Goal: Transaction & Acquisition: Purchase product/service

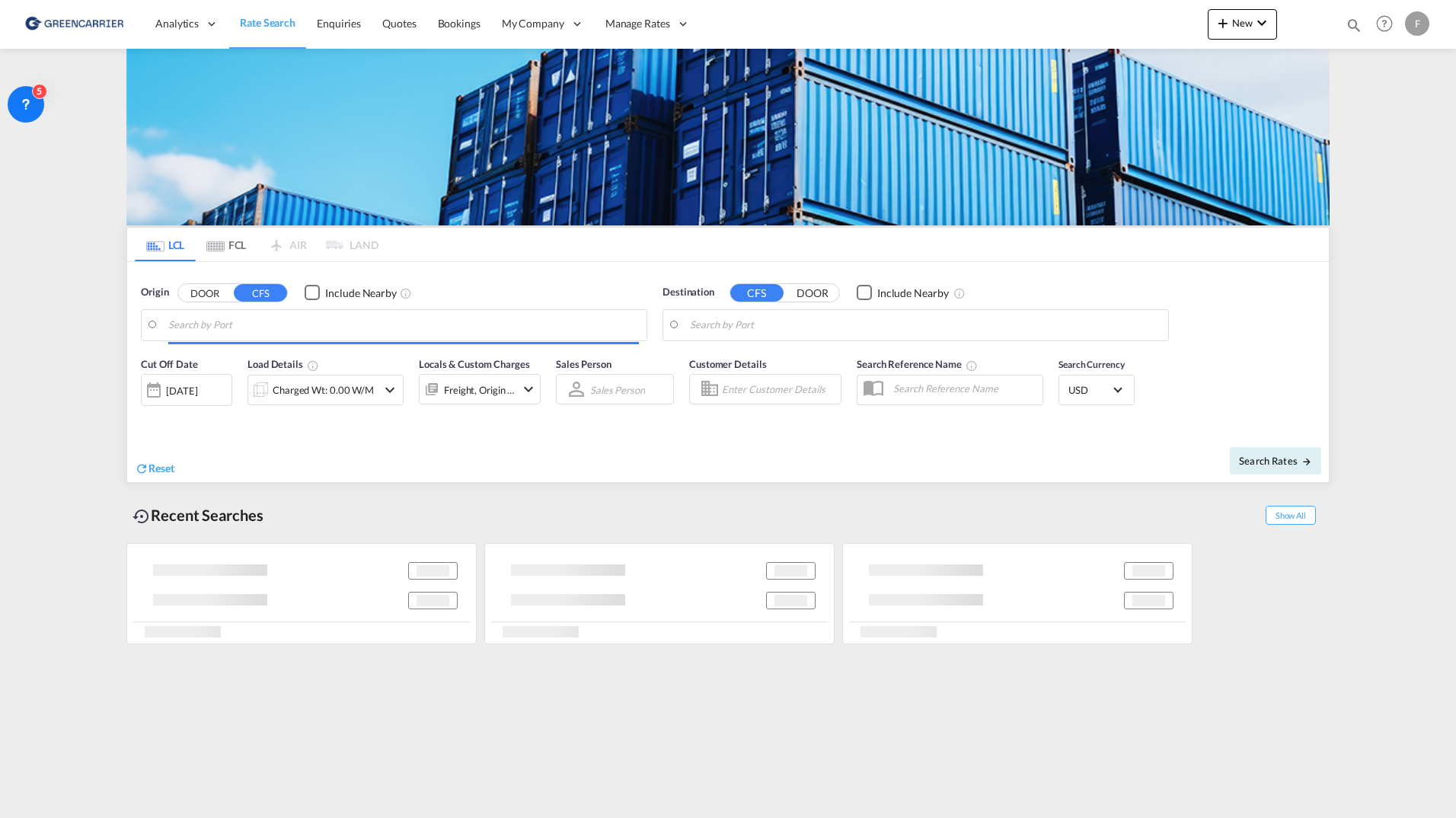
type input "[GEOGRAPHIC_DATA], SGSIN"
type input "[GEOGRAPHIC_DATA], [GEOGRAPHIC_DATA]"
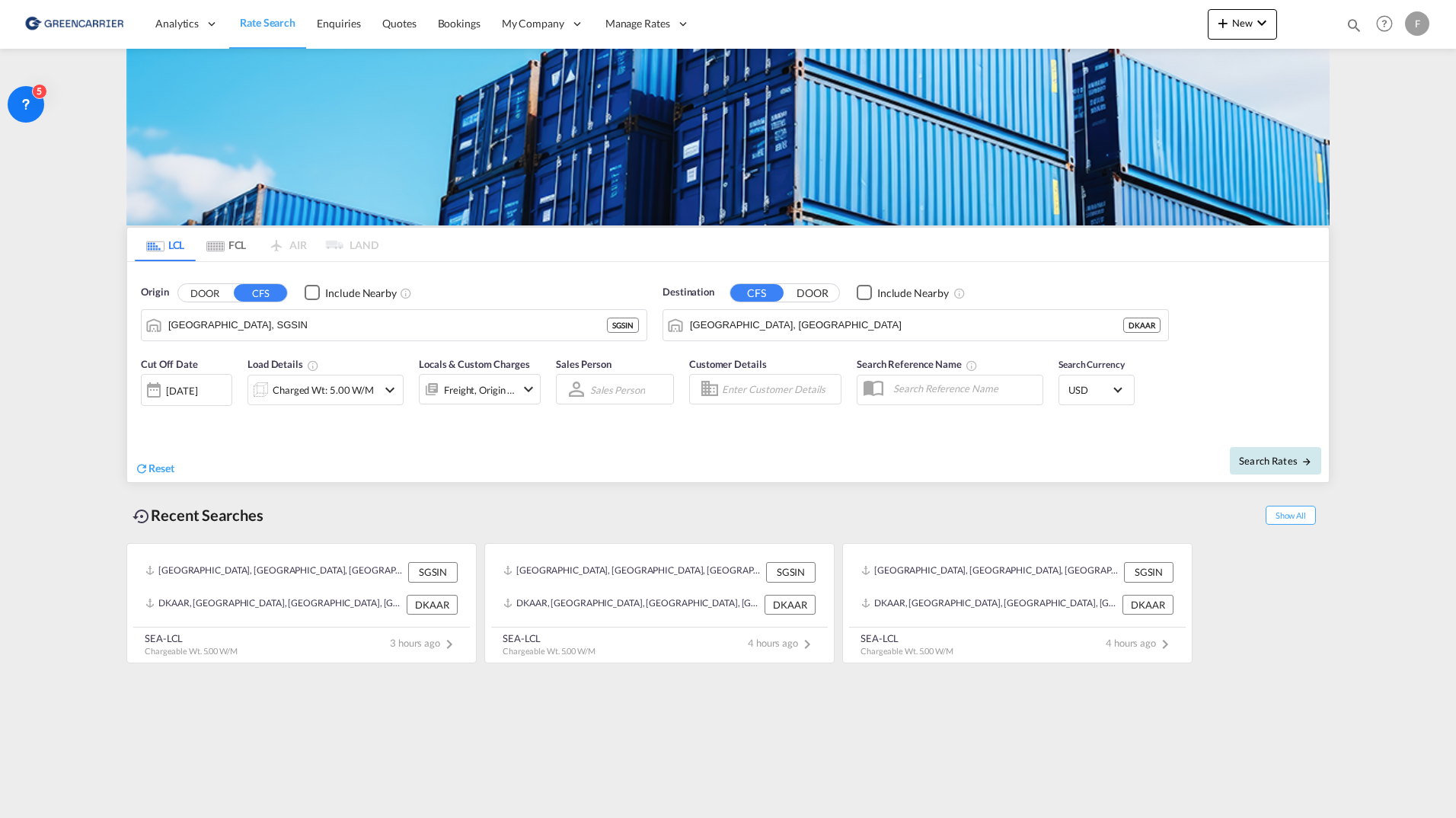
click at [1263, 452] on button "Search Rates" at bounding box center [1275, 460] width 92 height 28
type input "SGSIN to DKAAR / [DATE]"
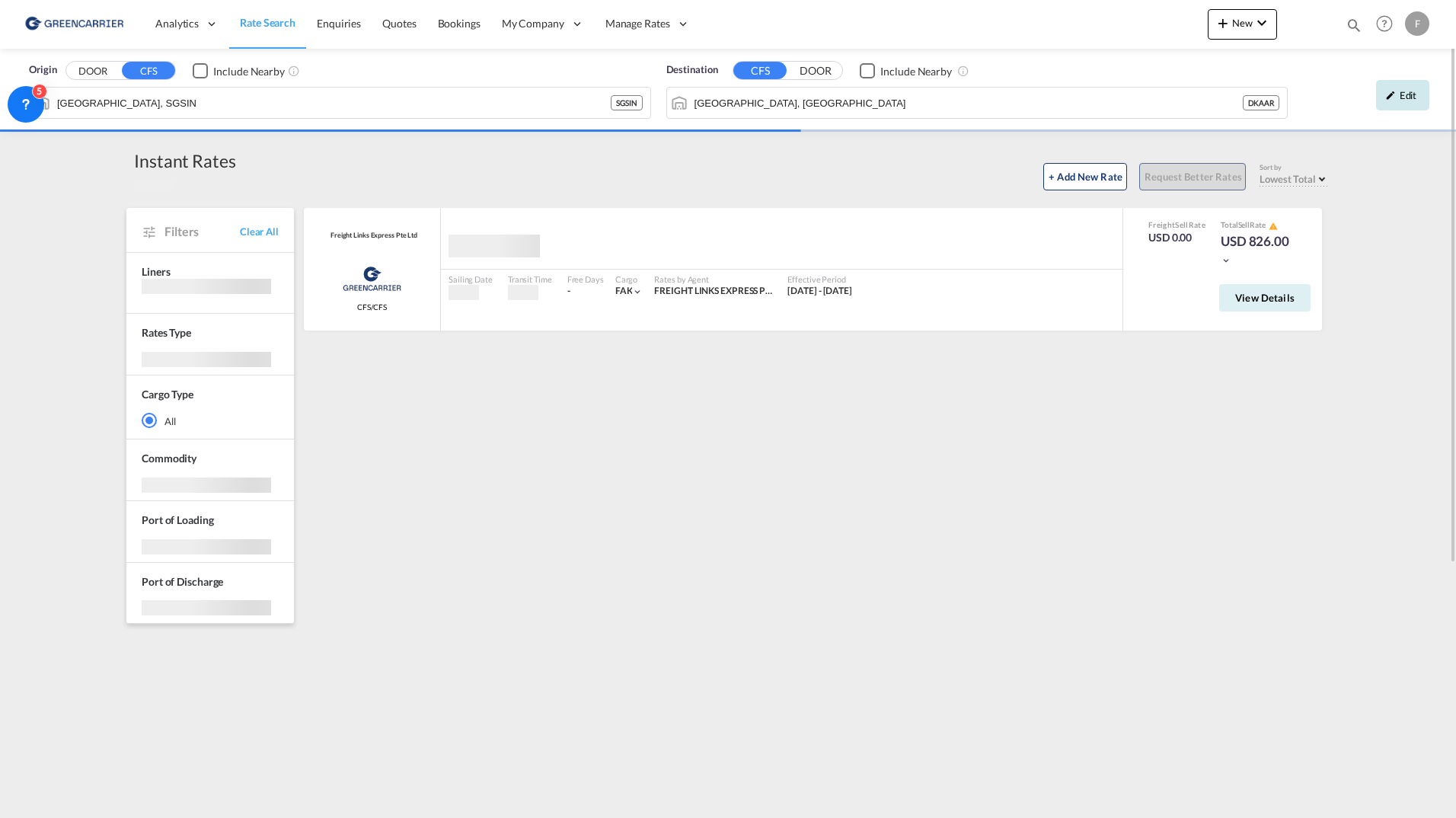
click at [1402, 91] on div "Edit" at bounding box center [1403, 95] width 54 height 30
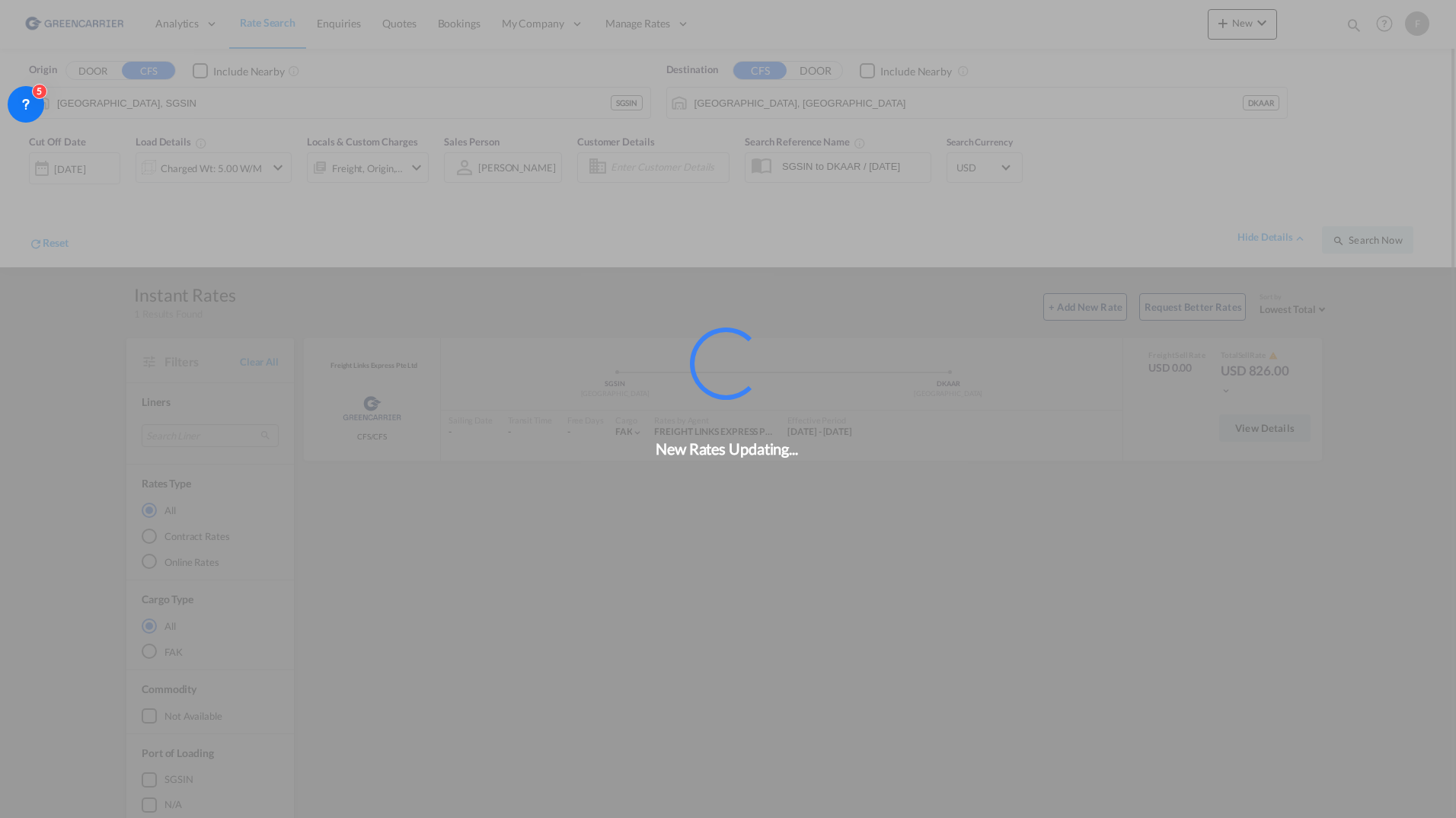
click at [673, 169] on div "New Rates Updating..." at bounding box center [728, 409] width 1456 height 818
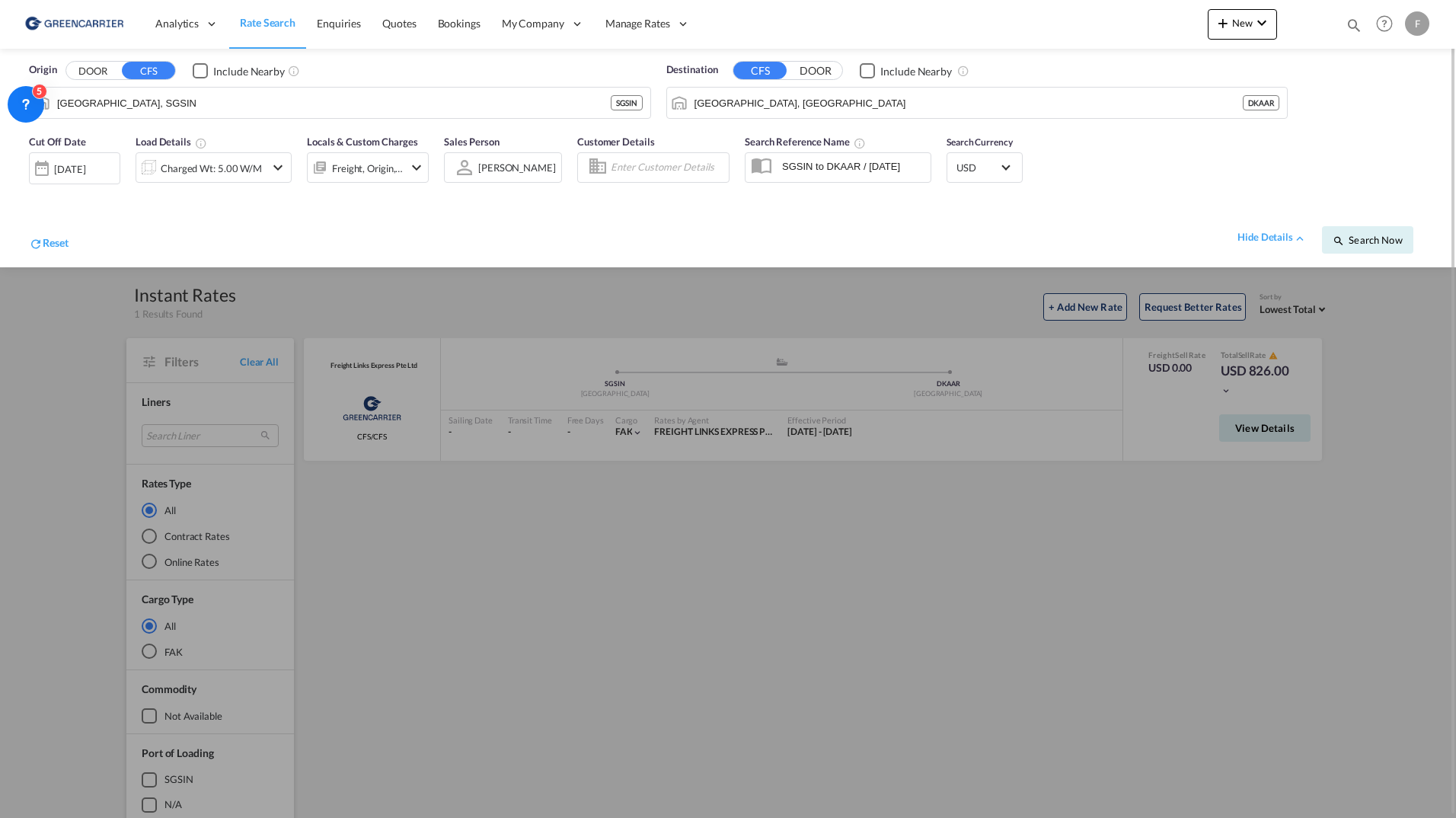
click at [671, 162] on input "Enter Customer Details" at bounding box center [667, 168] width 113 height 22
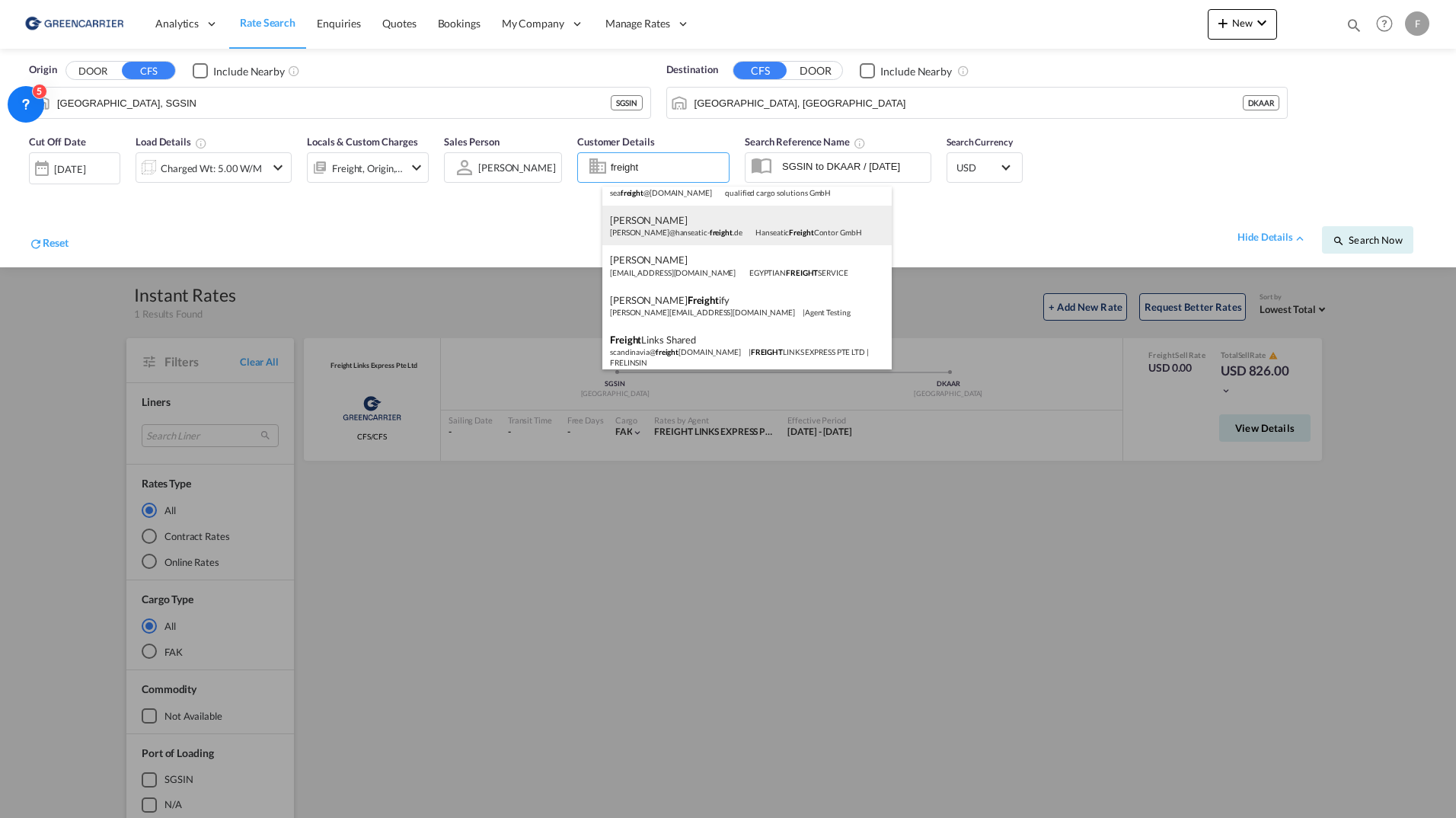
scroll to position [185, 0]
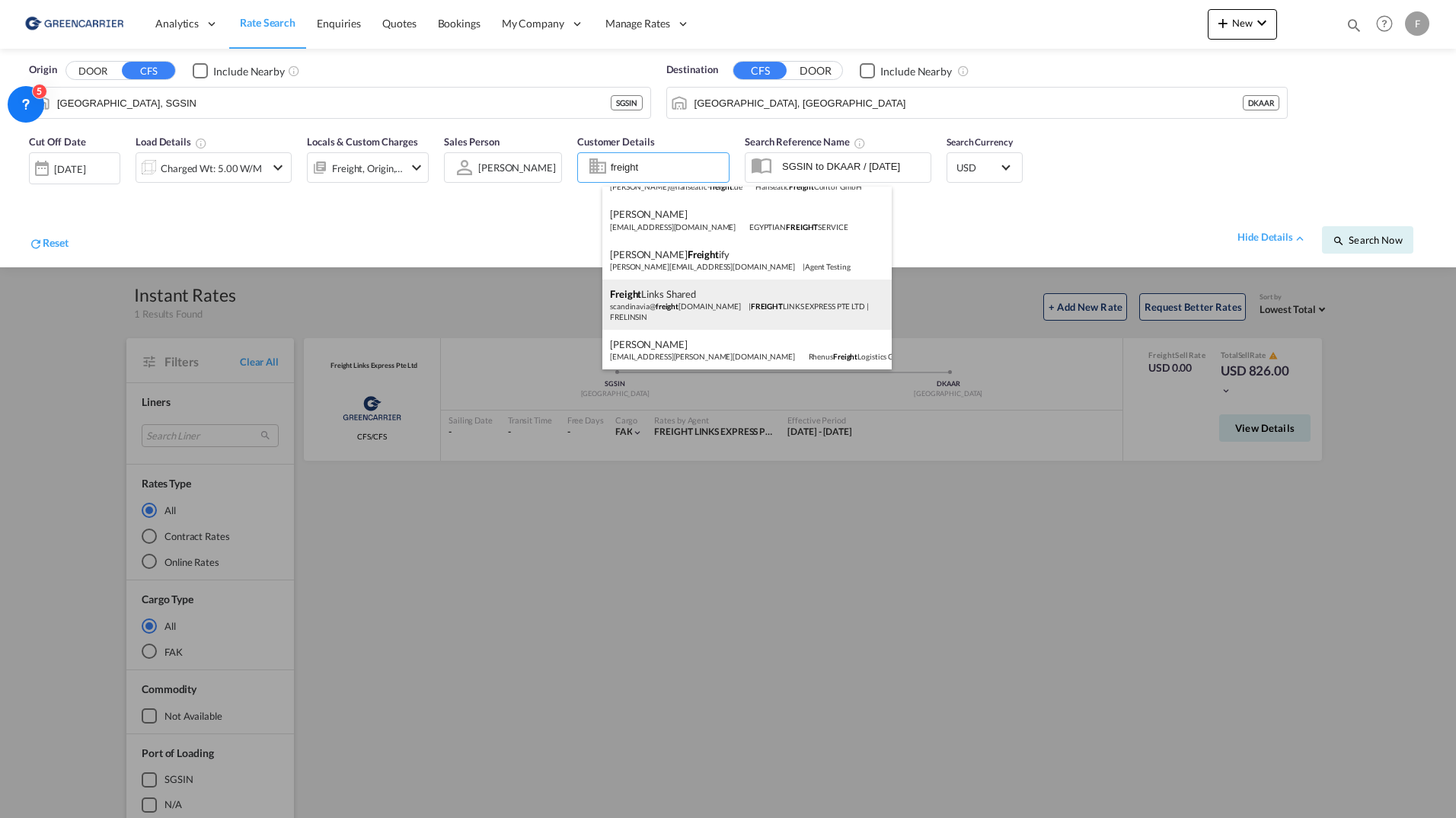
click at [766, 300] on div "Freight Links Shared scandinavia@ freight [DOMAIN_NAME] | FREIGHT LINKS EXPRESS…" at bounding box center [747, 304] width 289 height 50
type input "FREIGHT LINKS EXPRESS PTE LTD, Freight Links Shared, [EMAIL_ADDRESS][DOMAIN_NAM…"
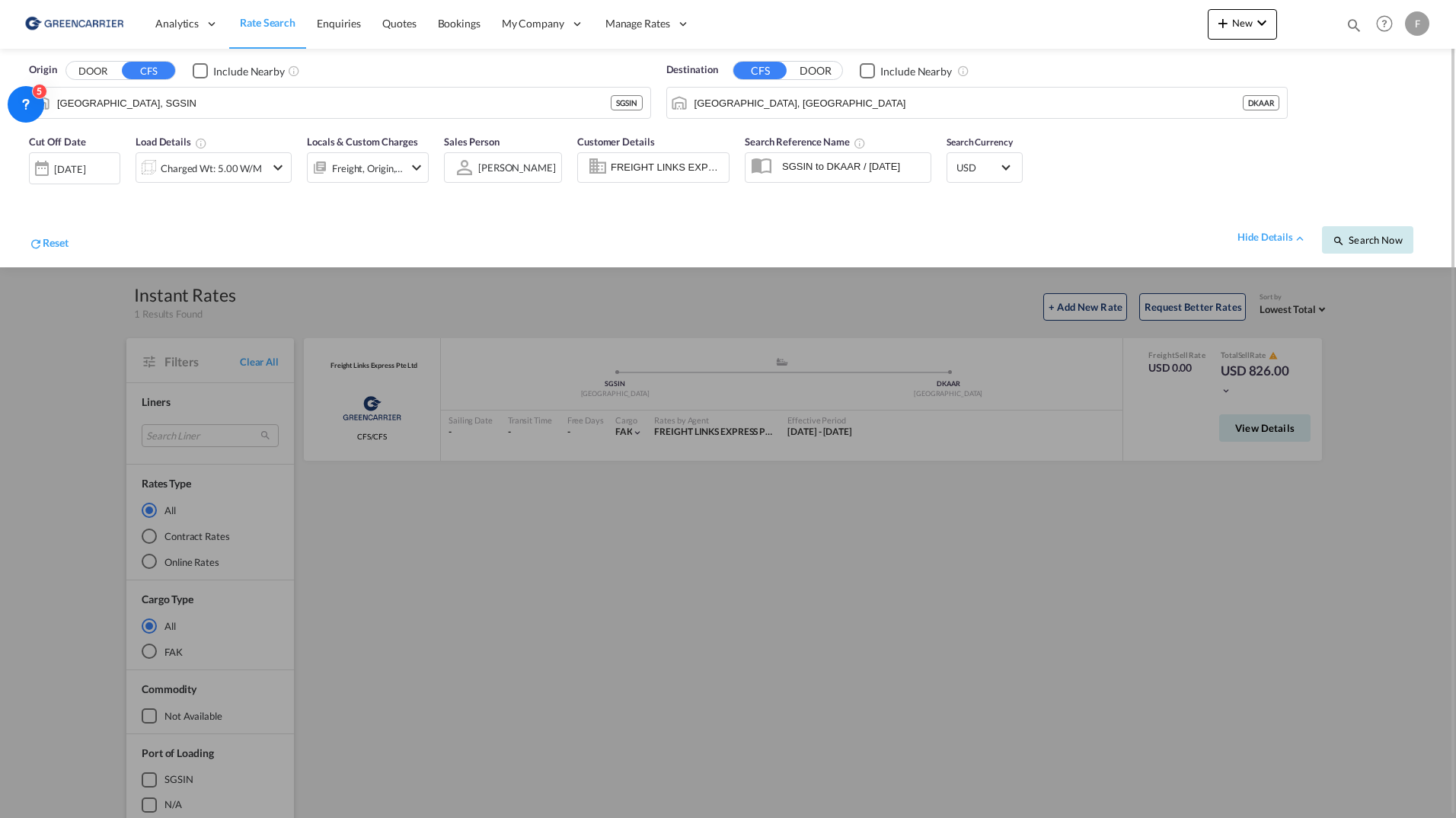
click at [1379, 243] on span "Search Now" at bounding box center [1367, 240] width 69 height 12
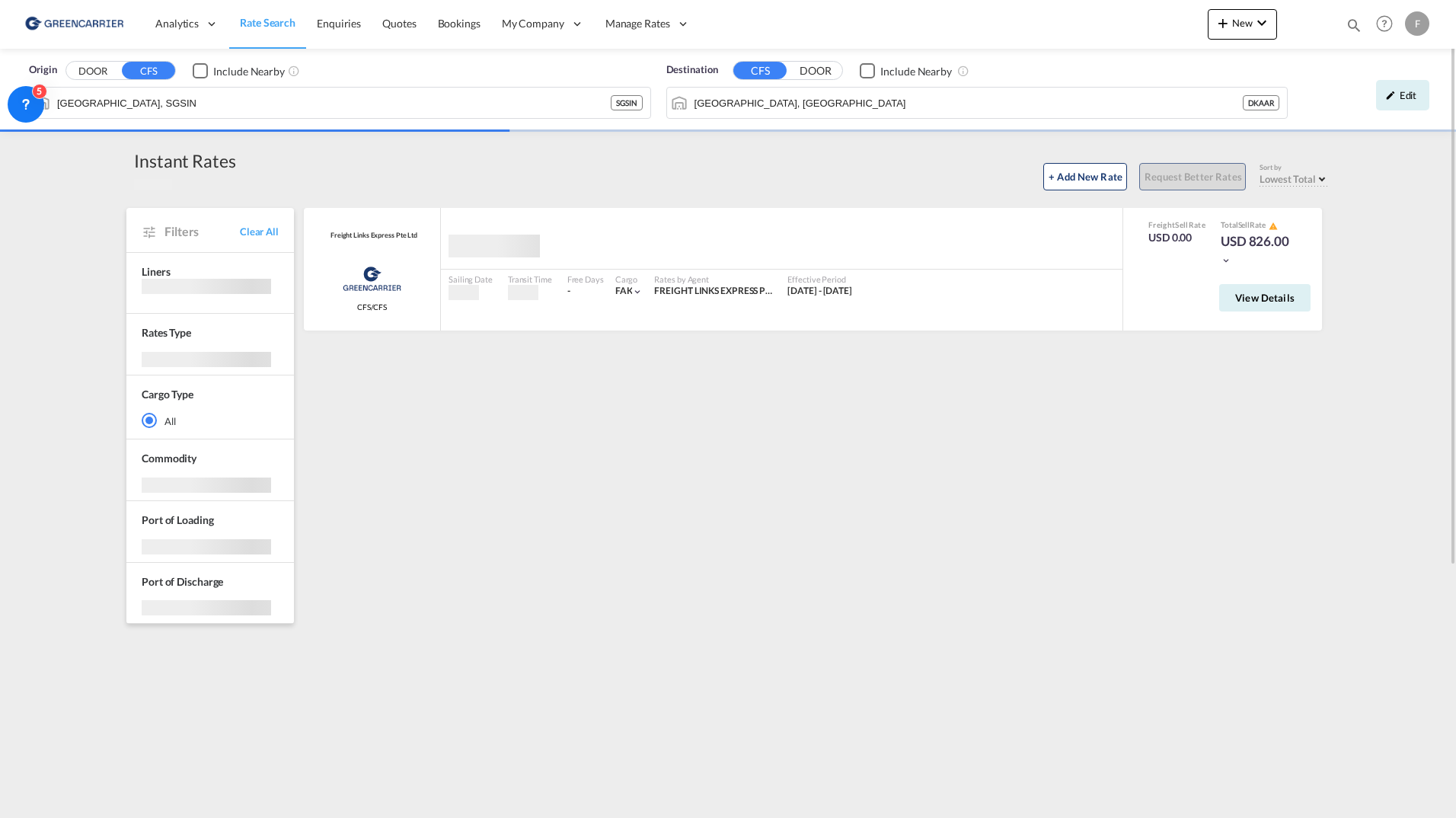
click at [1396, 314] on div "Origin DOOR CFS Include Nearby [GEOGRAPHIC_DATA], SGSIN SGSIN Destination CFS D…" at bounding box center [728, 614] width 1456 height 1132
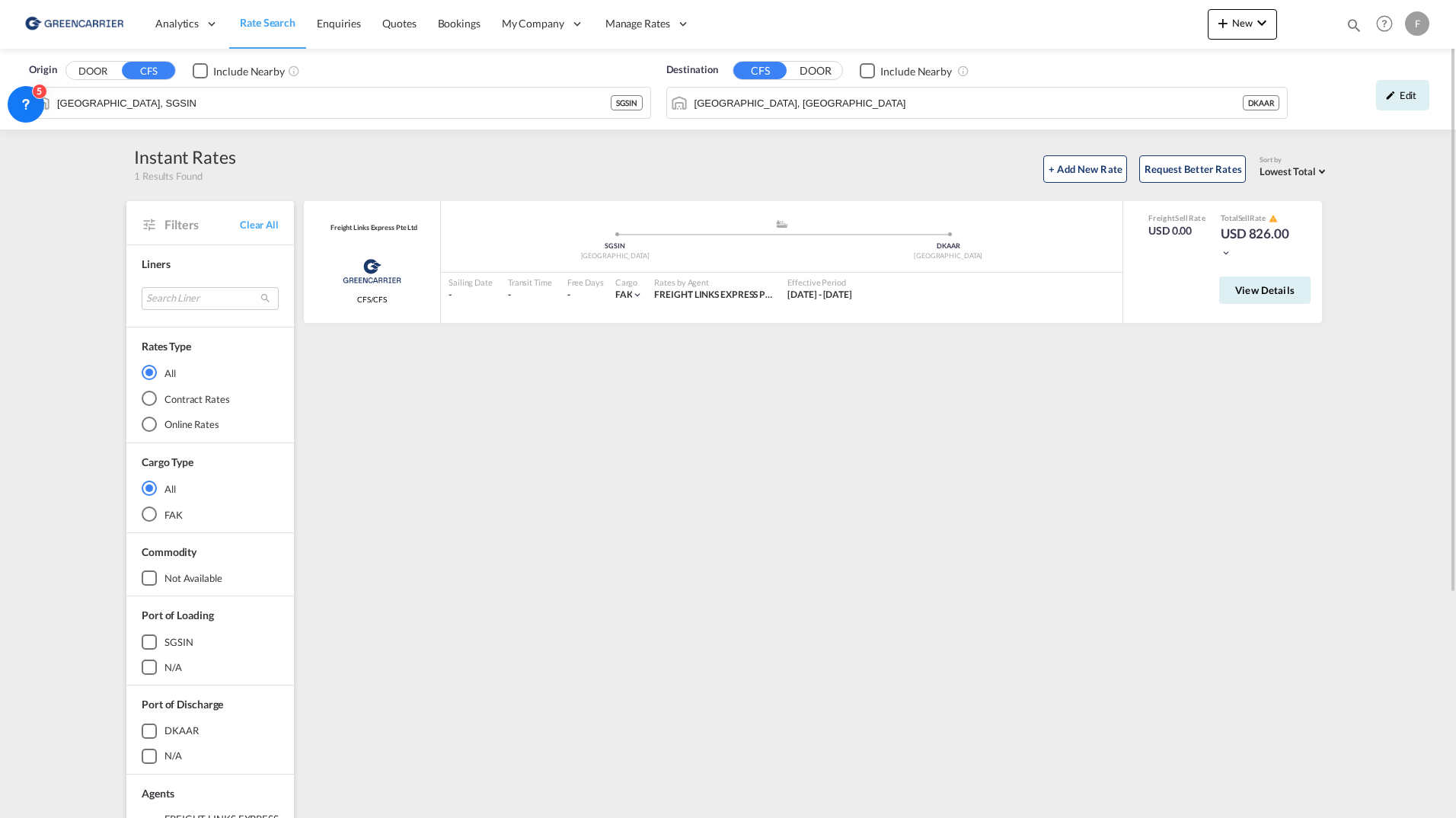
click at [607, 429] on div "Freight Links Express Pte Ltd Greencarrier Consolidators CFS/CFS added by you .…" at bounding box center [816, 658] width 1028 height 914
click at [779, 420] on div "Freight Links Express Pte Ltd Greencarrier Consolidators CFS/CFS added by you .…" at bounding box center [816, 658] width 1028 height 914
click at [1401, 99] on div "Edit" at bounding box center [1403, 95] width 54 height 30
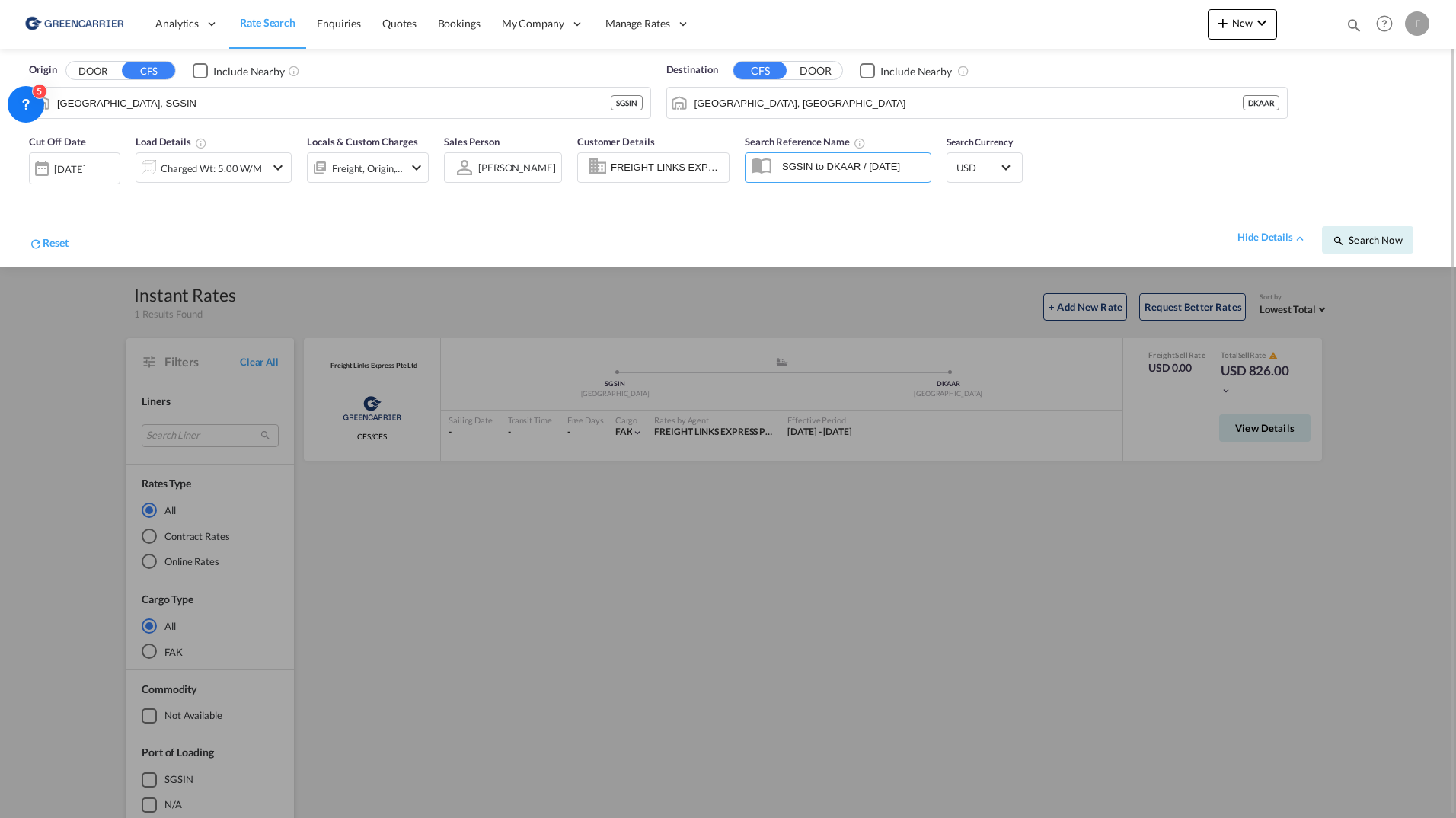
click at [829, 162] on input "SGSIN to DKAAR / [DATE]" at bounding box center [852, 166] width 156 height 22
click at [678, 169] on input "FREIGHT LINKS EXPRESS PTE LTD, Freight Links Shared, [EMAIL_ADDRESS][DOMAIN_NAM…" at bounding box center [667, 168] width 113 height 22
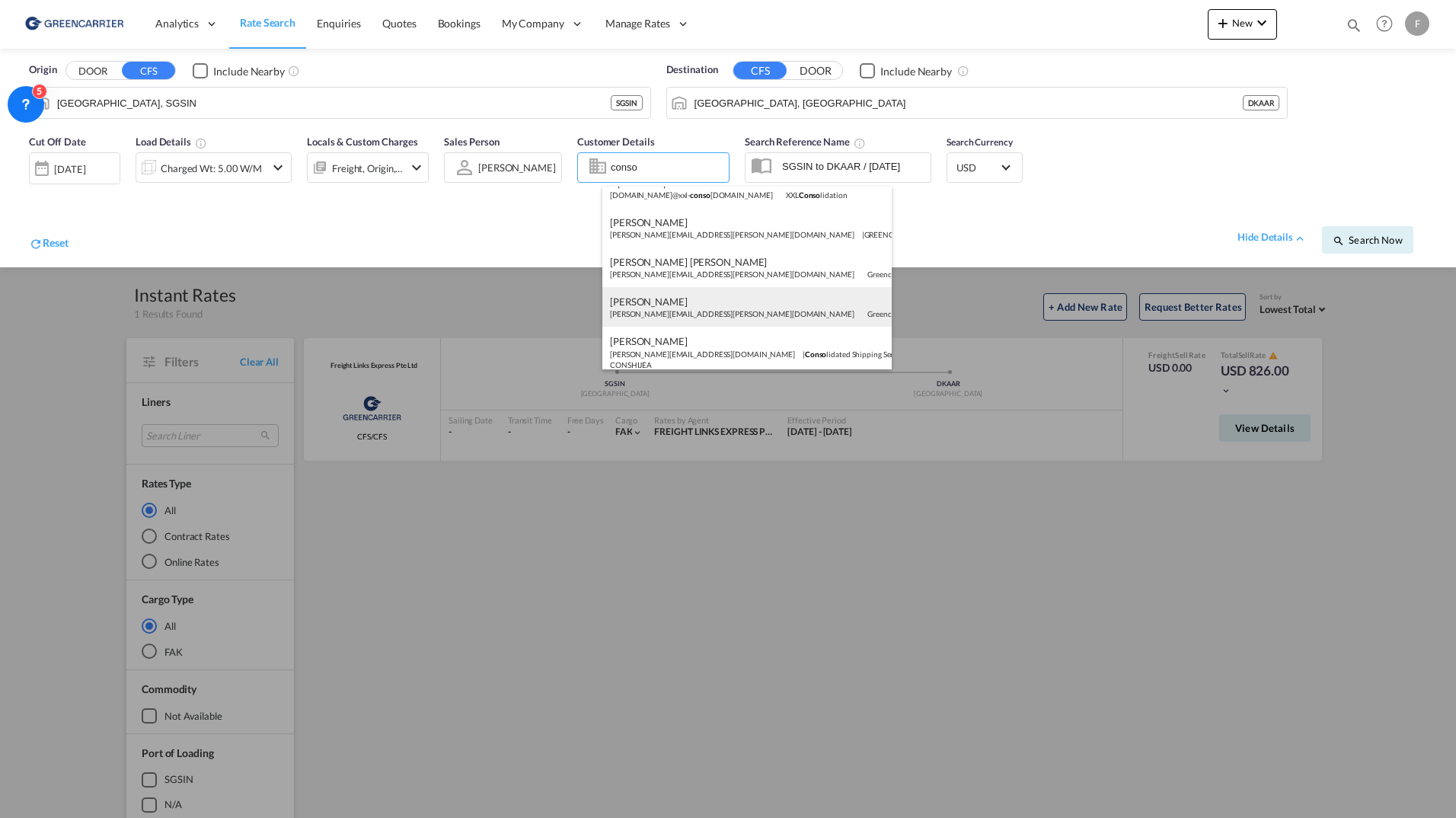
scroll to position [27, 0]
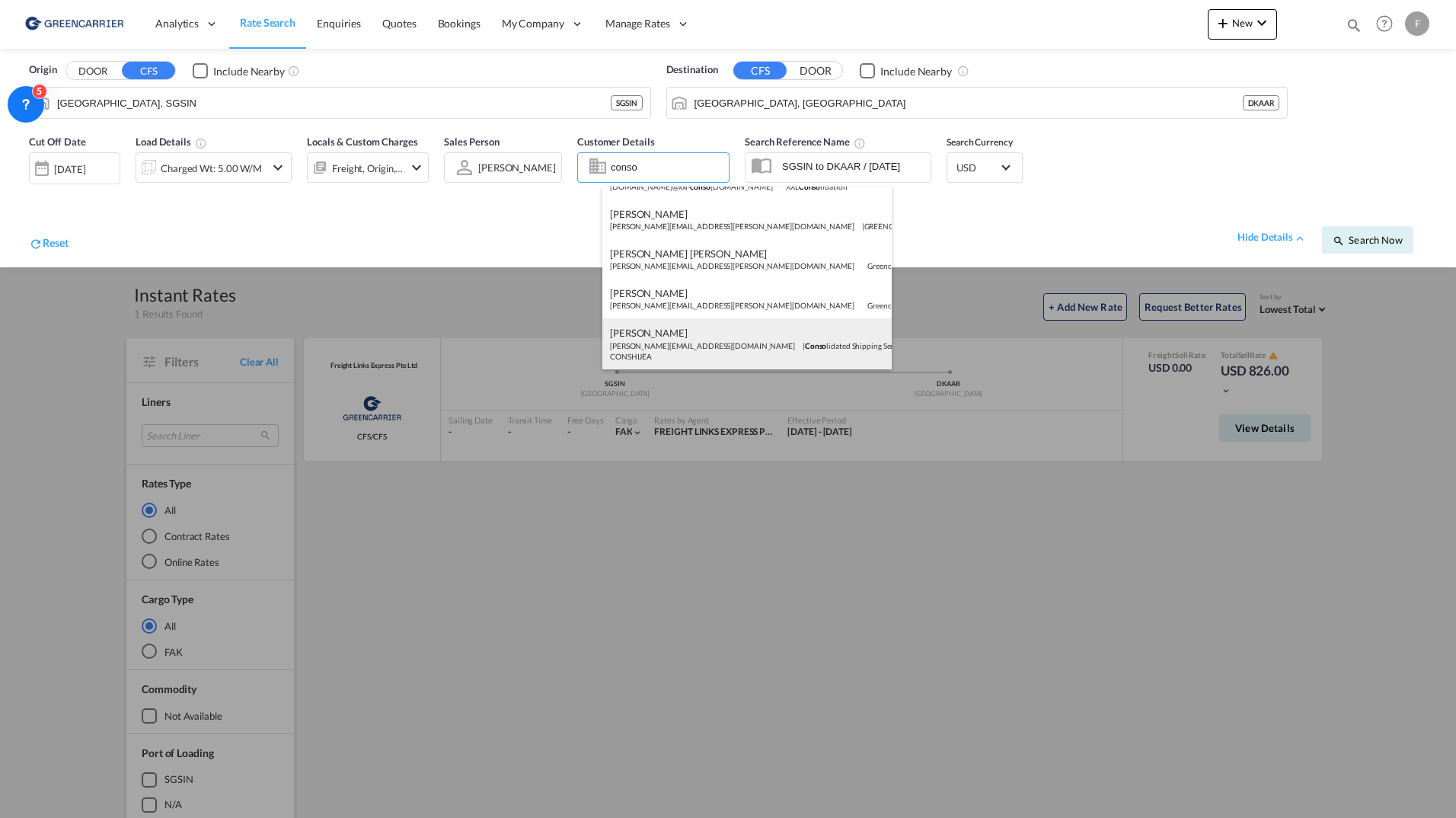
click at [687, 344] on div "[PERSON_NAME] [PERSON_NAME][EMAIL_ADDRESS][DOMAIN_NAME] | Conso lidated Shippin…" at bounding box center [747, 343] width 289 height 50
type input "Consolidated Shipping Services L.L.C., [PERSON_NAME], [PERSON_NAME][EMAIL_ADDRE…"
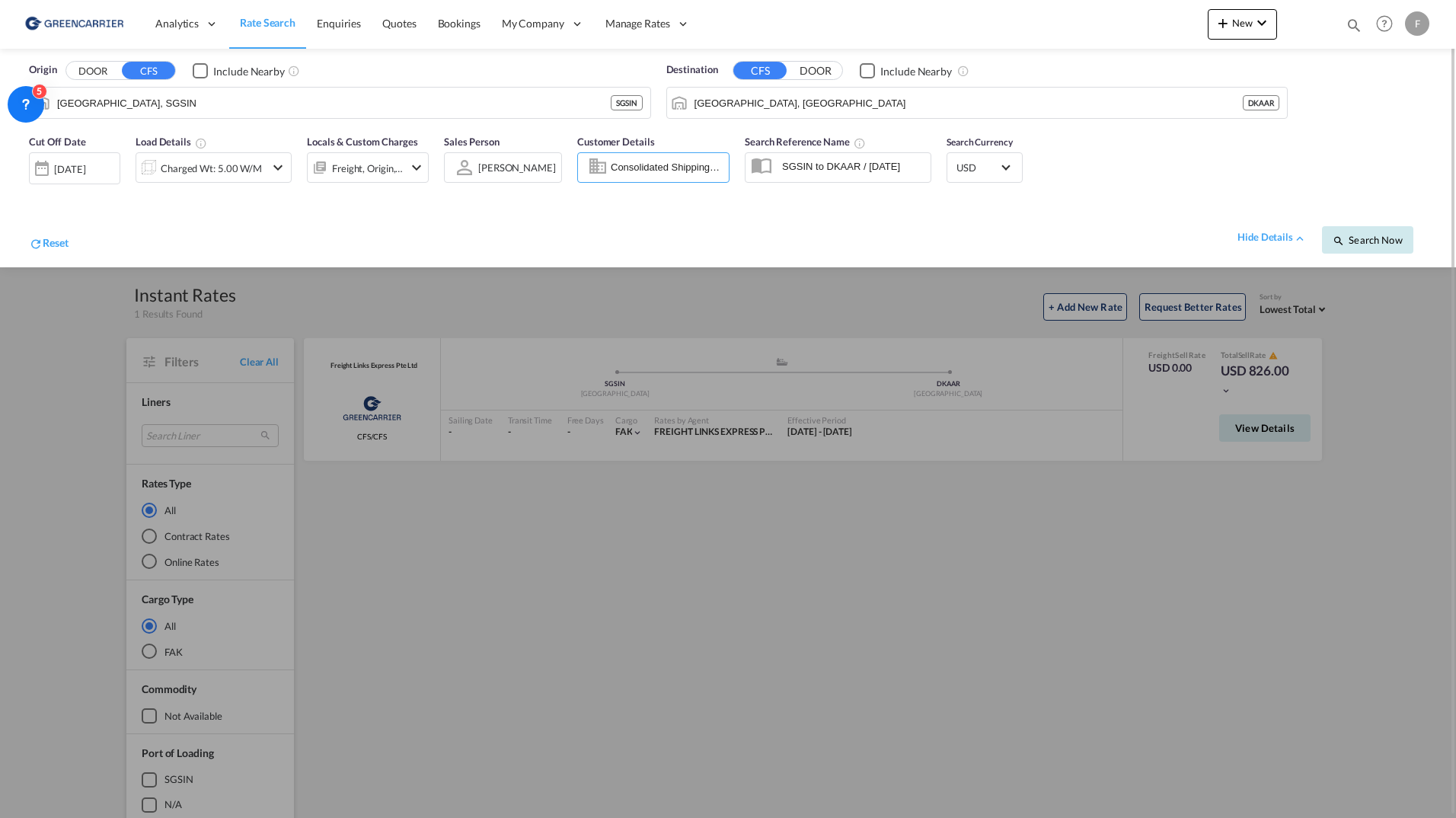
click at [1389, 251] on button "Search Now" at bounding box center [1368, 240] width 92 height 28
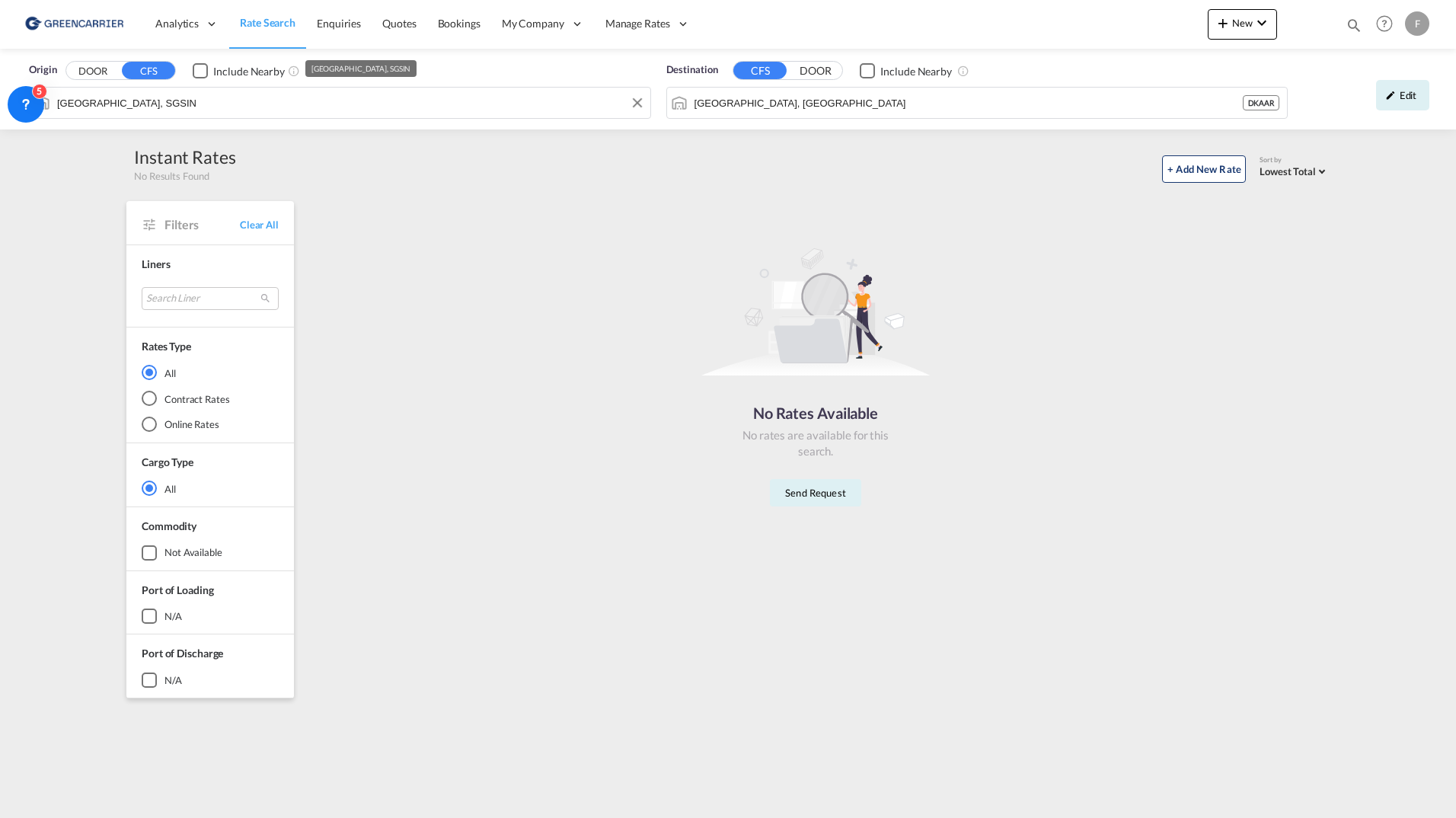
click at [197, 105] on input "[GEOGRAPHIC_DATA], SGSIN" at bounding box center [350, 103] width 586 height 22
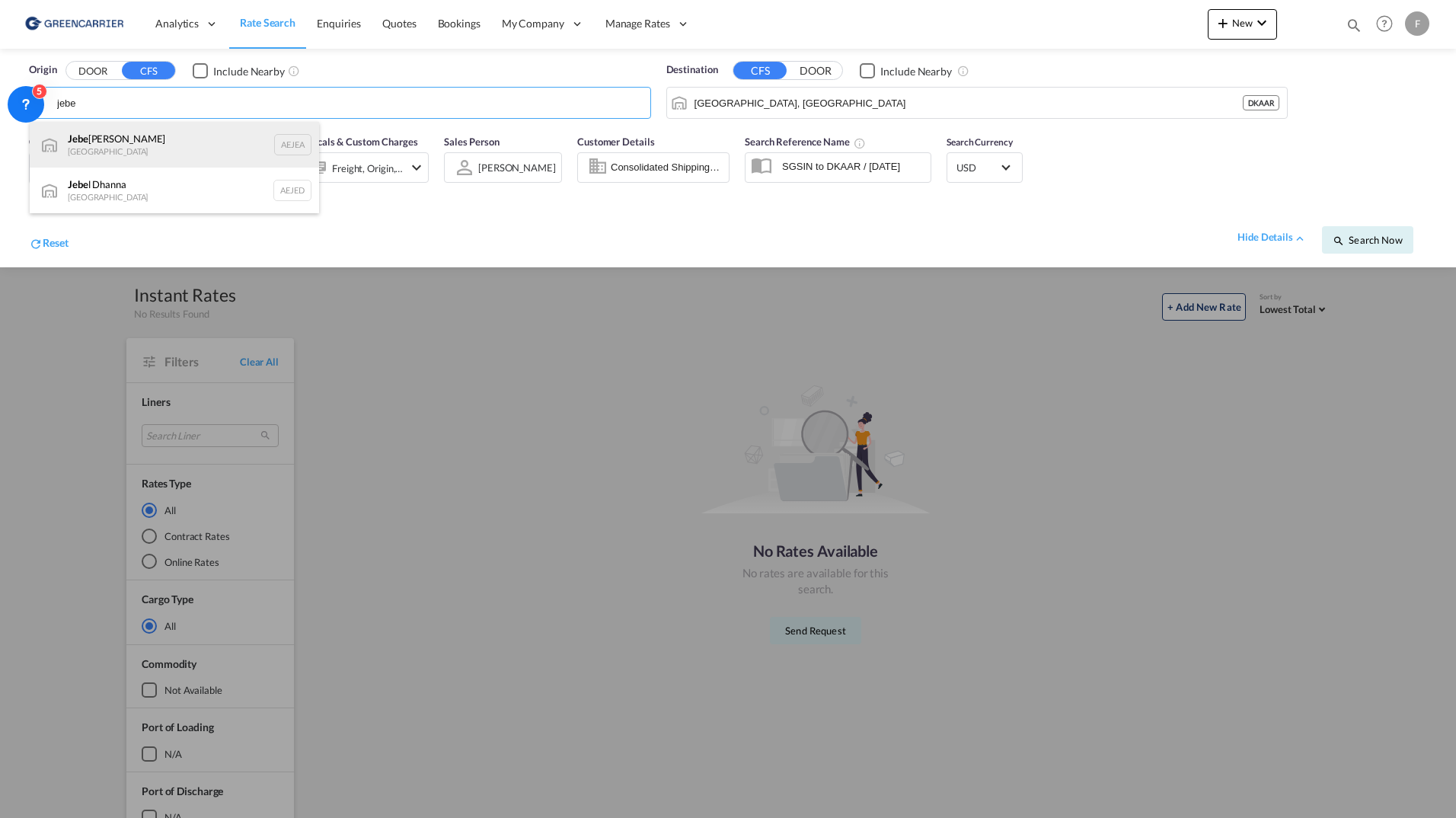
click at [170, 140] on div "Jebe l Ali [GEOGRAPHIC_DATA] AEJEA" at bounding box center [174, 144] width 289 height 46
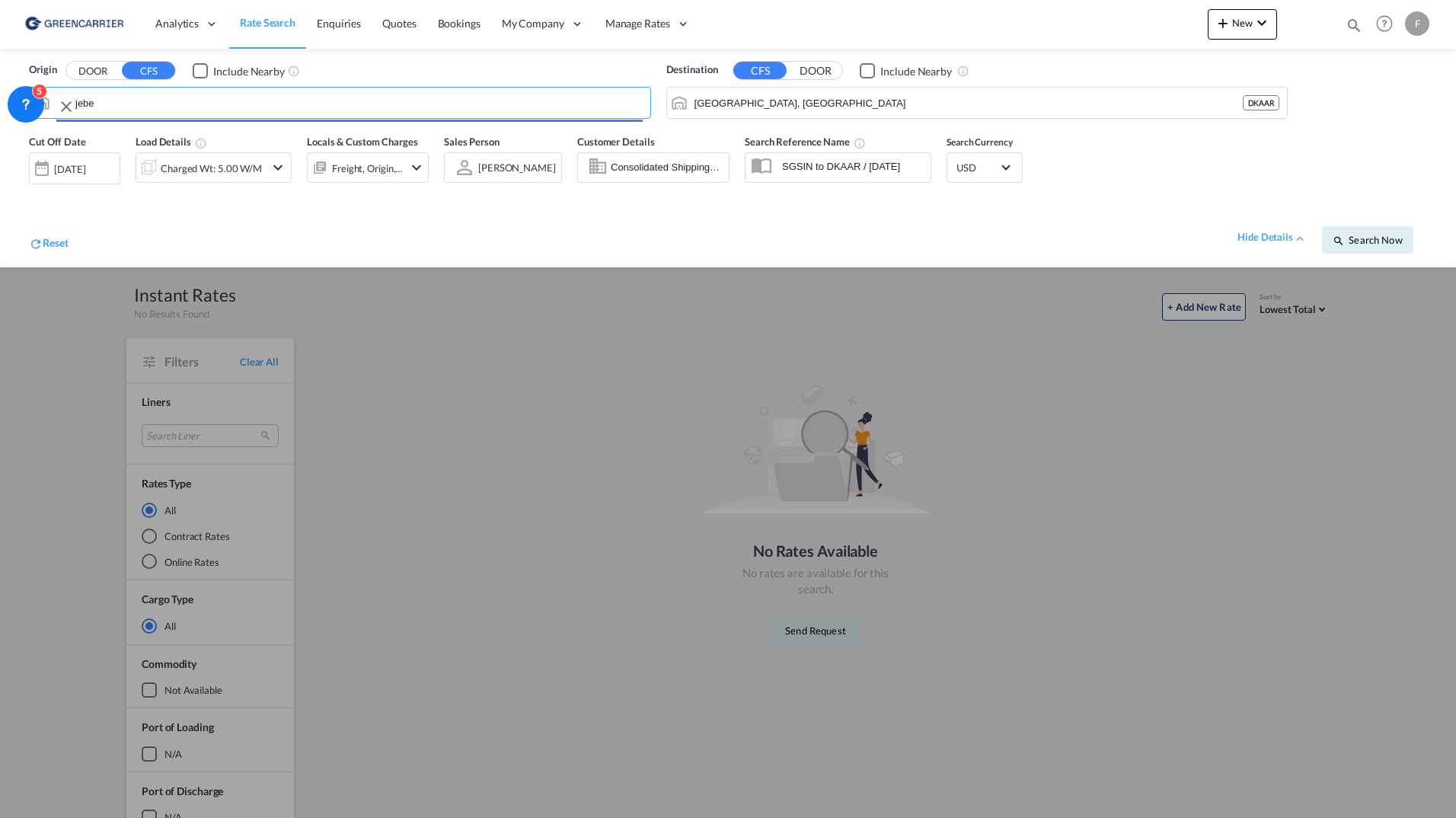
type input "[GEOGRAPHIC_DATA], [GEOGRAPHIC_DATA]"
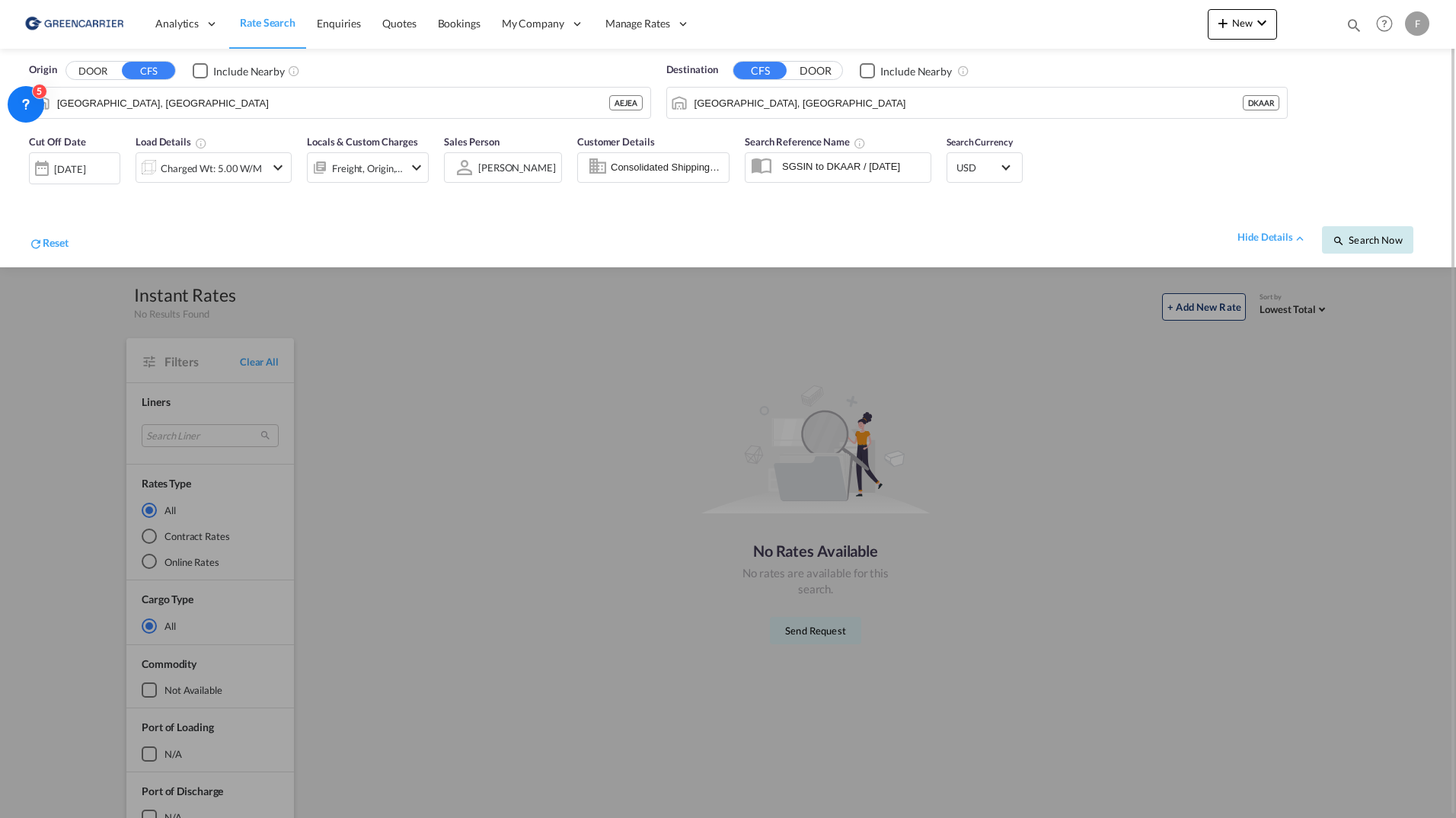
click at [1405, 245] on button "Search Now" at bounding box center [1368, 240] width 92 height 28
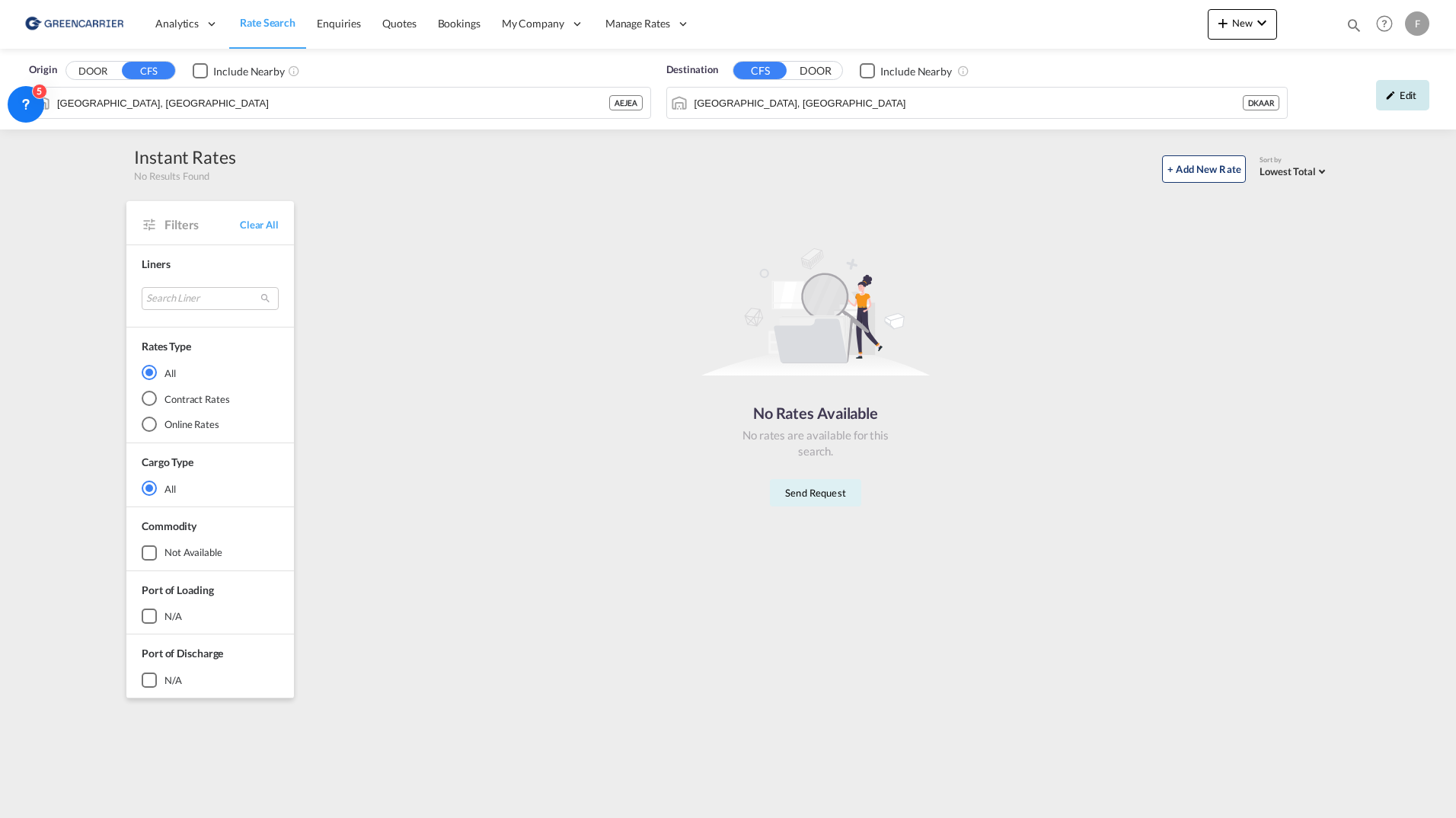
click at [1383, 103] on div "Edit" at bounding box center [1403, 95] width 54 height 30
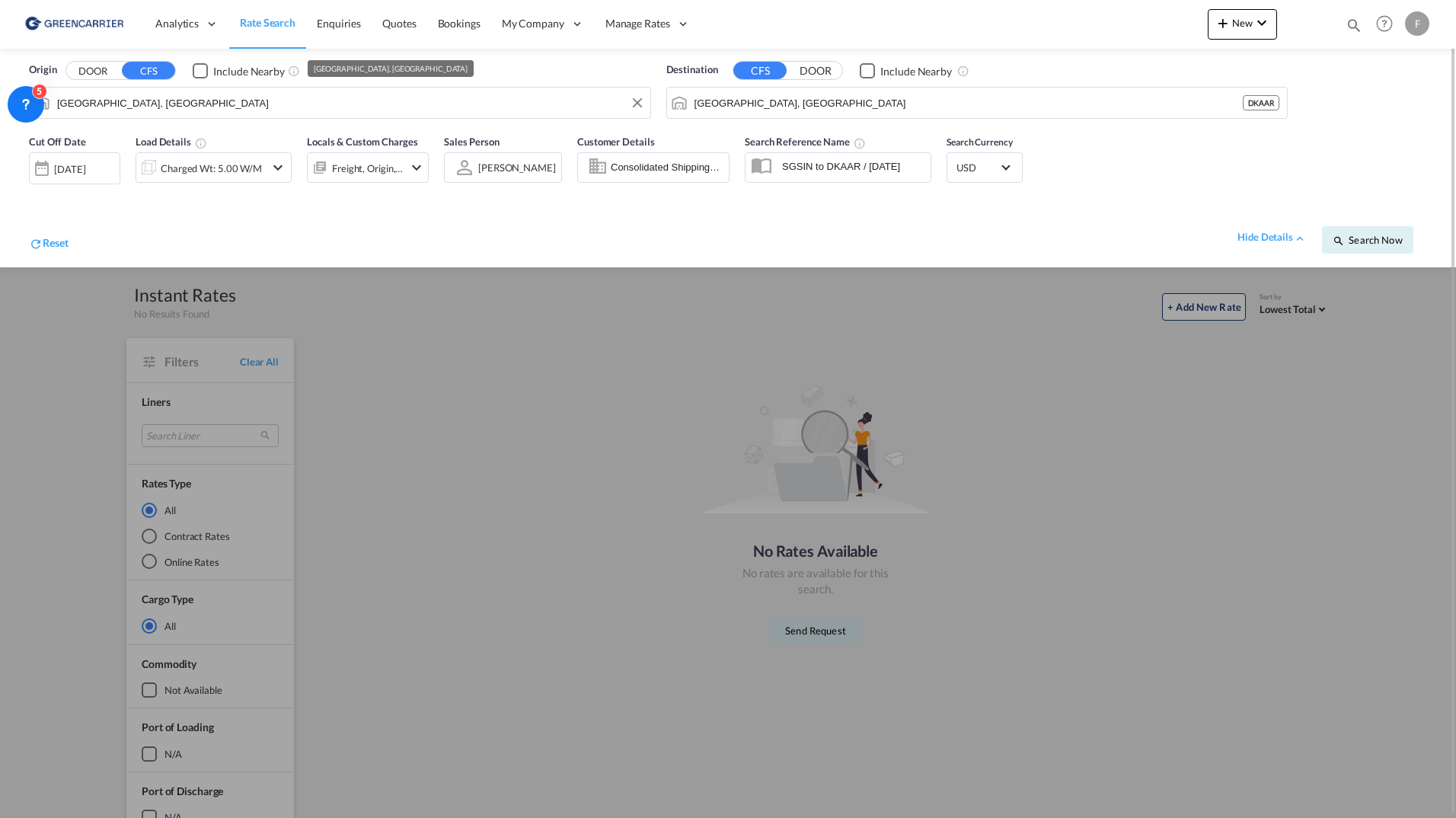
click at [234, 100] on input "[GEOGRAPHIC_DATA], [GEOGRAPHIC_DATA]" at bounding box center [350, 103] width 586 height 22
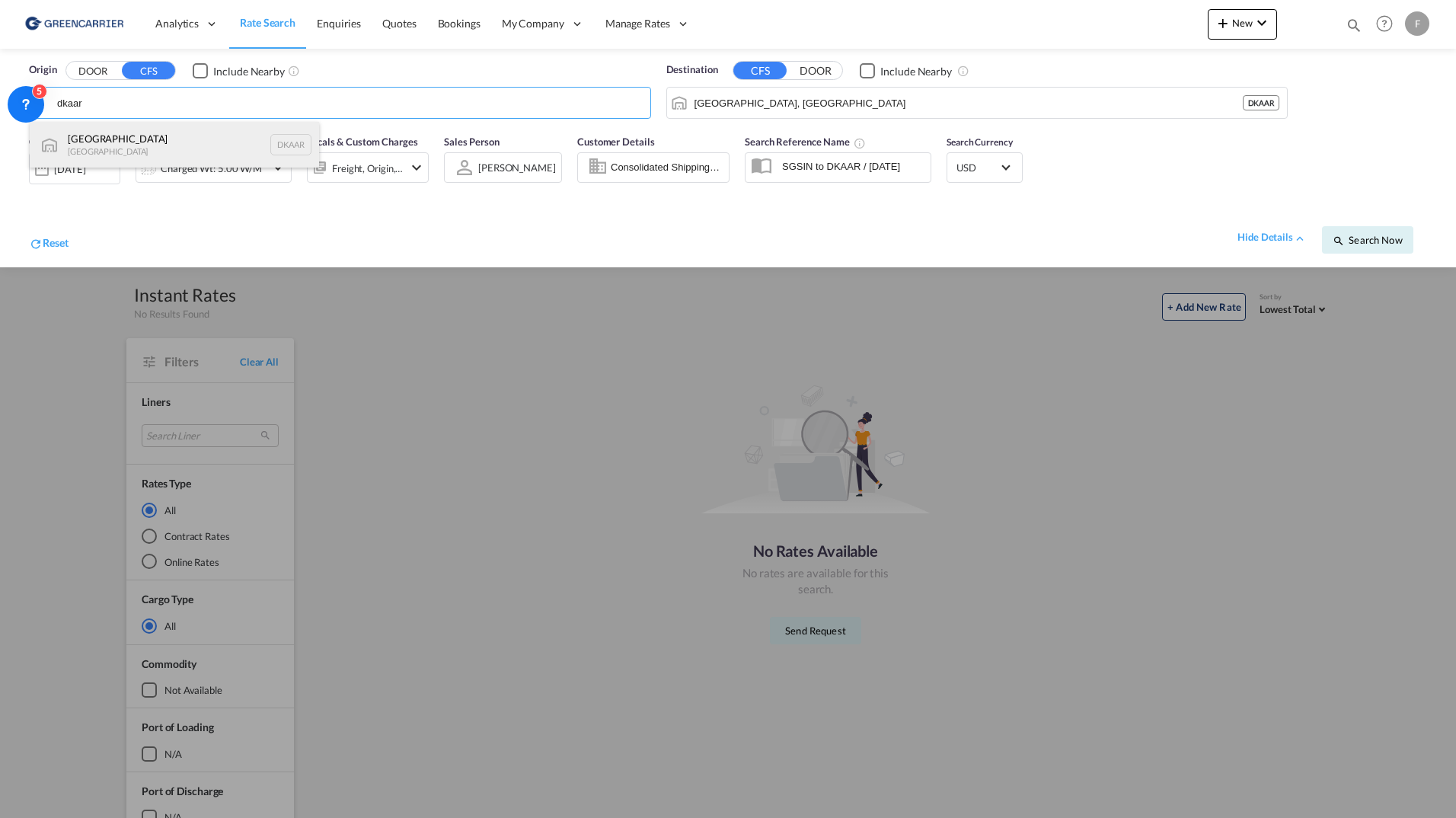
click at [175, 134] on div "Aarhus [GEOGRAPHIC_DATA] DKAAR" at bounding box center [174, 144] width 289 height 46
type input "[GEOGRAPHIC_DATA], [GEOGRAPHIC_DATA]"
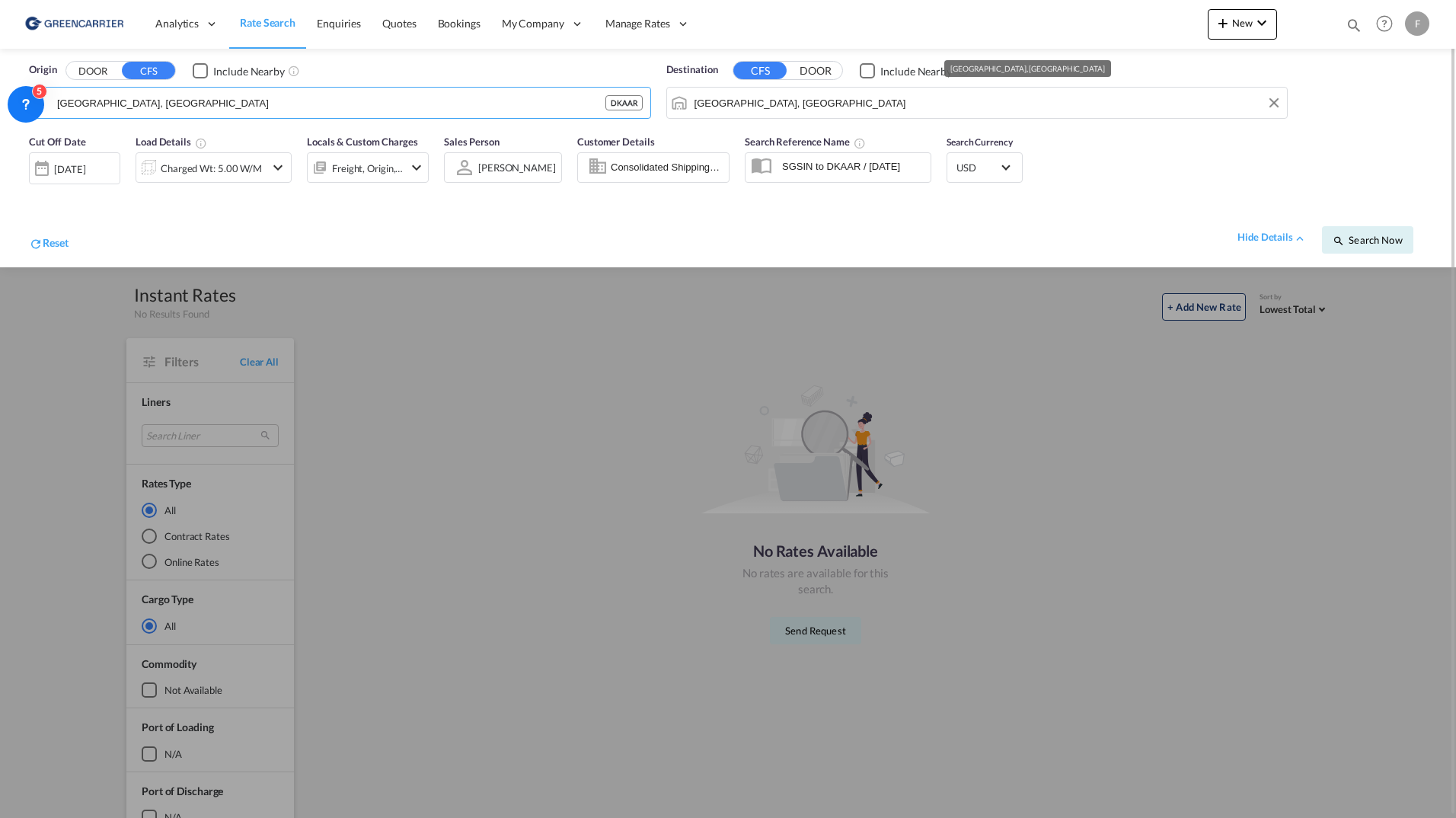
click at [821, 109] on input "[GEOGRAPHIC_DATA], [GEOGRAPHIC_DATA]" at bounding box center [988, 103] width 586 height 22
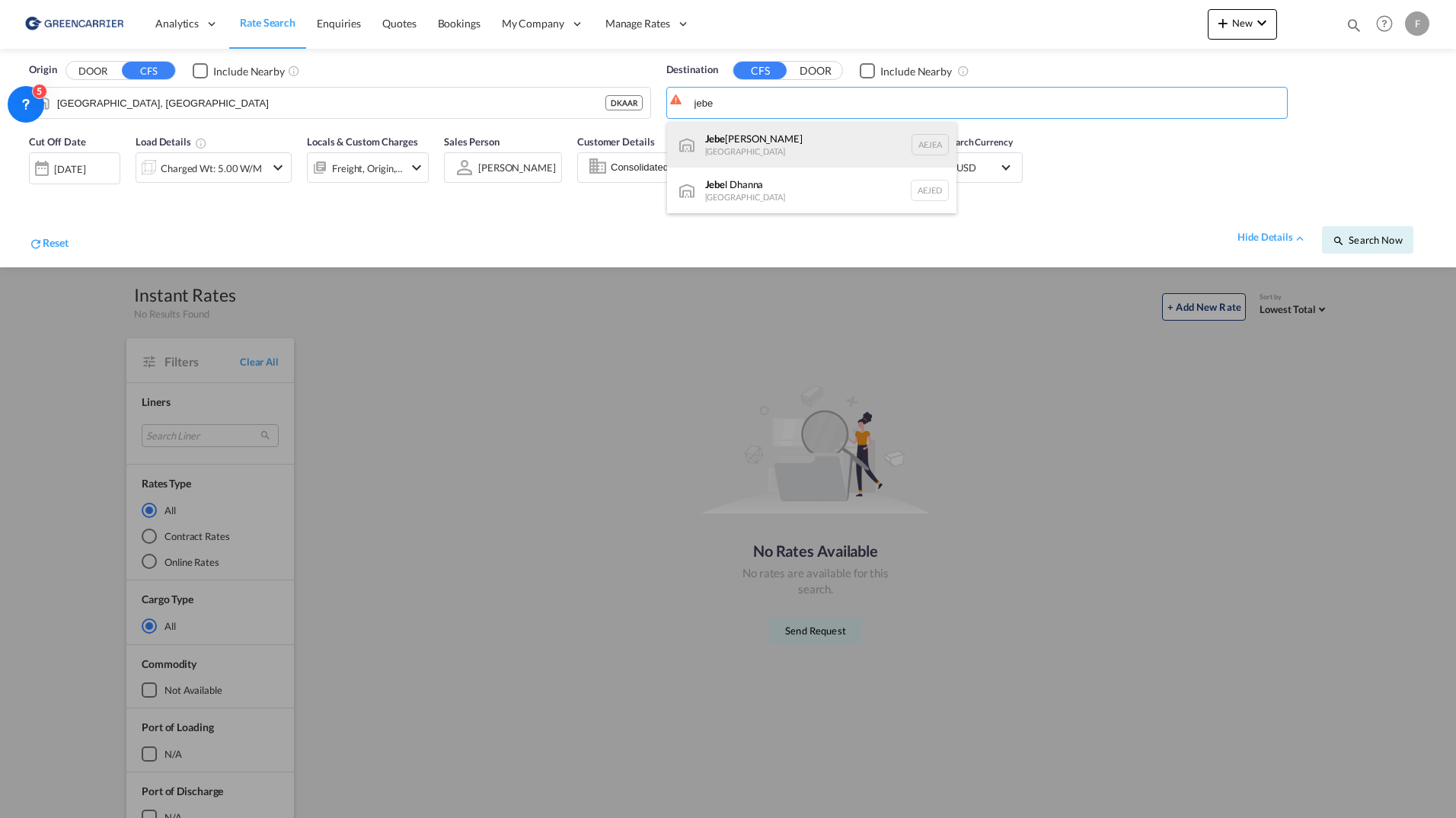
click at [796, 134] on div "Jebe l Ali [GEOGRAPHIC_DATA] [GEOGRAPHIC_DATA]" at bounding box center [811, 144] width 289 height 46
type input "[GEOGRAPHIC_DATA], [GEOGRAPHIC_DATA]"
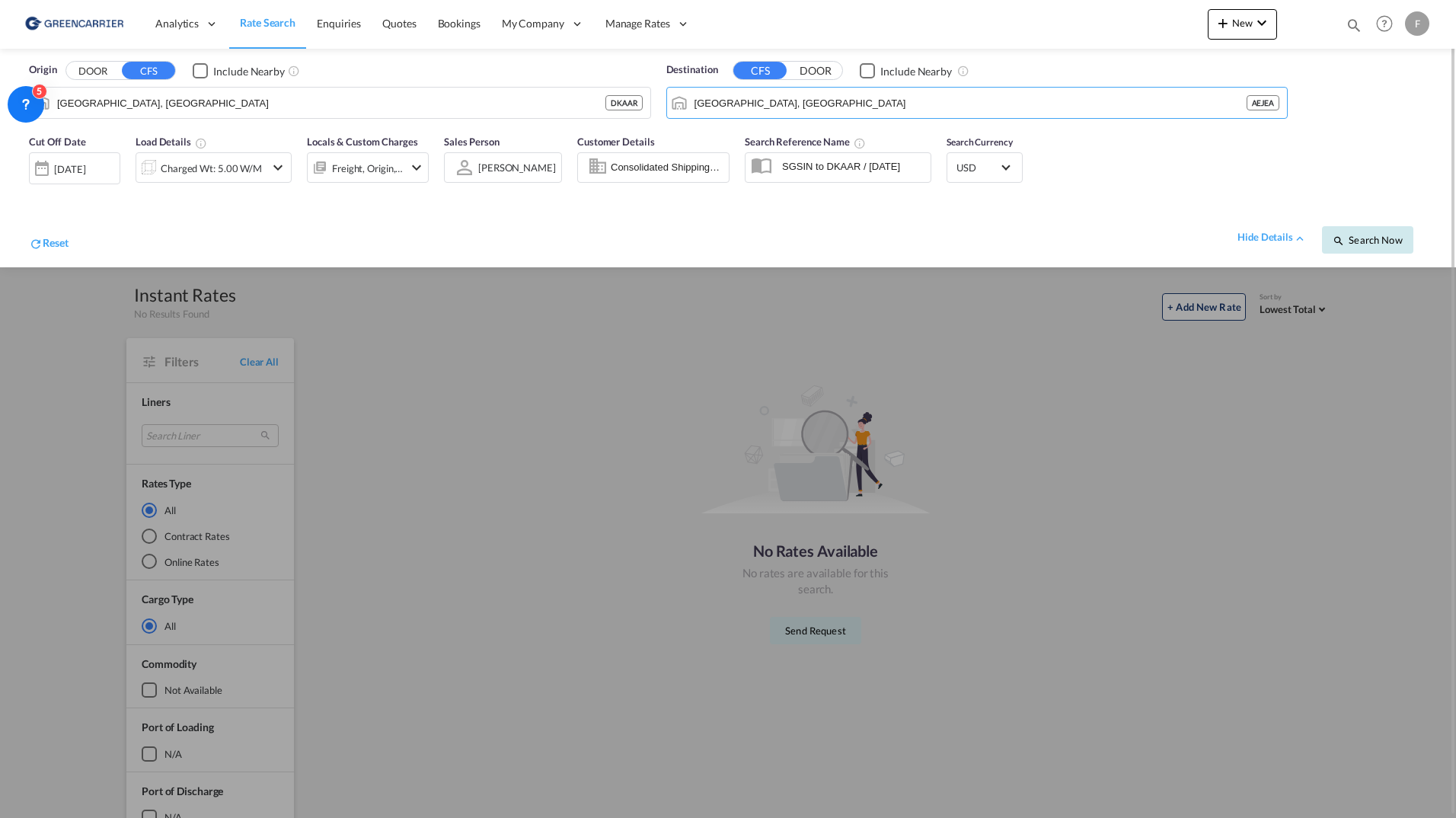
click at [1366, 238] on span "Search Now" at bounding box center [1367, 240] width 69 height 12
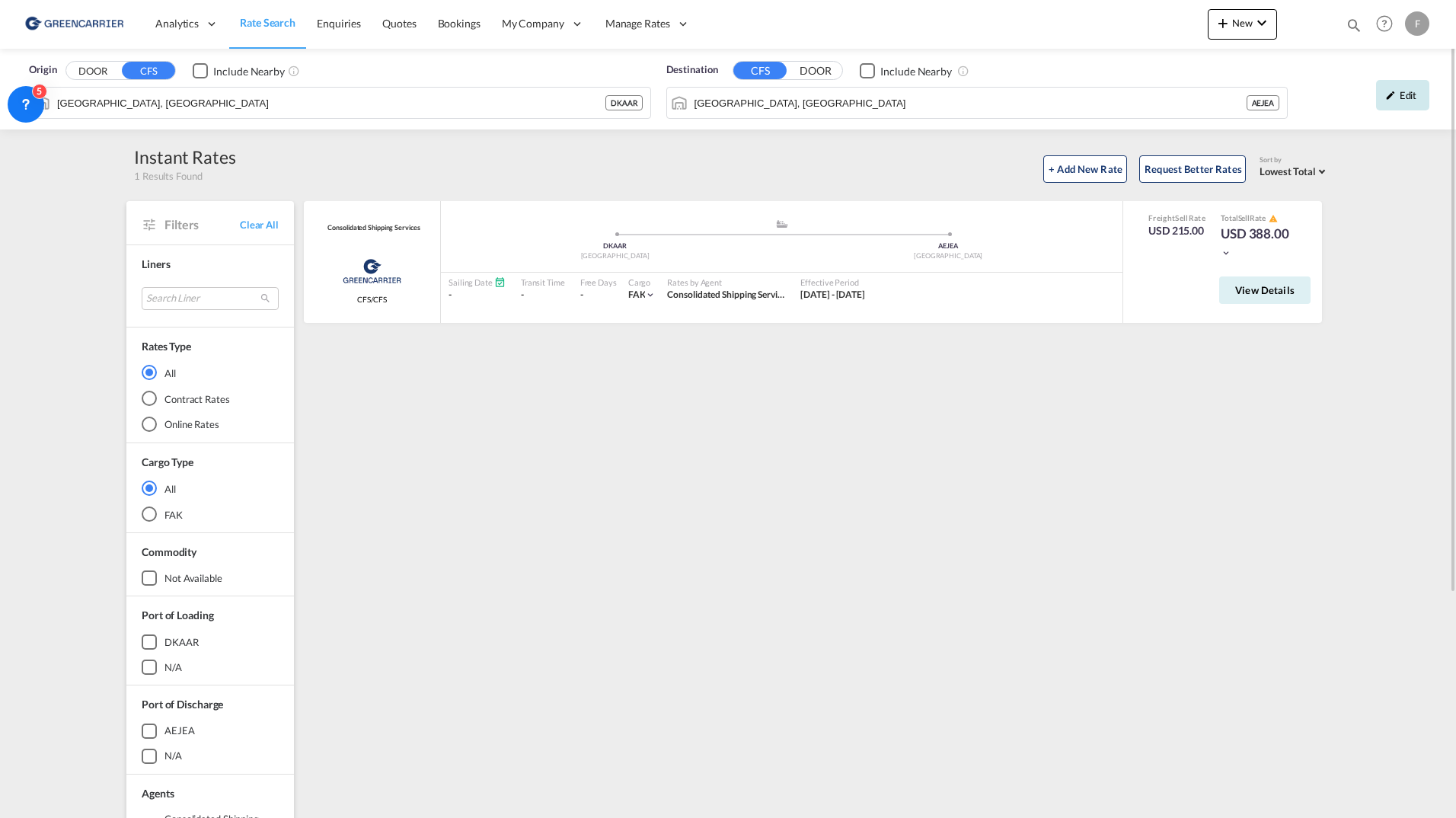
click at [1400, 95] on div "Edit" at bounding box center [1403, 95] width 54 height 30
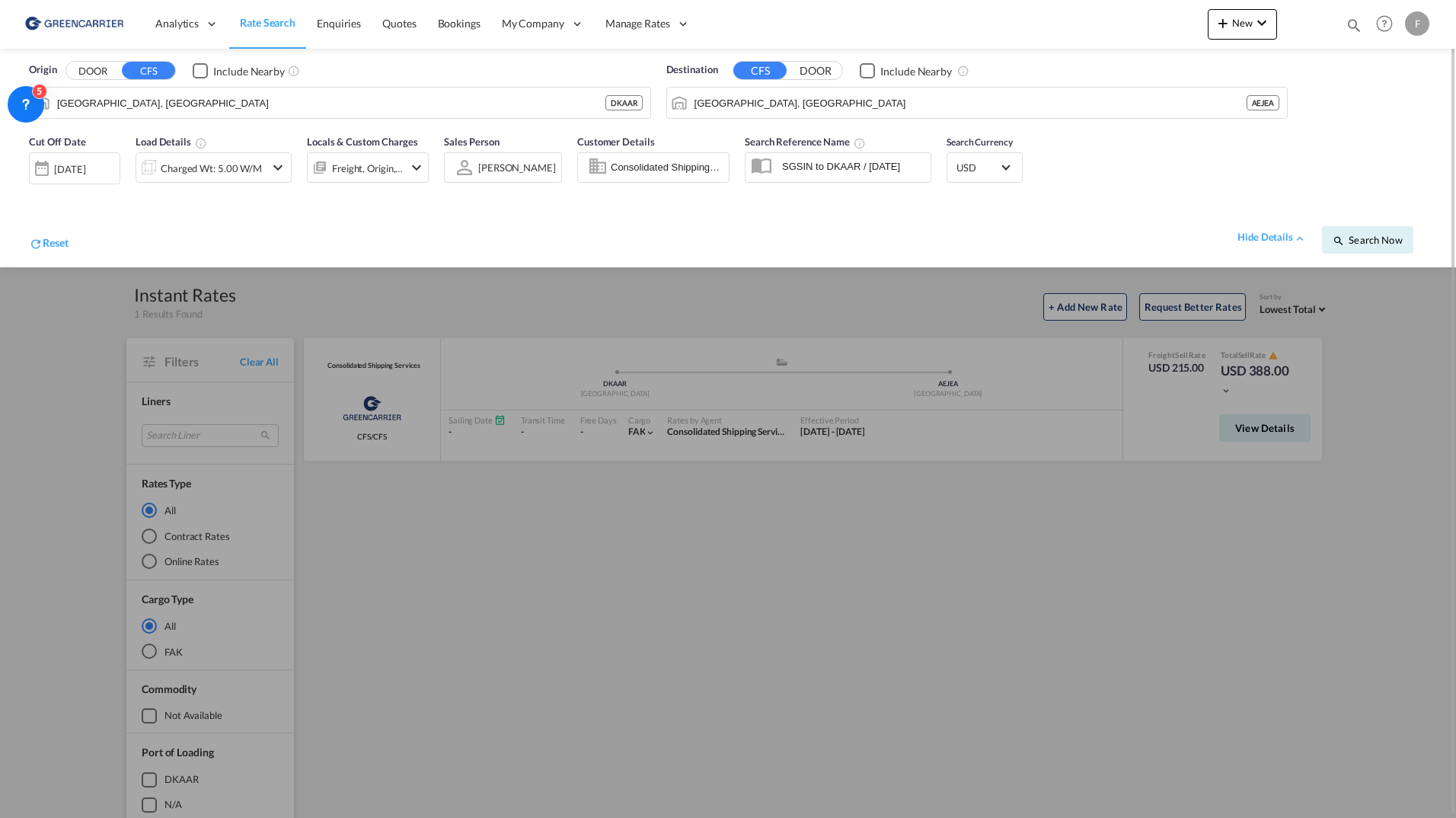
click at [1068, 523] on div at bounding box center [728, 409] width 1456 height 818
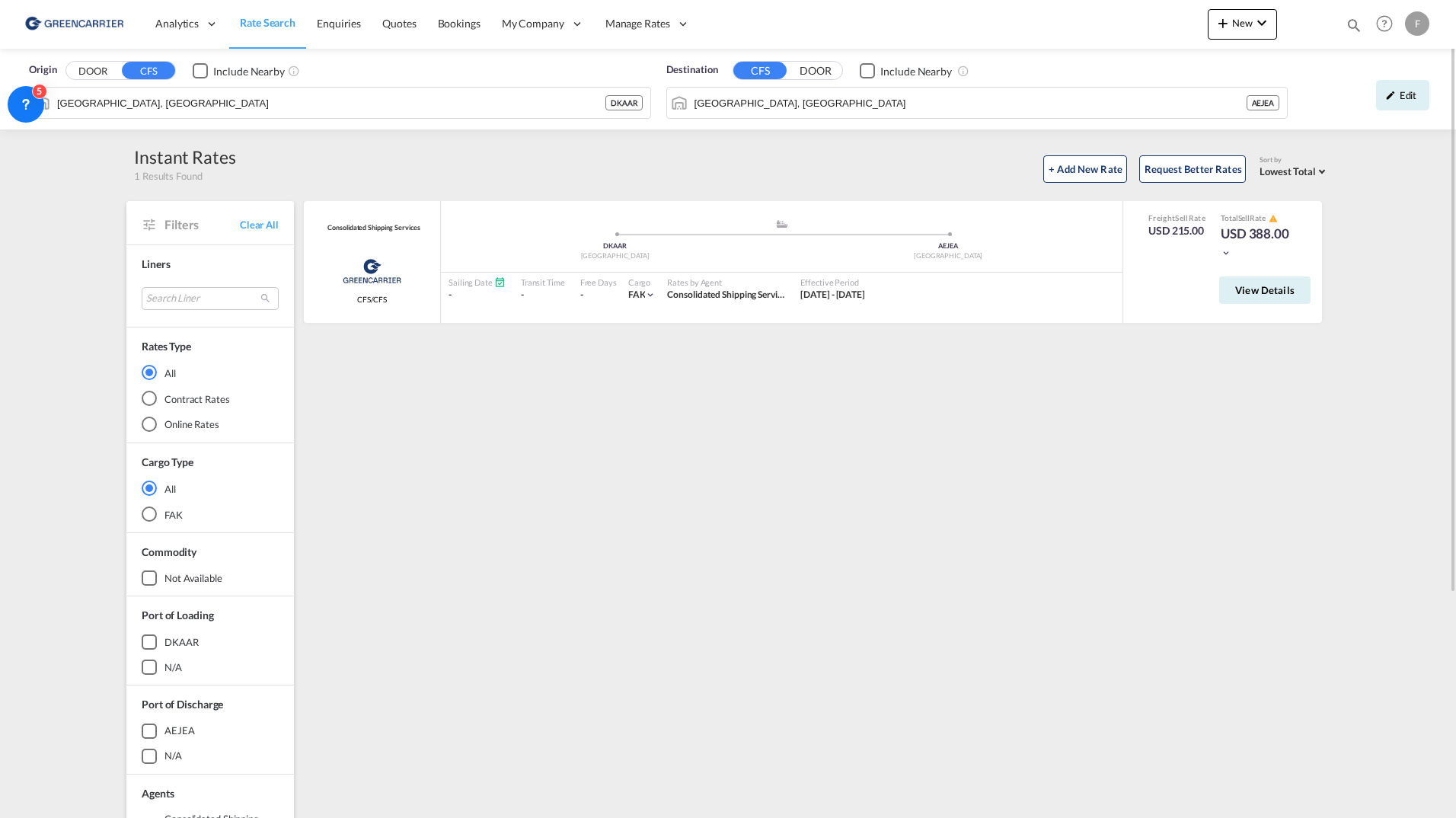
click at [1178, 524] on div "Consolidated Shipping Services Greencarrier Consolidators CFS/CFS added by you …" at bounding box center [816, 658] width 1028 height 914
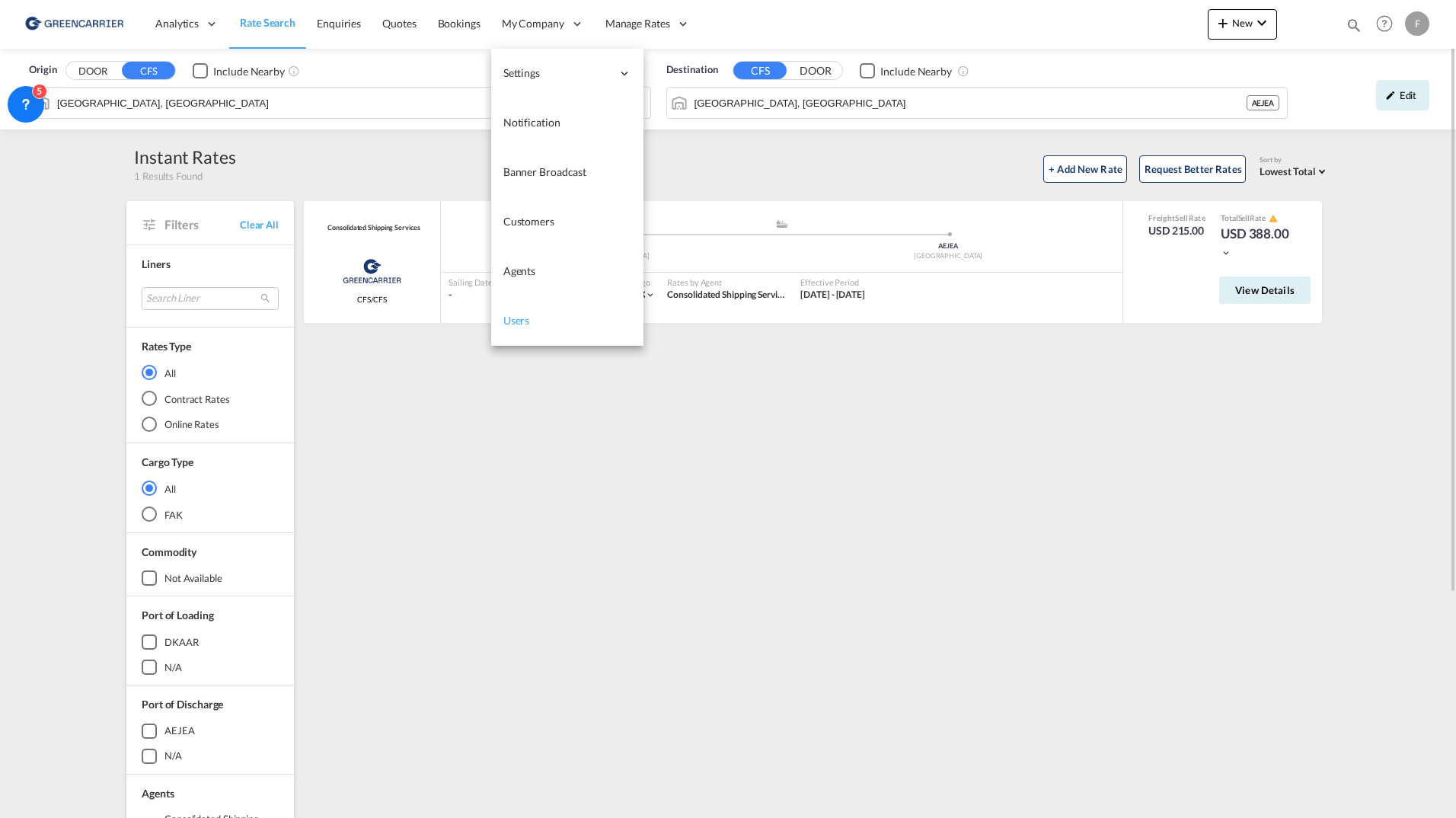
click at [512, 330] on link "Users" at bounding box center [567, 320] width 152 height 49
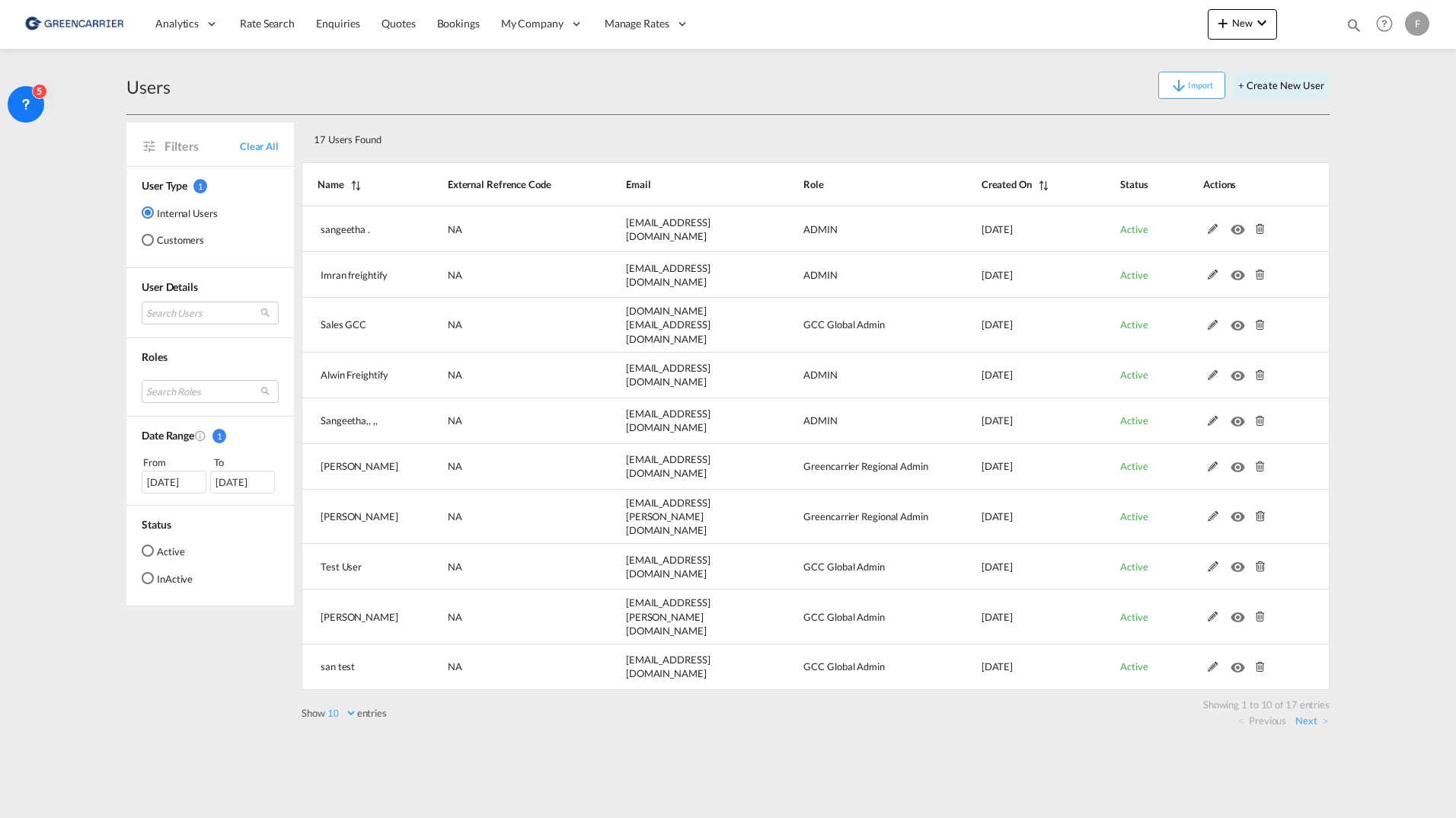
click at [403, 98] on div "Import + Create New User" at bounding box center [749, 86] width 1159 height 28
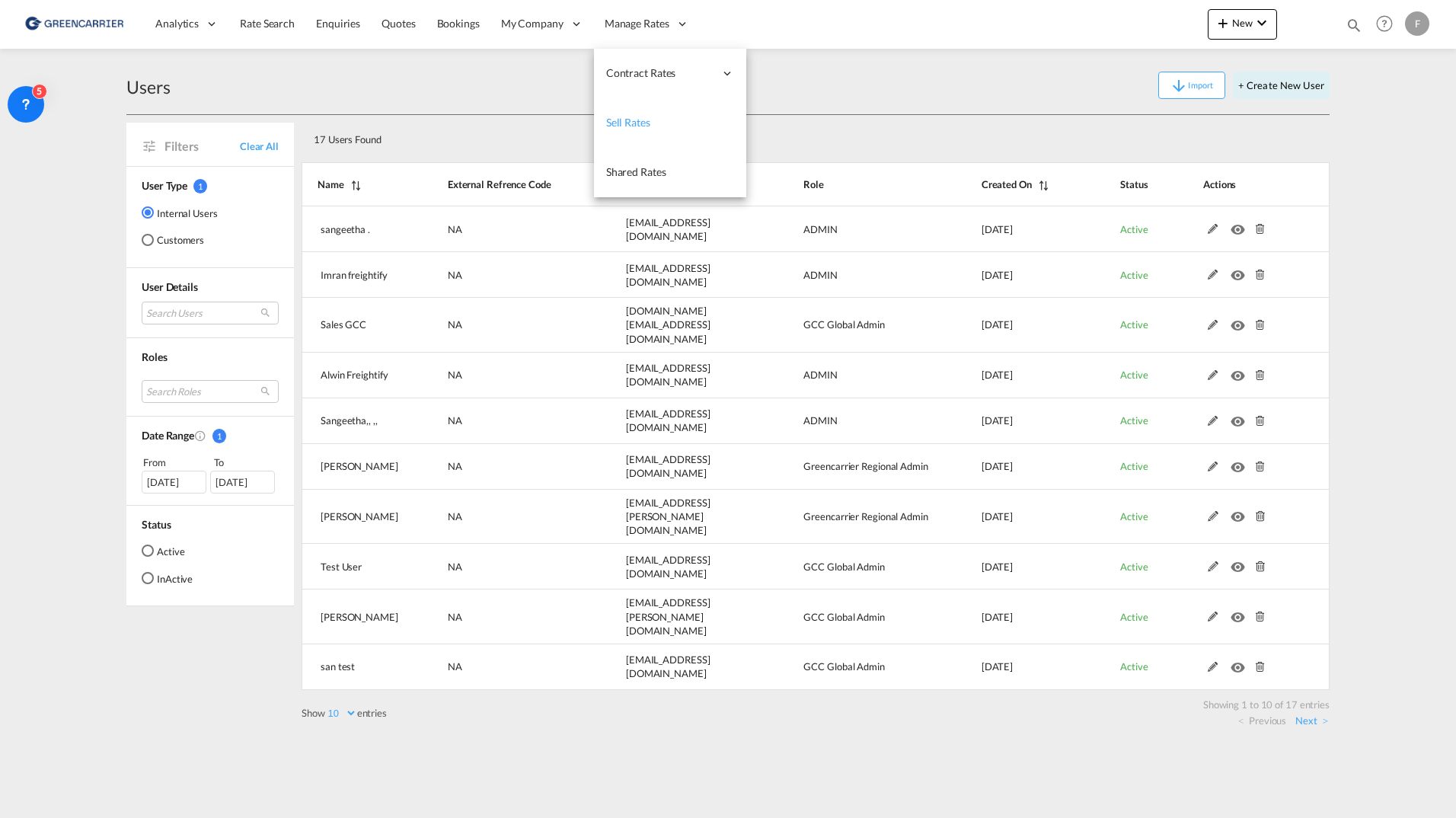
click at [636, 120] on span "Sell Rates" at bounding box center [628, 122] width 44 height 13
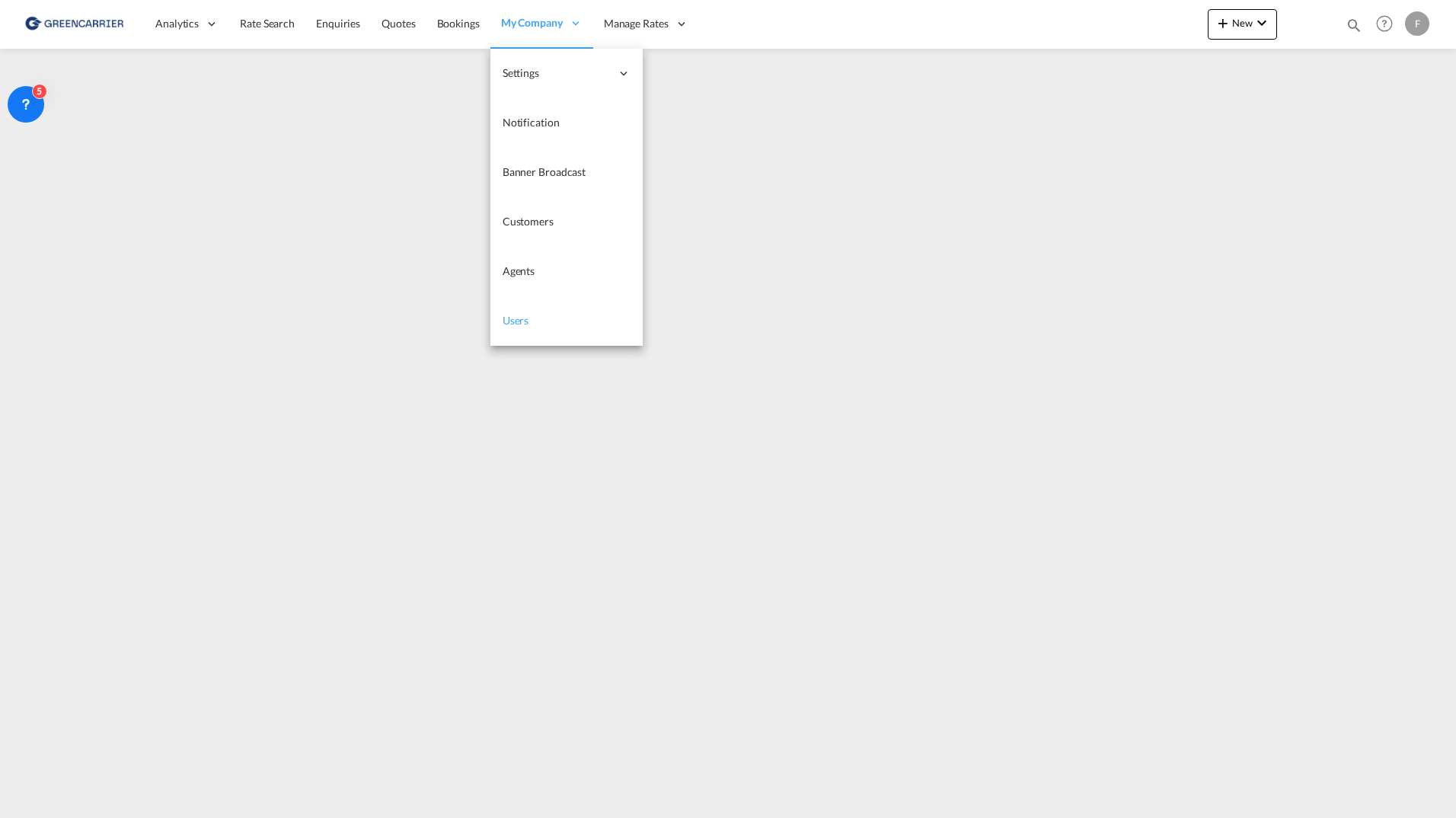
click at [511, 322] on span "Users" at bounding box center [516, 320] width 27 height 13
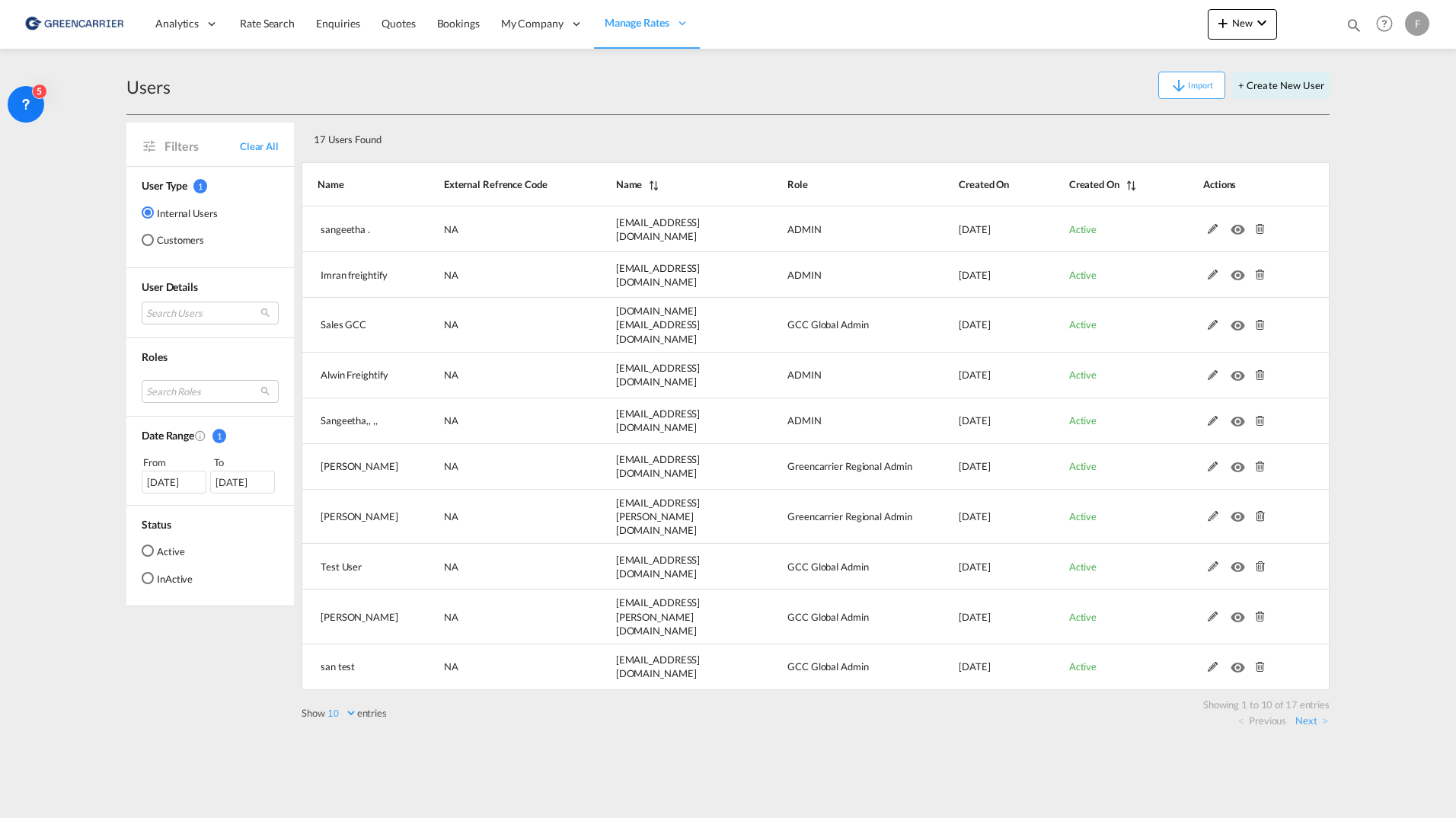
click at [180, 244] on md-radio-button "Customers" at bounding box center [180, 240] width 76 height 16
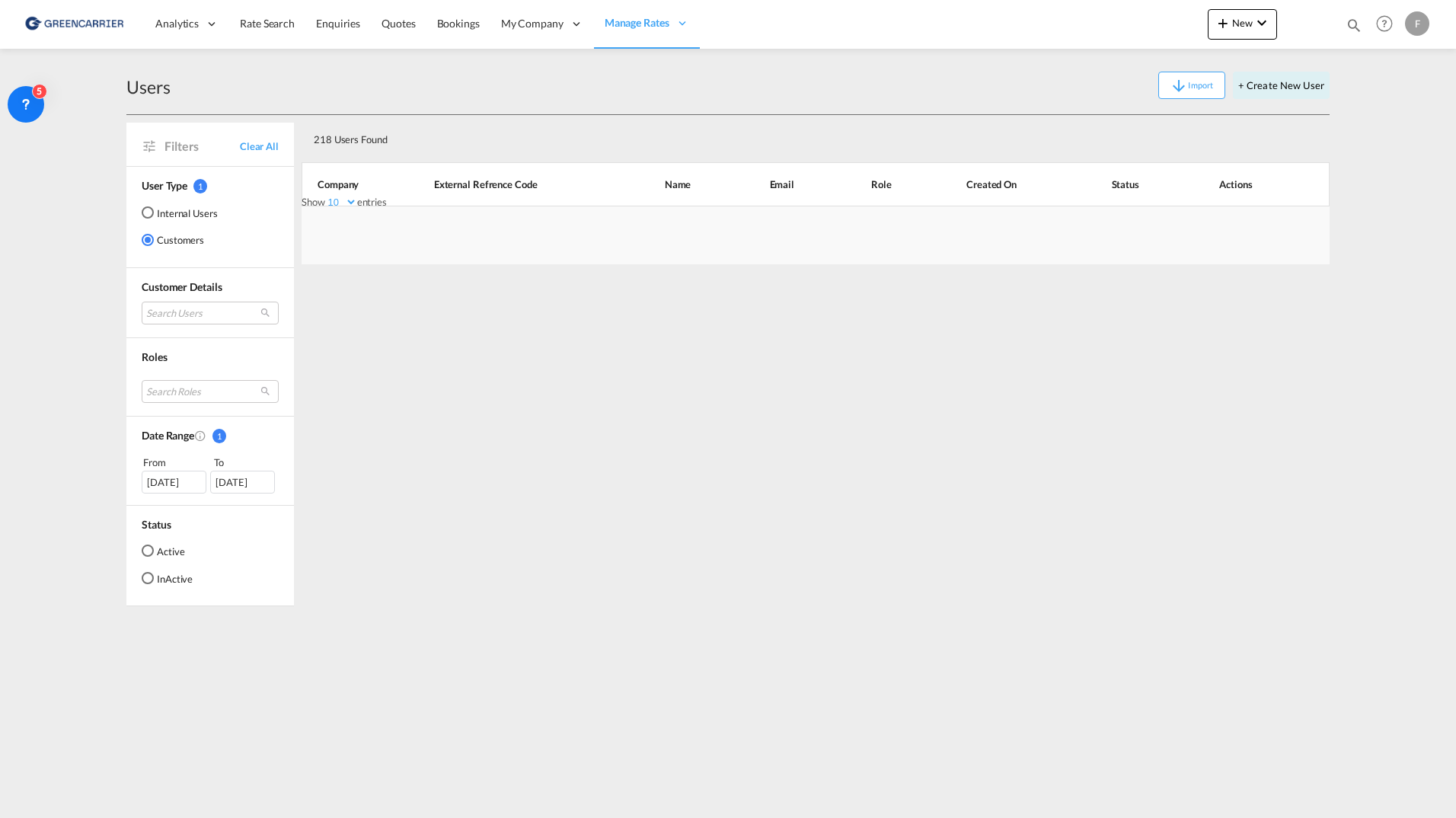
click at [171, 549] on md-radio-button "Active" at bounding box center [167, 550] width 51 height 16
click at [166, 580] on md-radio-button "InActive" at bounding box center [167, 578] width 51 height 16
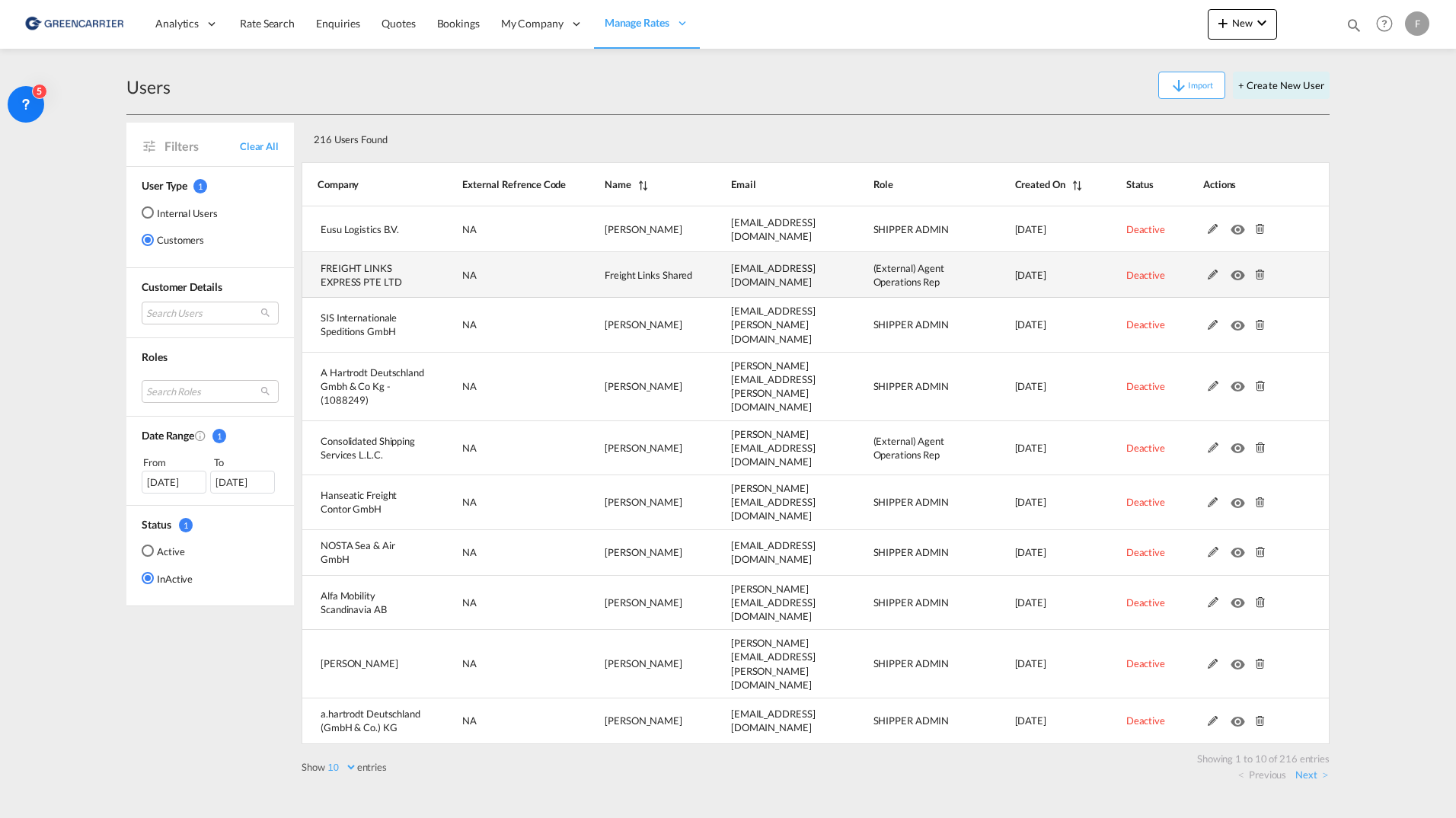
click at [1213, 276] on md-icon at bounding box center [1212, 275] width 20 height 10
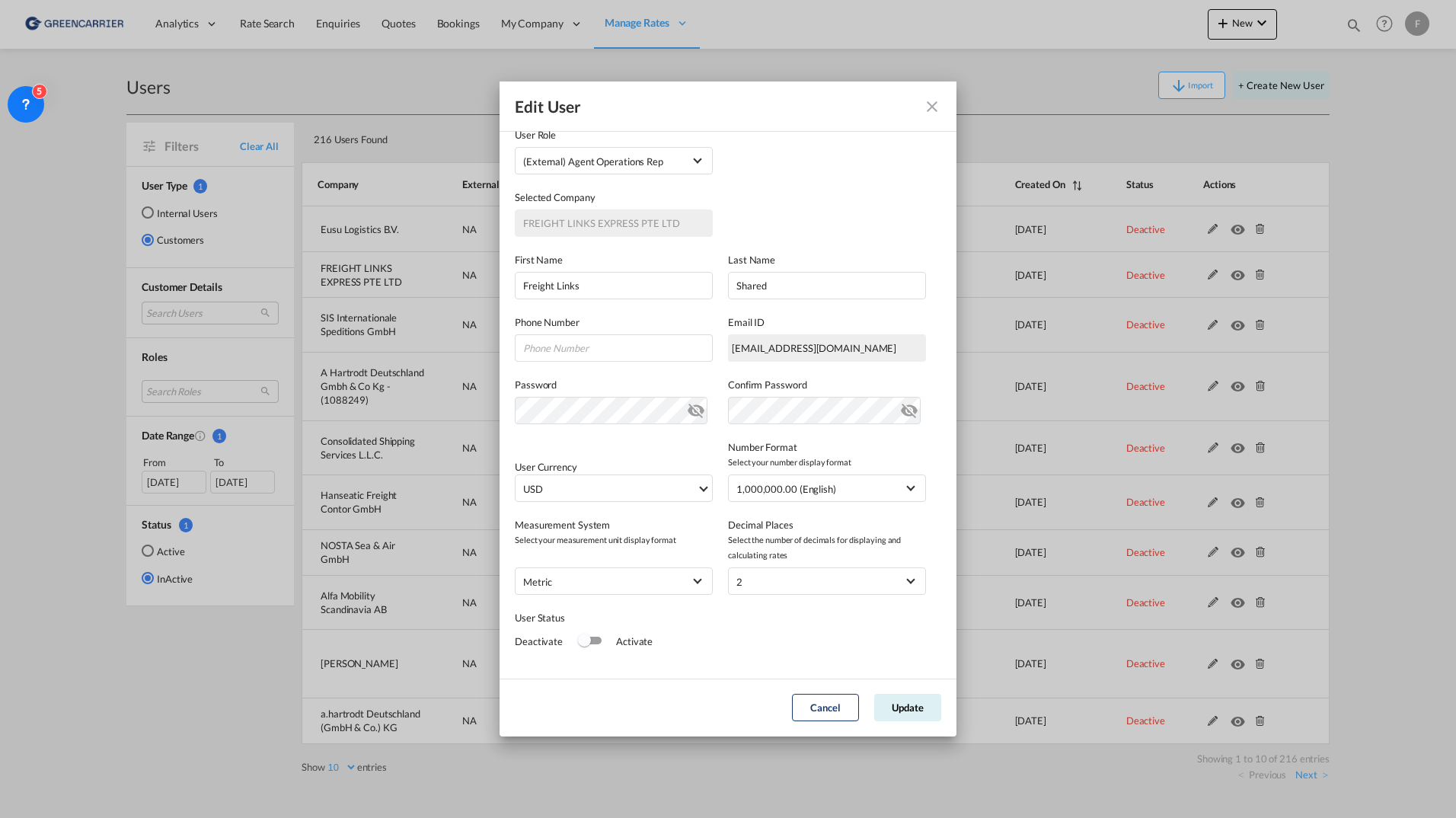
scroll to position [75, 0]
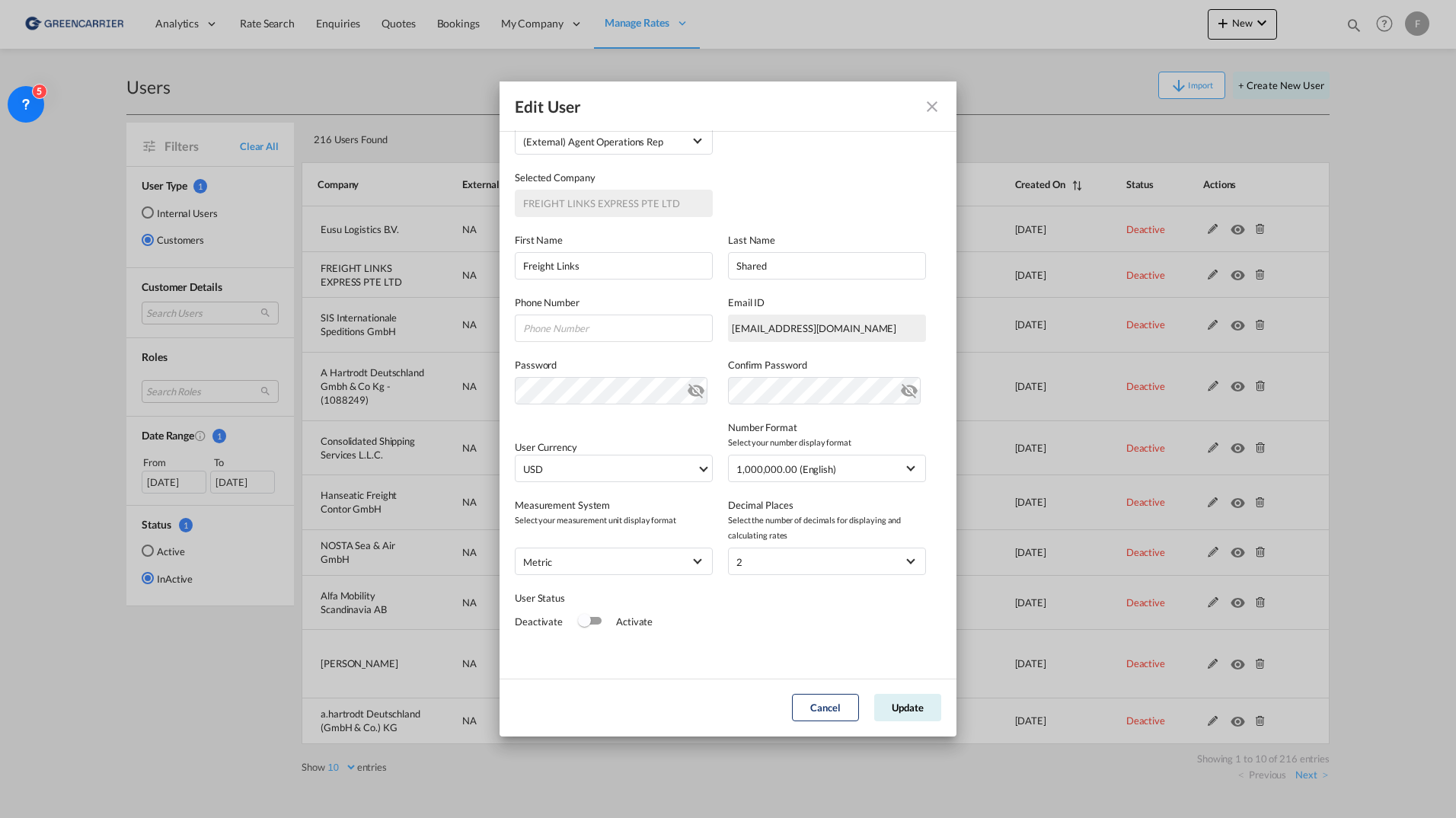
drag, startPoint x: 616, startPoint y: 625, endPoint x: 600, endPoint y: 626, distance: 16.0
click at [602, 627] on div "Activate" at bounding box center [626, 621] width 52 height 16
click at [594, 625] on div "Switch 1" at bounding box center [589, 621] width 22 height 18
click at [905, 713] on button "Update" at bounding box center [908, 707] width 67 height 28
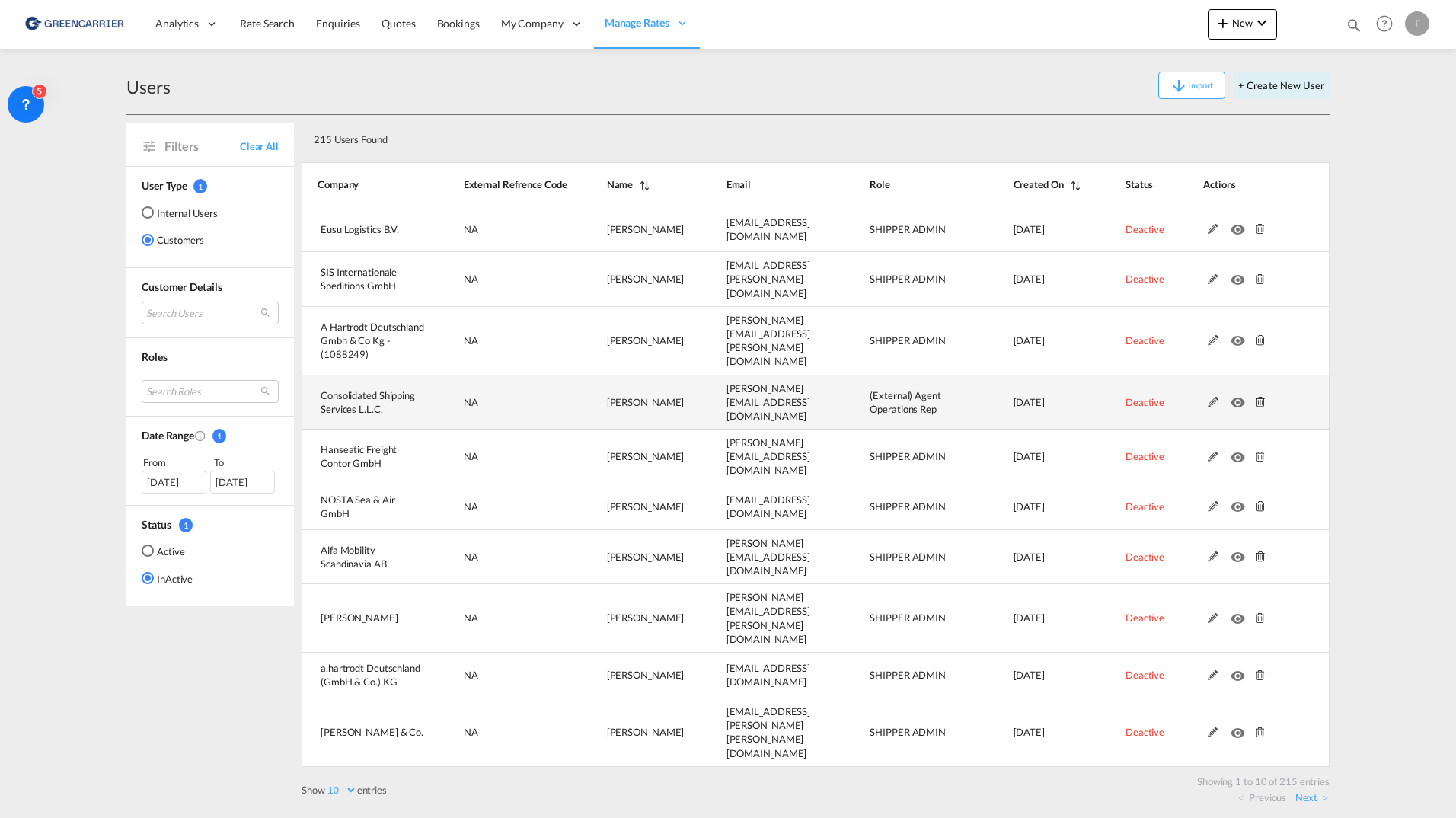
click at [1214, 396] on md-icon at bounding box center [1212, 402] width 20 height 10
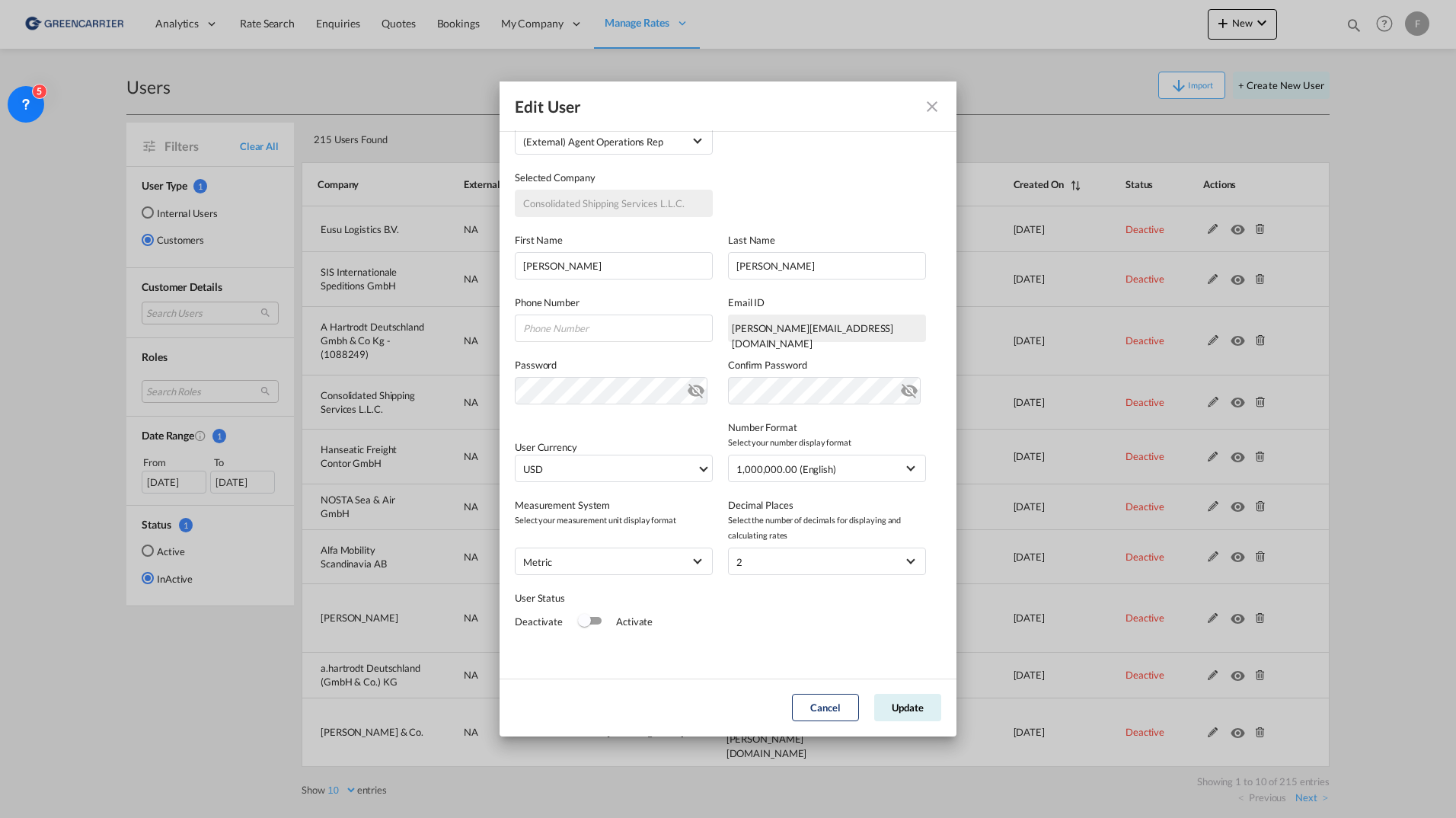
click at [585, 622] on div "Switch 1" at bounding box center [584, 619] width 13 height 13
click at [908, 709] on button "Update" at bounding box center [908, 707] width 67 height 28
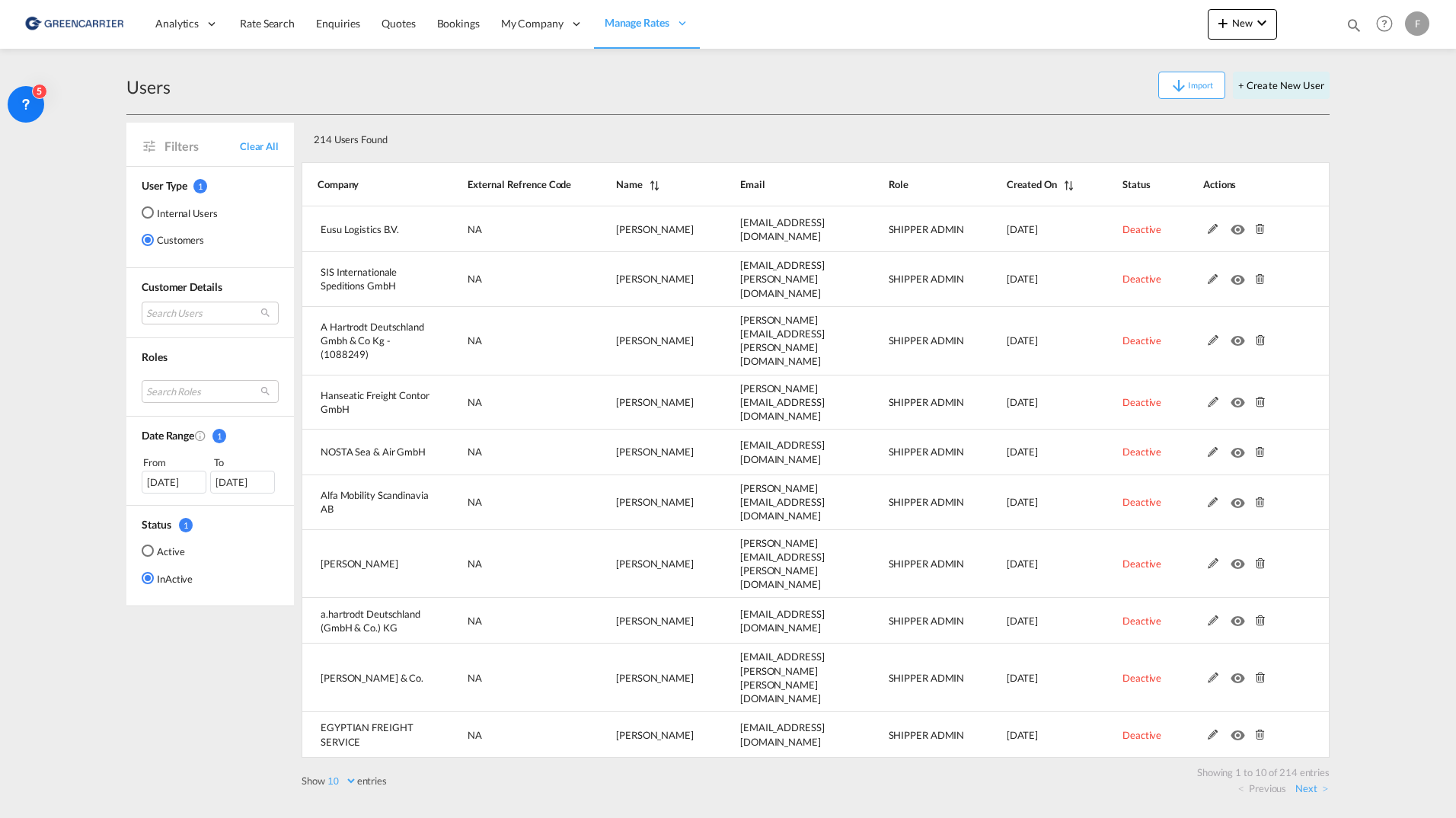
drag, startPoint x: 747, startPoint y: 86, endPoint x: 736, endPoint y: 91, distance: 12.1
click at [747, 86] on div "Import + Create New User" at bounding box center [749, 86] width 1159 height 28
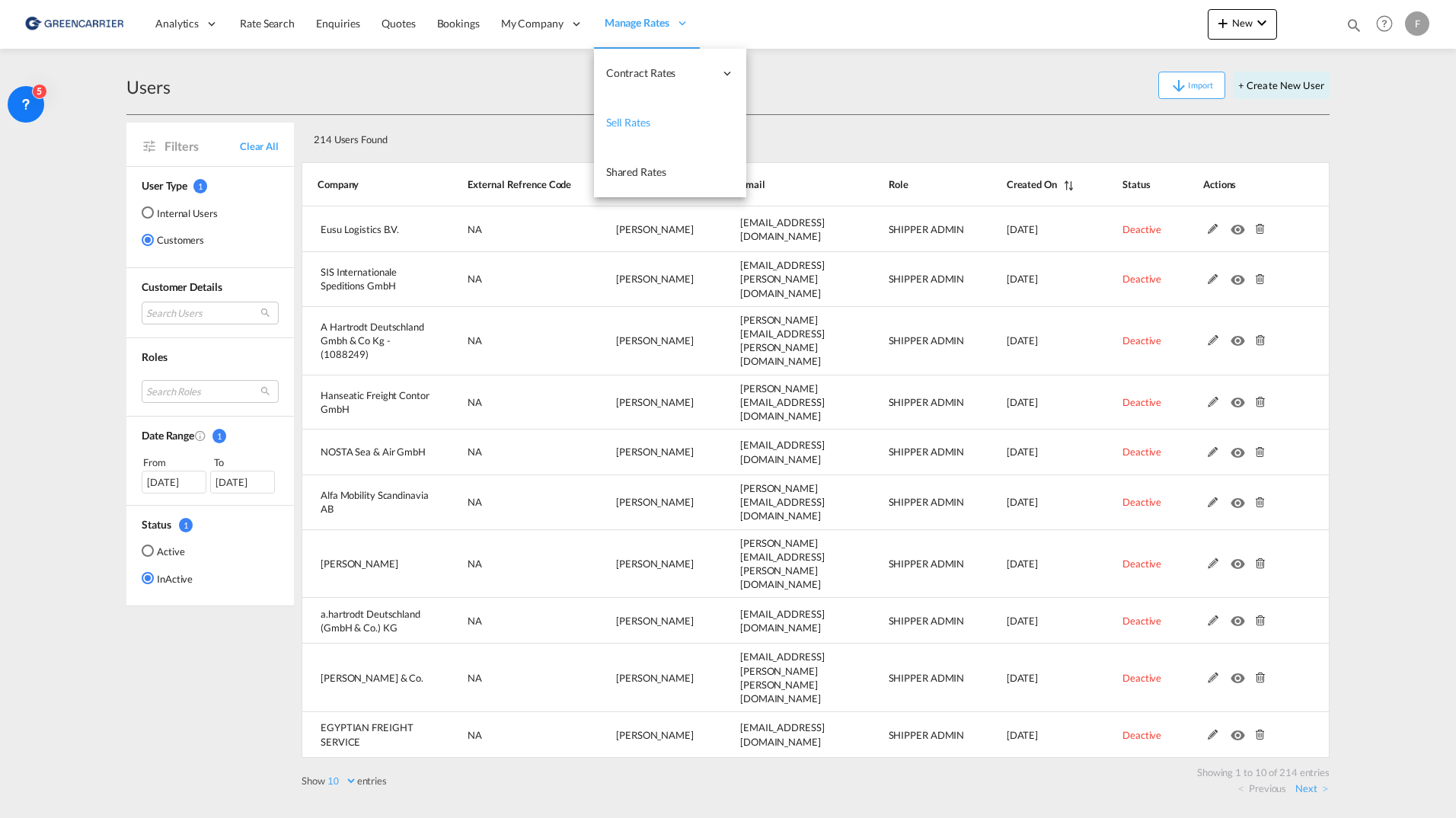
click at [626, 124] on span "Sell Rates" at bounding box center [628, 122] width 44 height 13
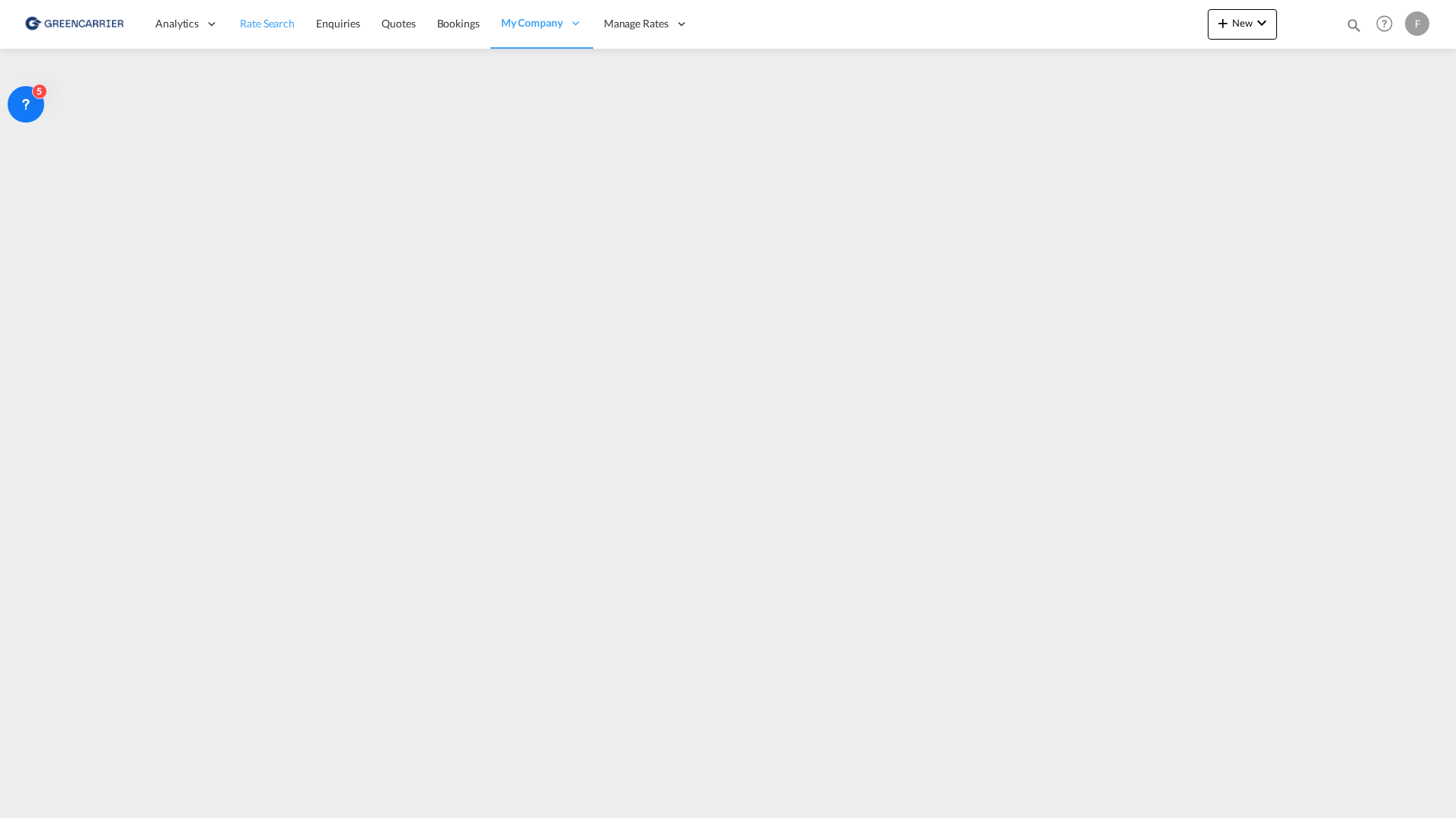
click at [280, 28] on span "Rate Search" at bounding box center [267, 22] width 54 height 13
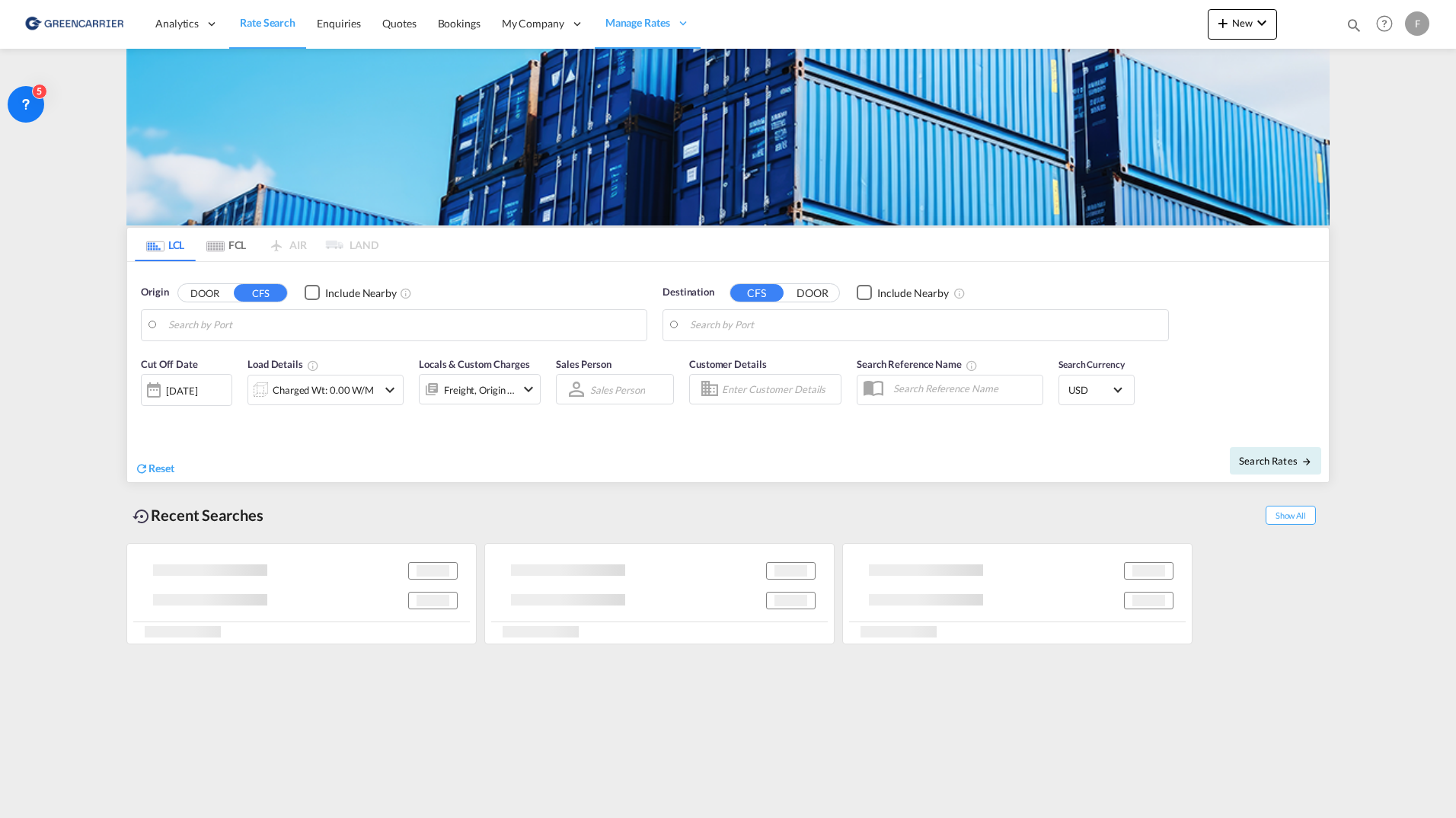
type input "[GEOGRAPHIC_DATA], [GEOGRAPHIC_DATA]"
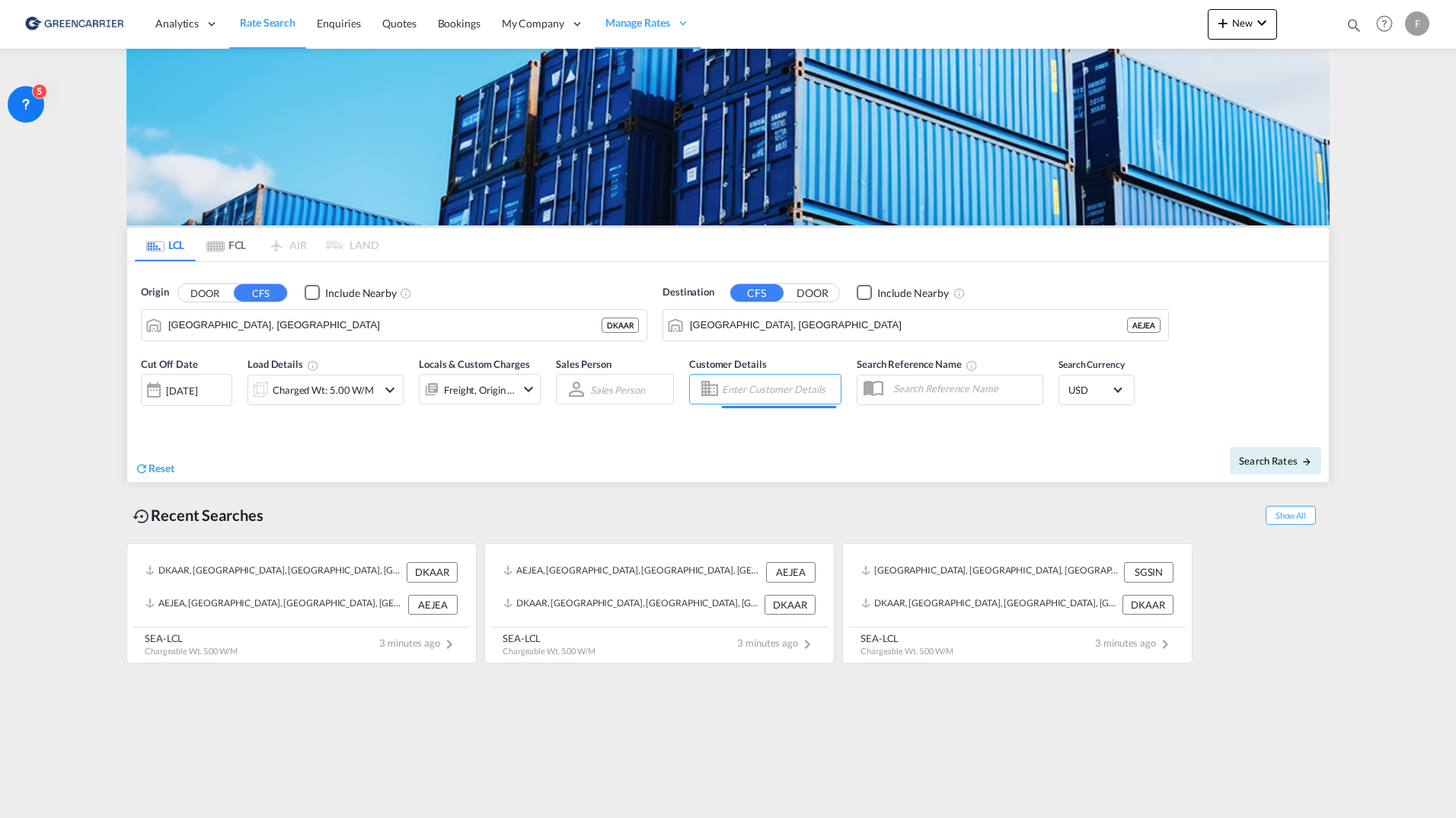
click at [747, 394] on input "Enter Customer Details" at bounding box center [779, 389] width 114 height 22
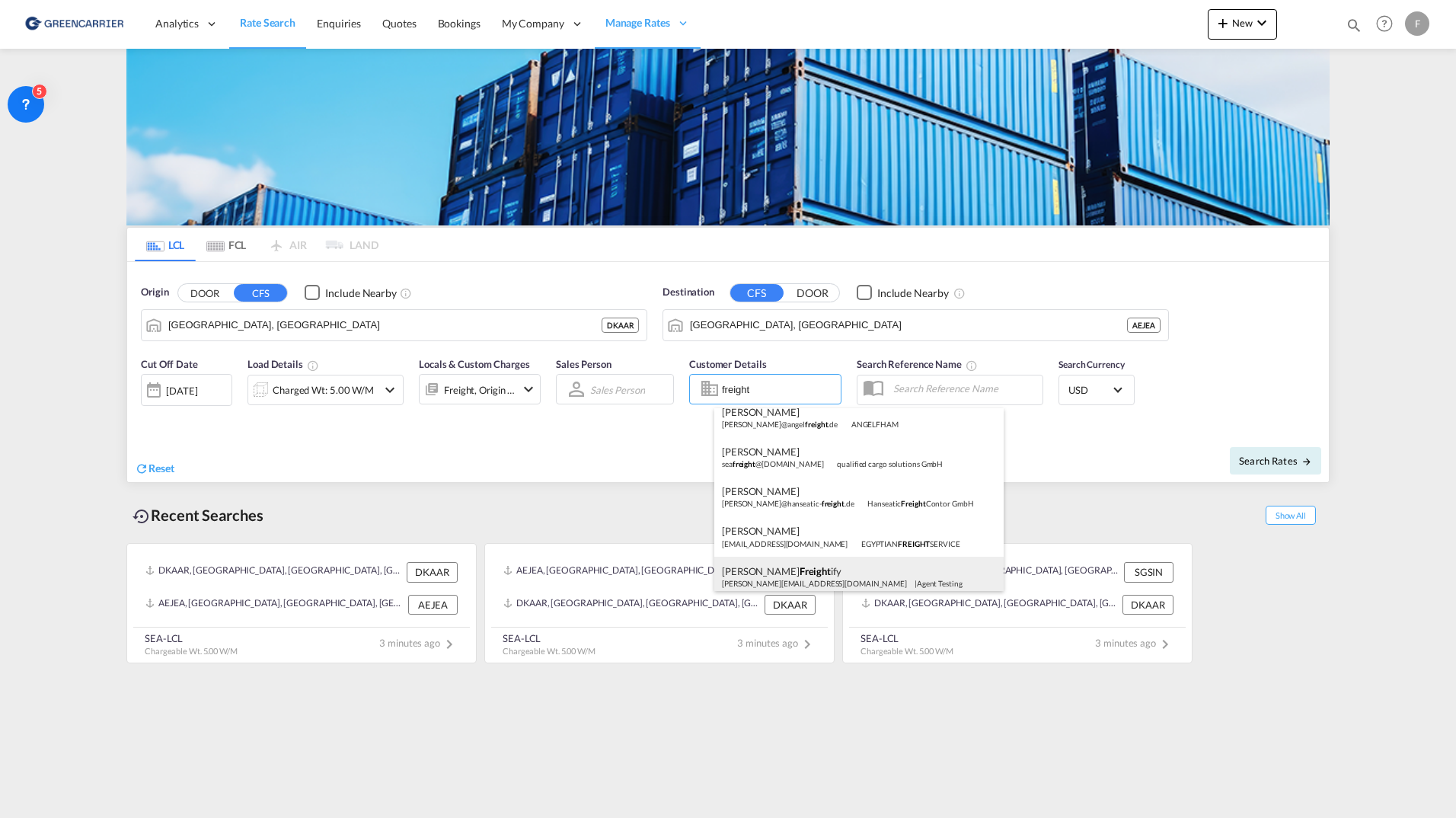
scroll to position [174, 0]
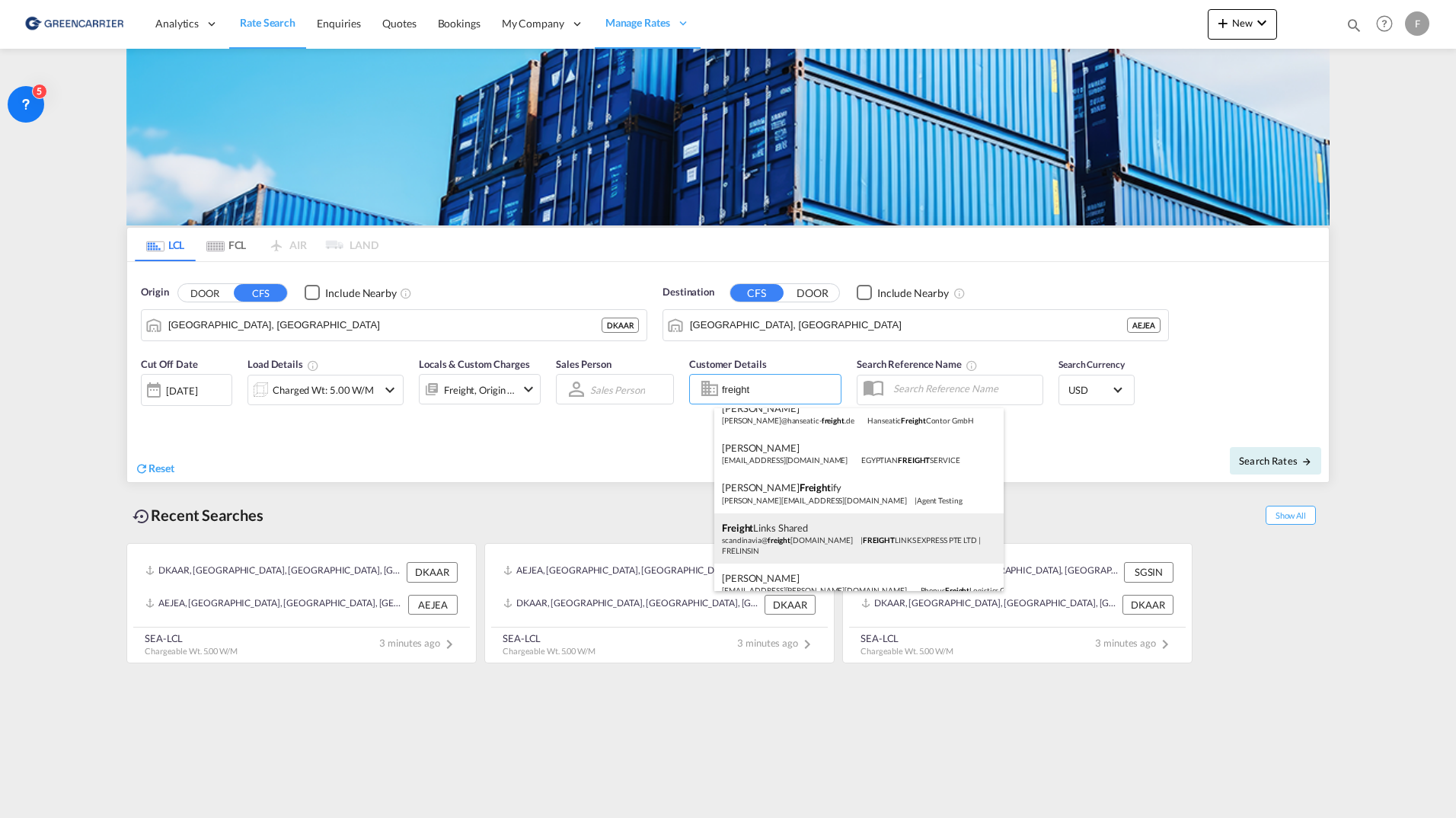
click at [781, 543] on div "Freight Links Shared scandinavia@ freight [DOMAIN_NAME] | FREIGHT LINKS EXPRESS…" at bounding box center [859, 538] width 289 height 50
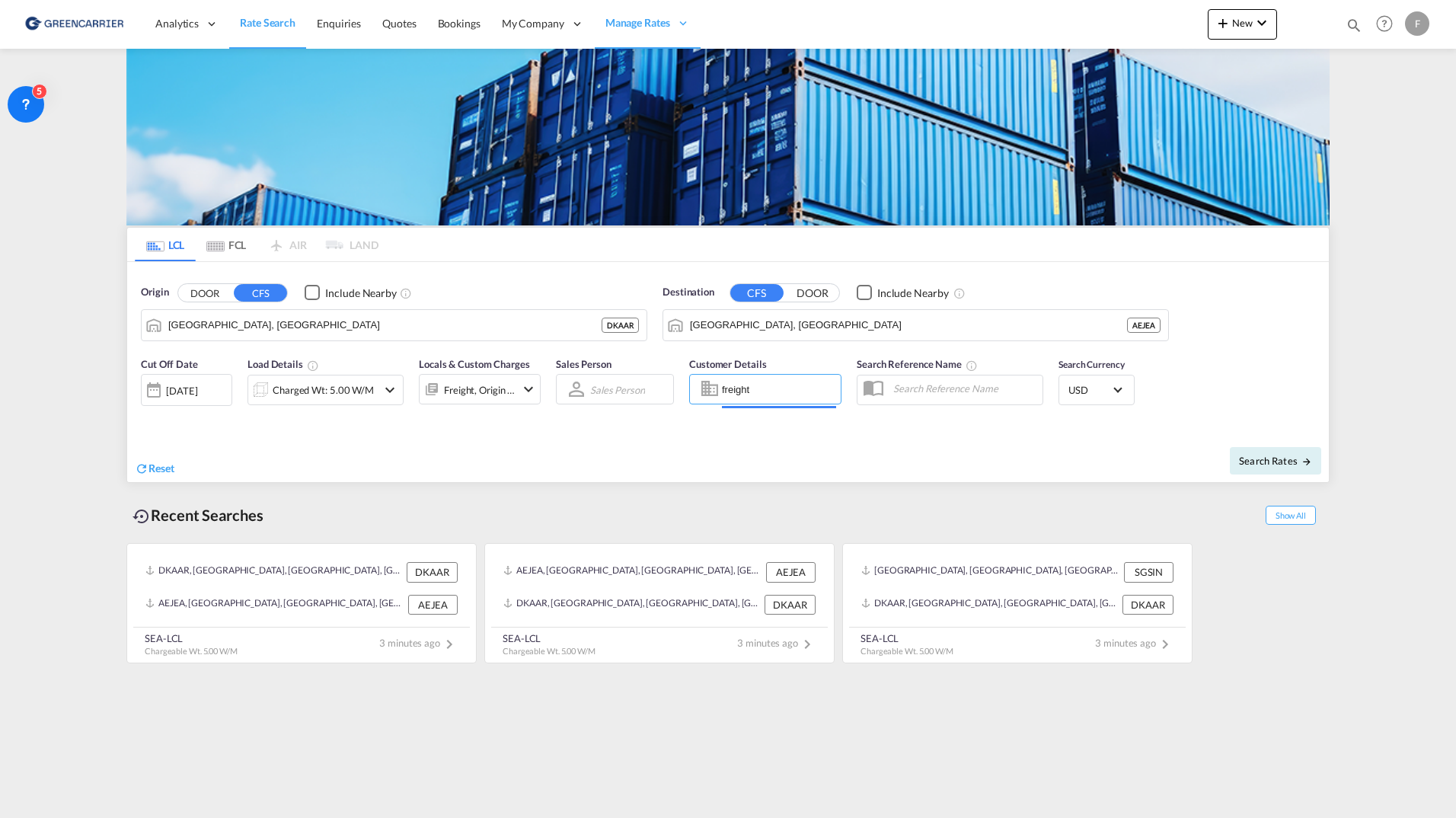
type input "FREIGHT LINKS EXPRESS PTE LTD, Freight Links Shared, [EMAIL_ADDRESS][DOMAIN_NAM…"
click at [1293, 459] on span "Search Rates" at bounding box center [1275, 460] width 73 height 12
type input "DKAAR to AEJEA / [DATE]"
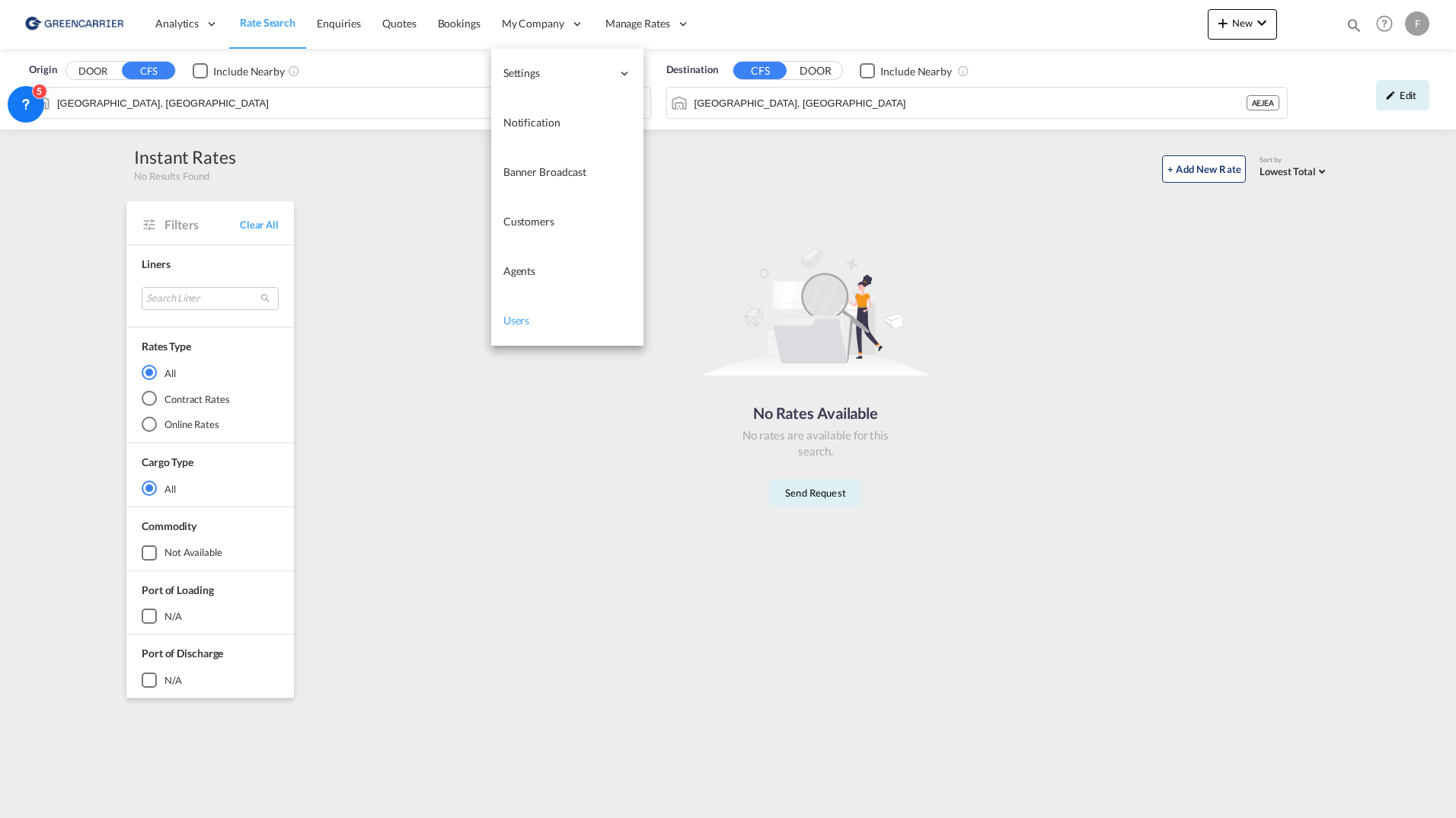
click at [515, 330] on link "Users" at bounding box center [567, 320] width 152 height 49
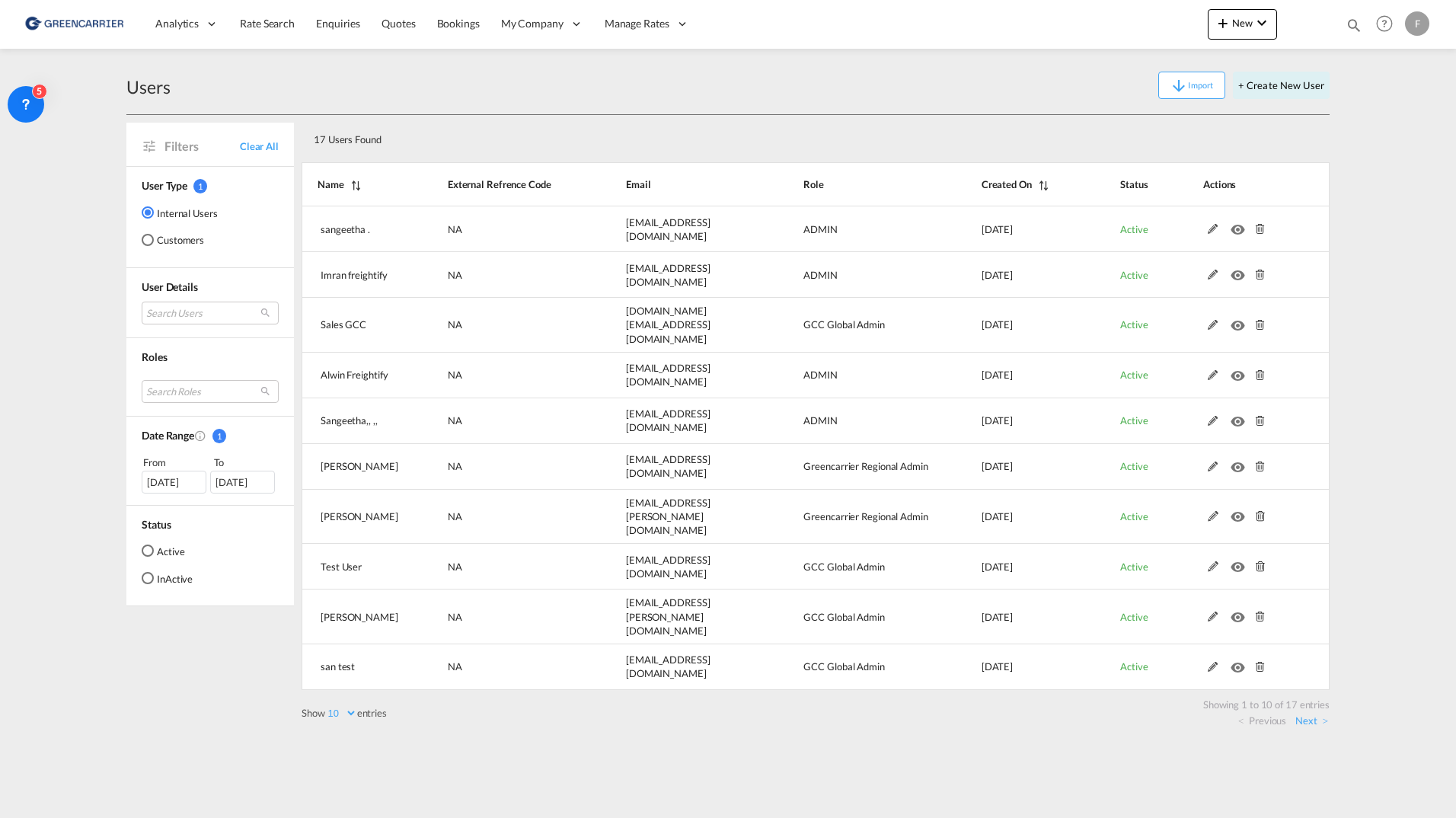
click at [171, 555] on md-radio-button "Active" at bounding box center [167, 550] width 51 height 16
click at [168, 237] on md-radio-button "Customers" at bounding box center [180, 240] width 76 height 16
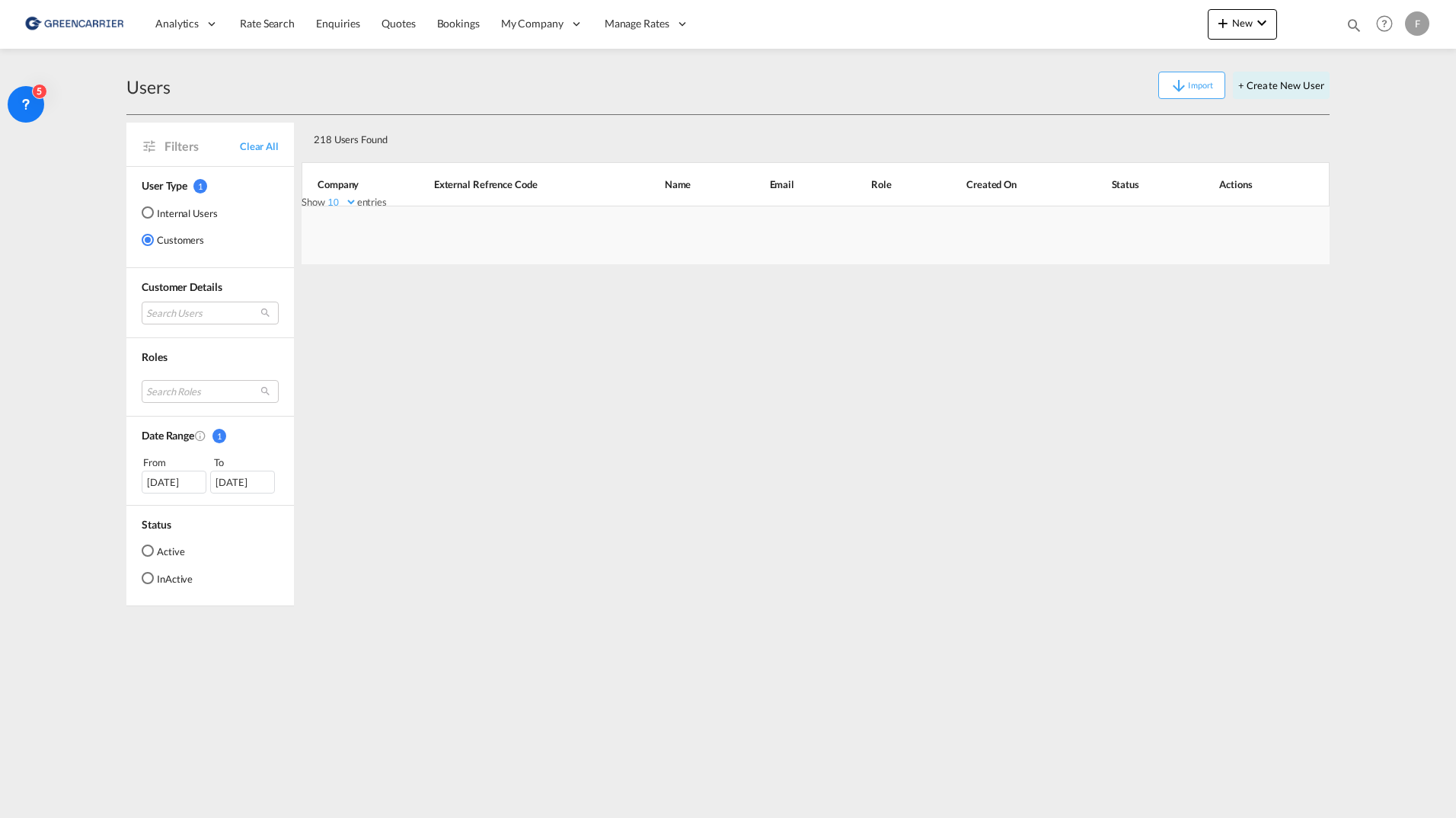
click at [165, 555] on md-radio-button "Active" at bounding box center [167, 550] width 51 height 16
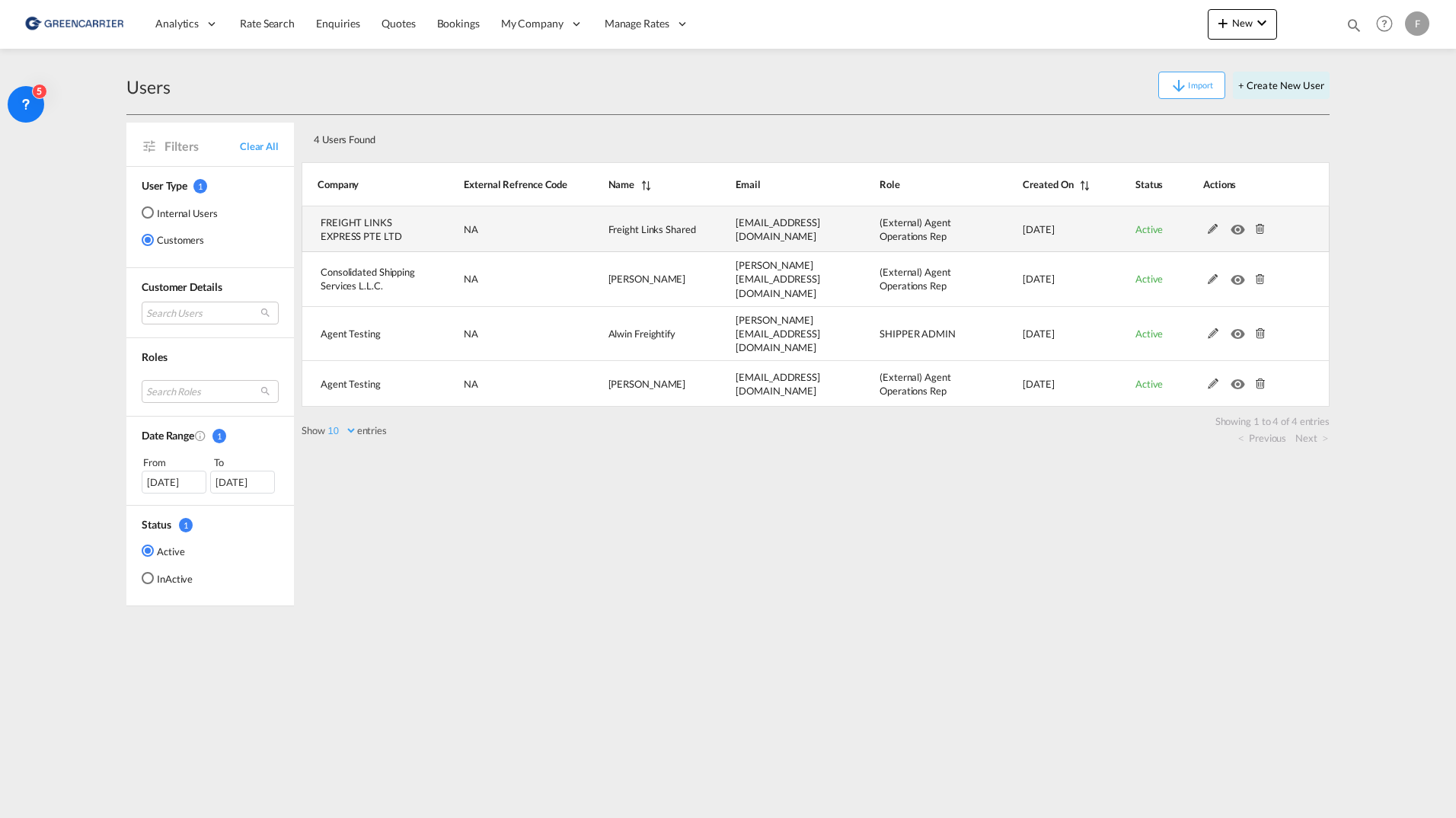
click at [1207, 226] on md-icon at bounding box center [1212, 229] width 20 height 10
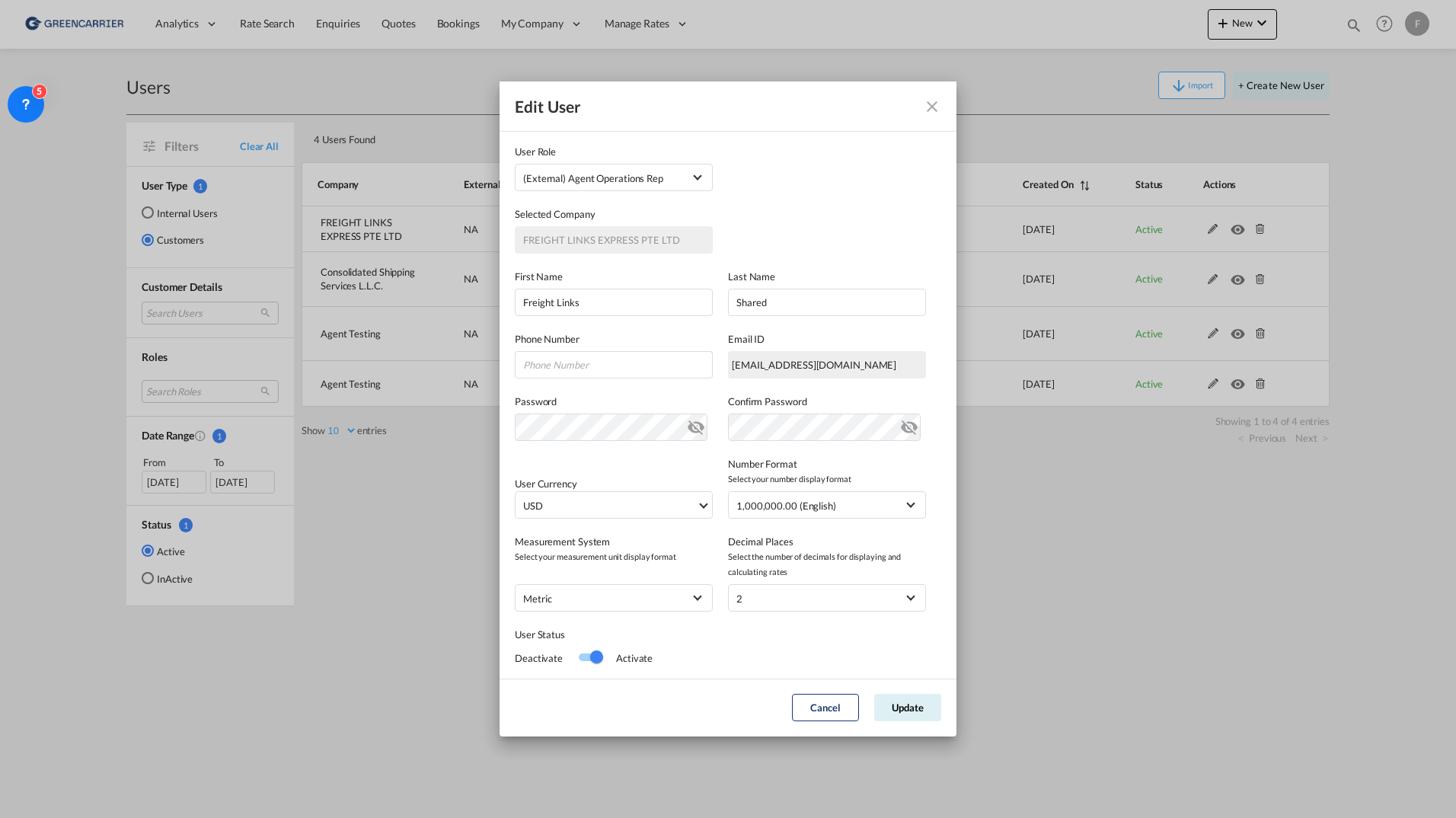
scroll to position [75, 0]
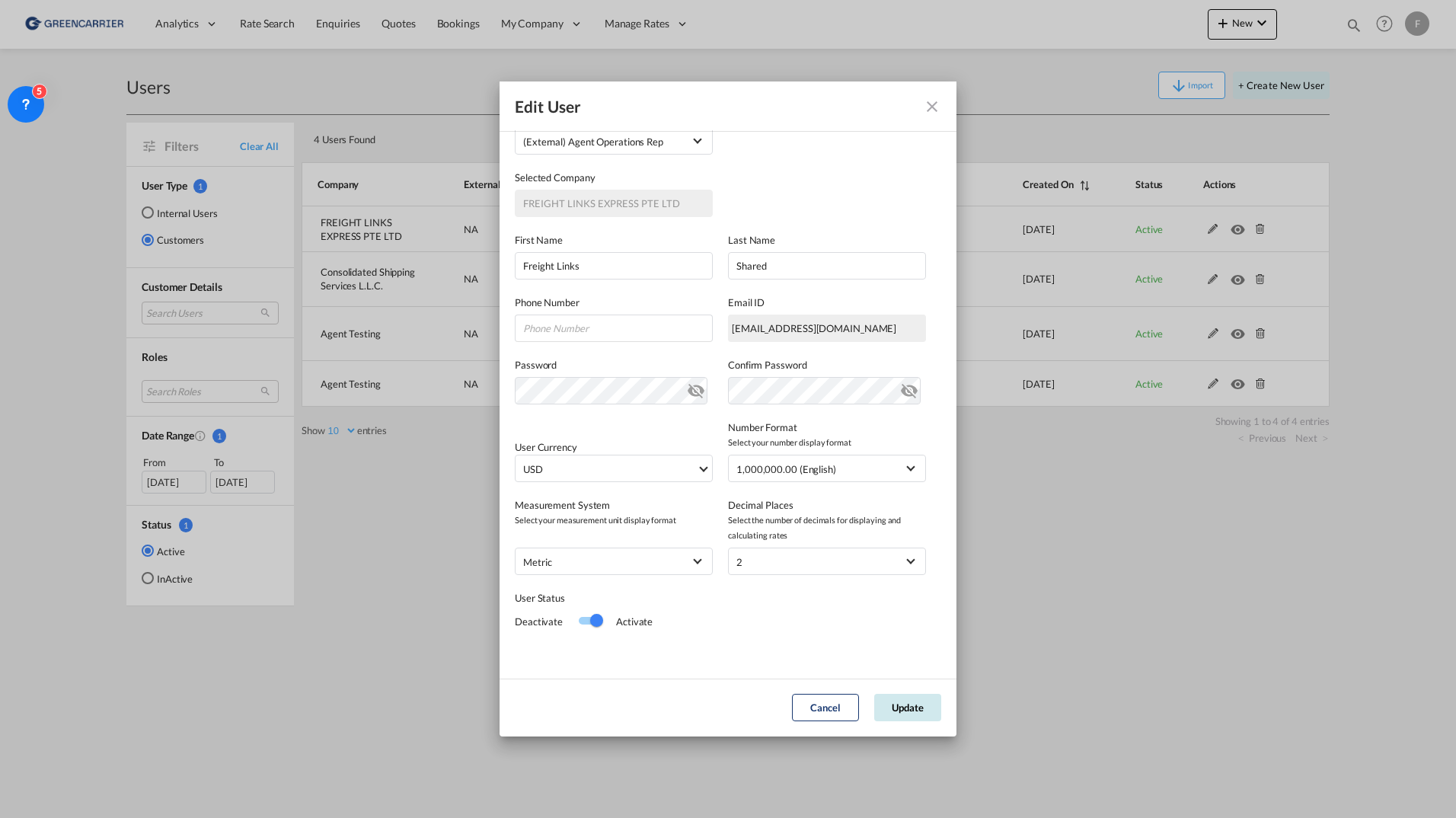
click at [888, 713] on button "Update" at bounding box center [908, 707] width 67 height 28
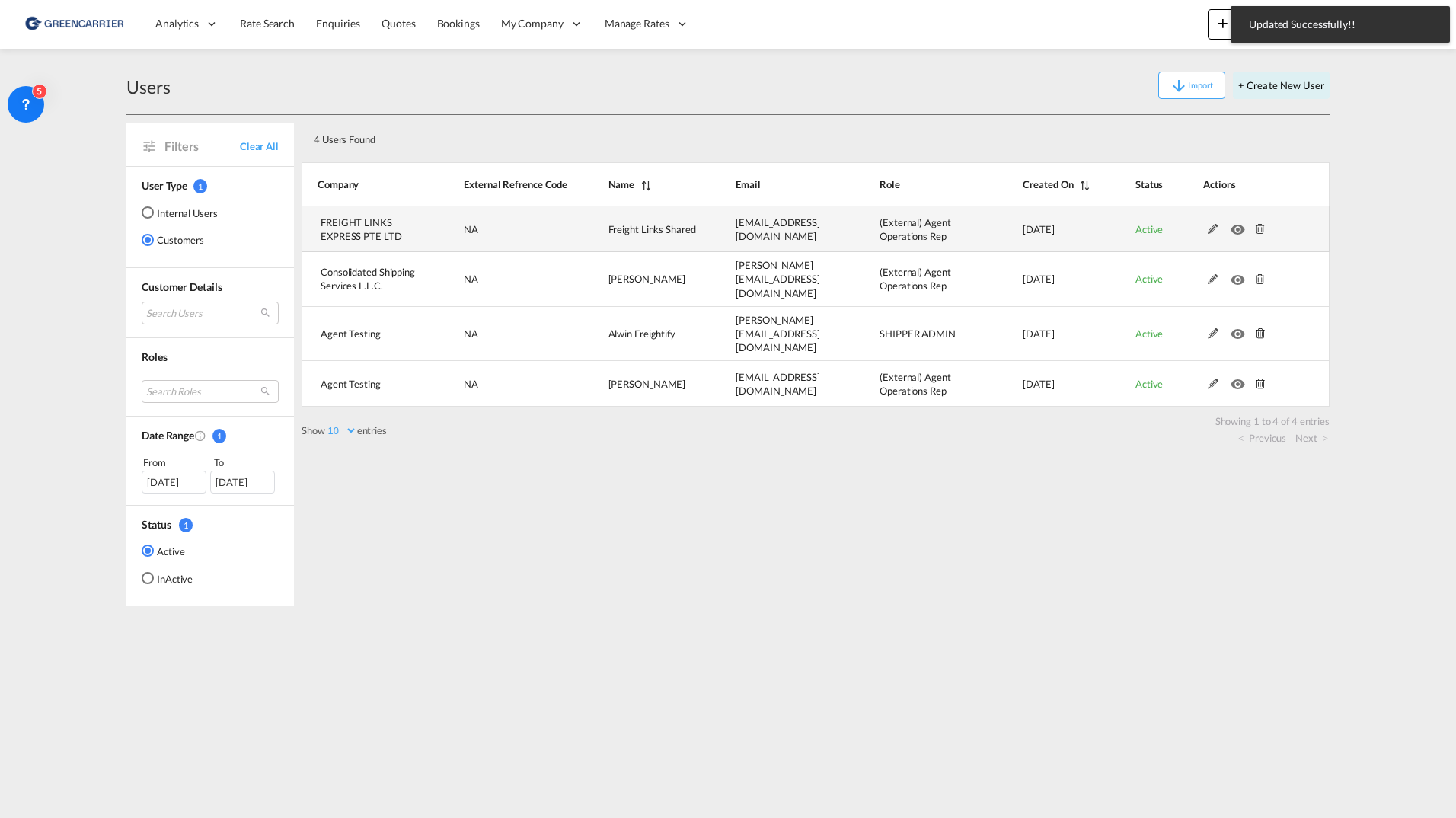
click at [1209, 231] on md-icon at bounding box center [1212, 229] width 20 height 10
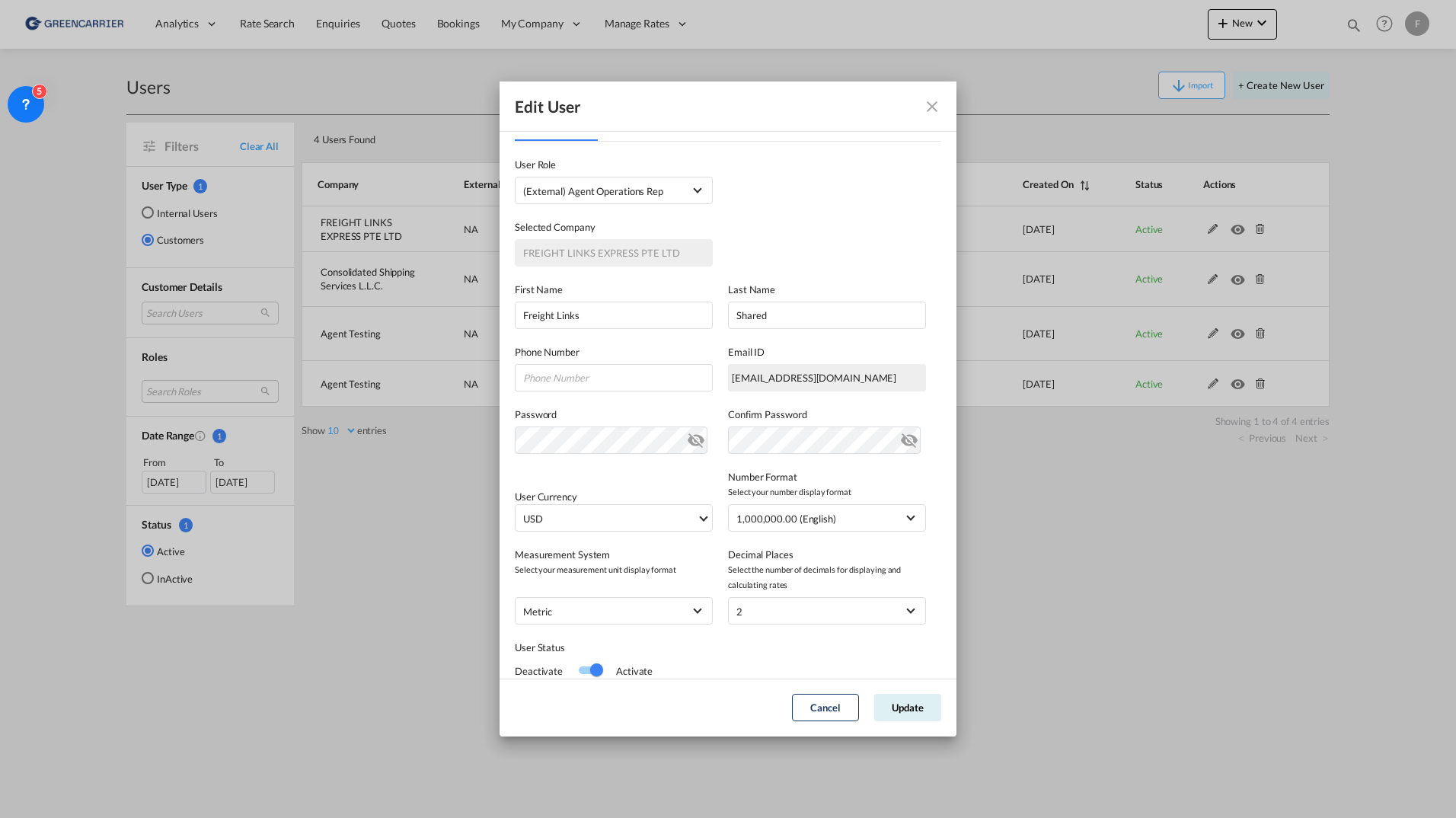
scroll to position [0, 0]
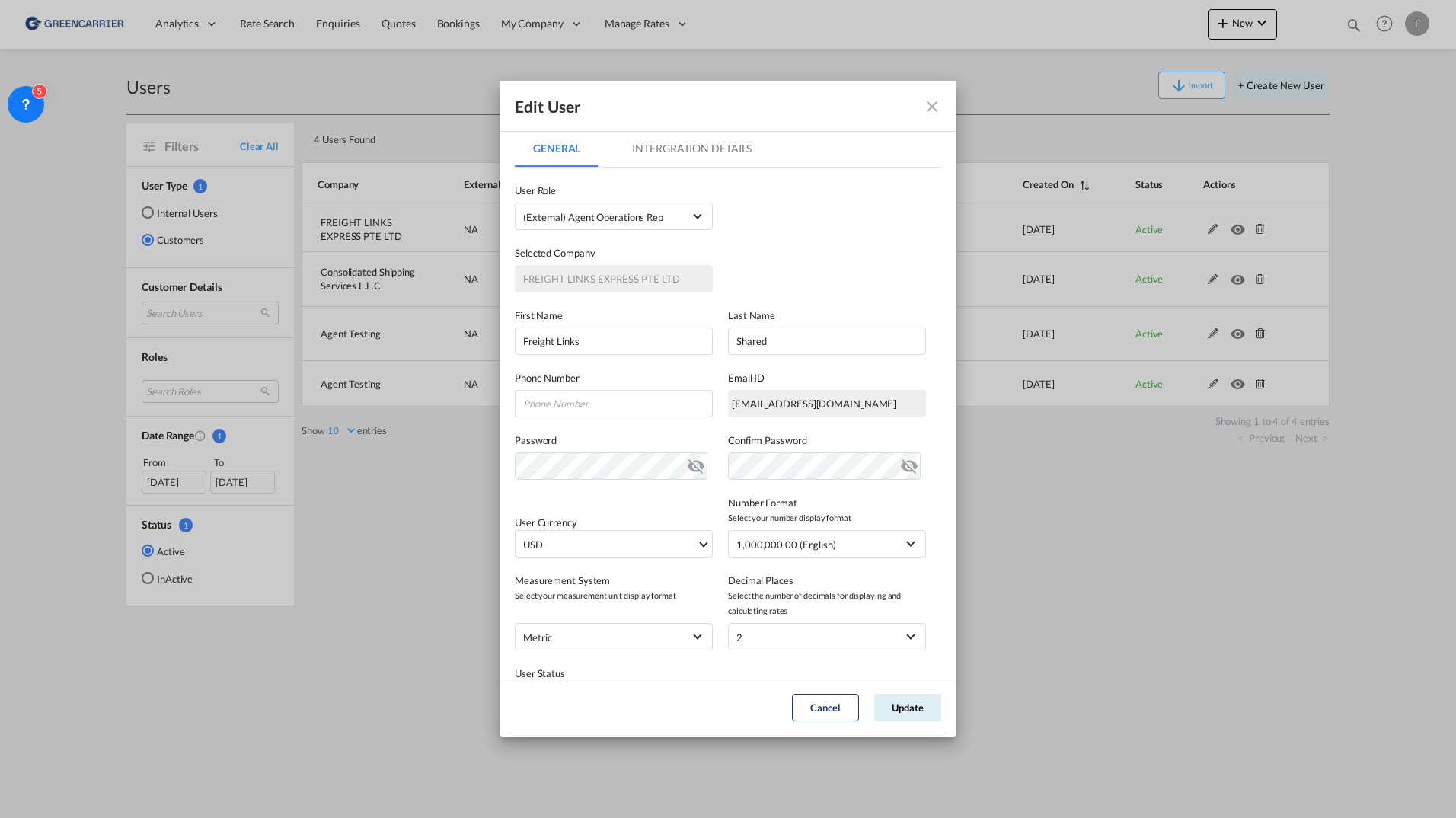
click at [718, 415] on div "Phone Number" at bounding box center [621, 393] width 213 height 48
click at [904, 708] on button "Update" at bounding box center [908, 707] width 67 height 28
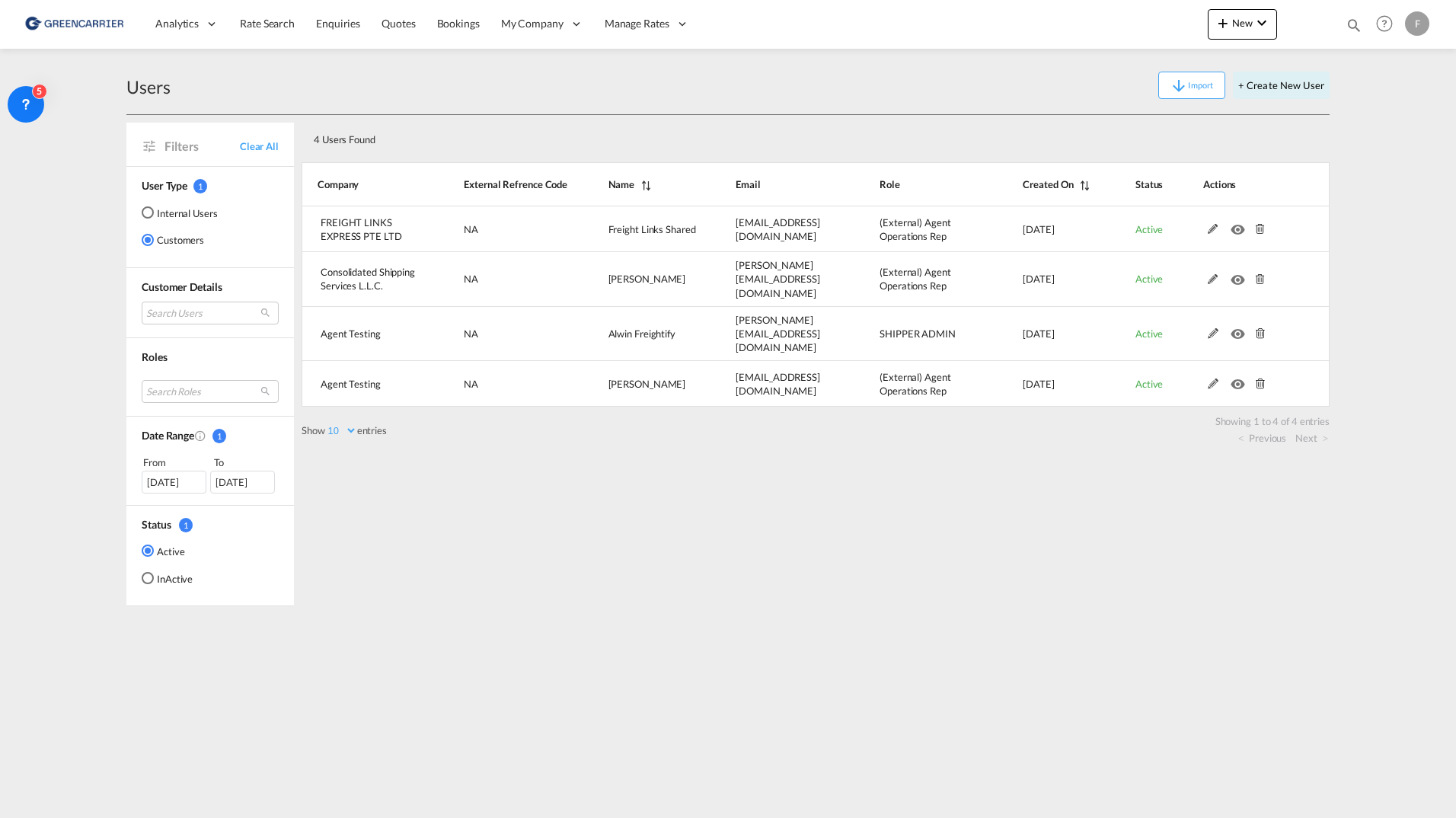
click at [846, 645] on md-content "Analytics Reports Dashboard Rate Search Enquiries Quotes Bookings" at bounding box center [728, 409] width 1456 height 818
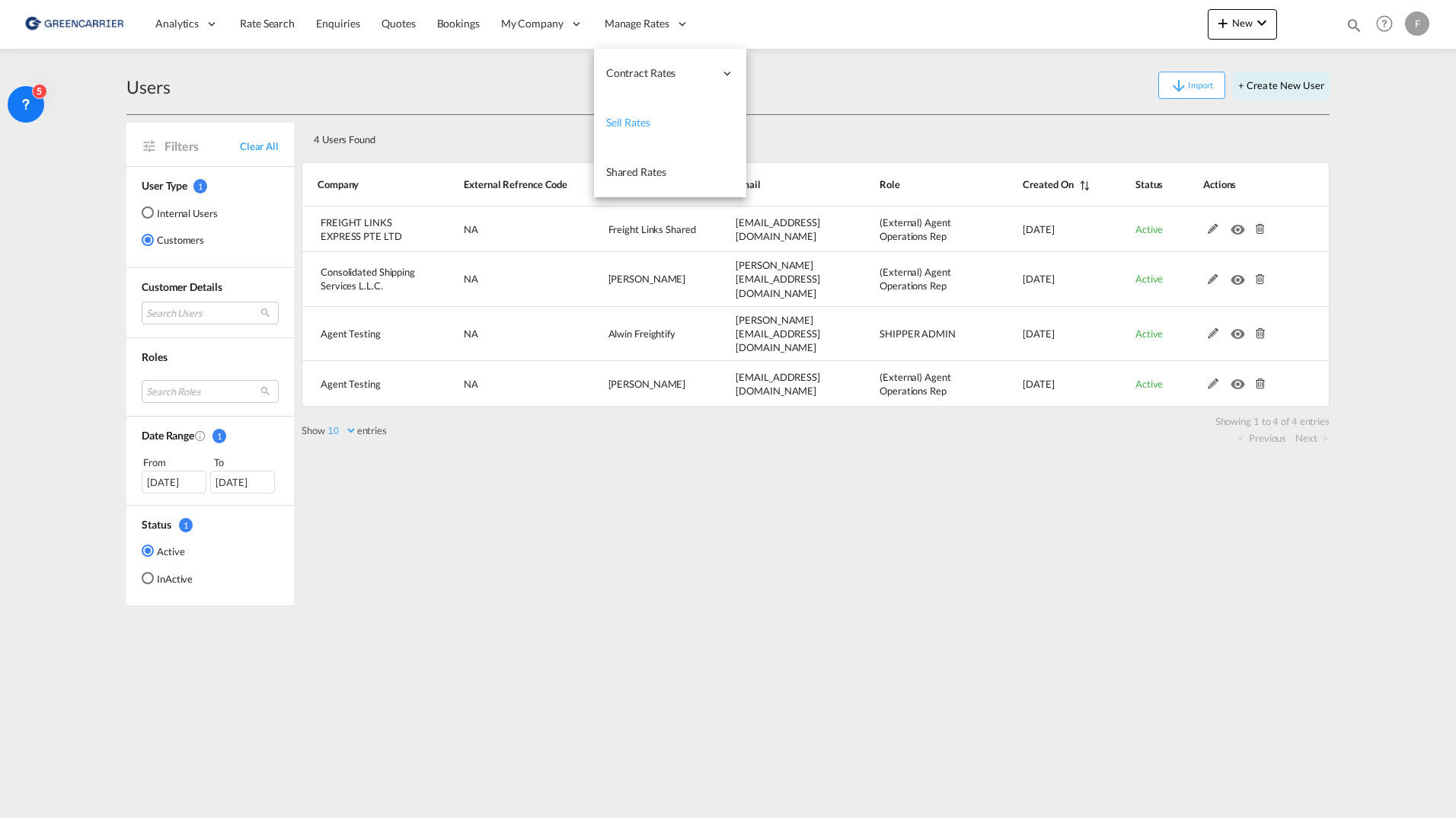
click at [634, 120] on span "Sell Rates" at bounding box center [628, 122] width 44 height 13
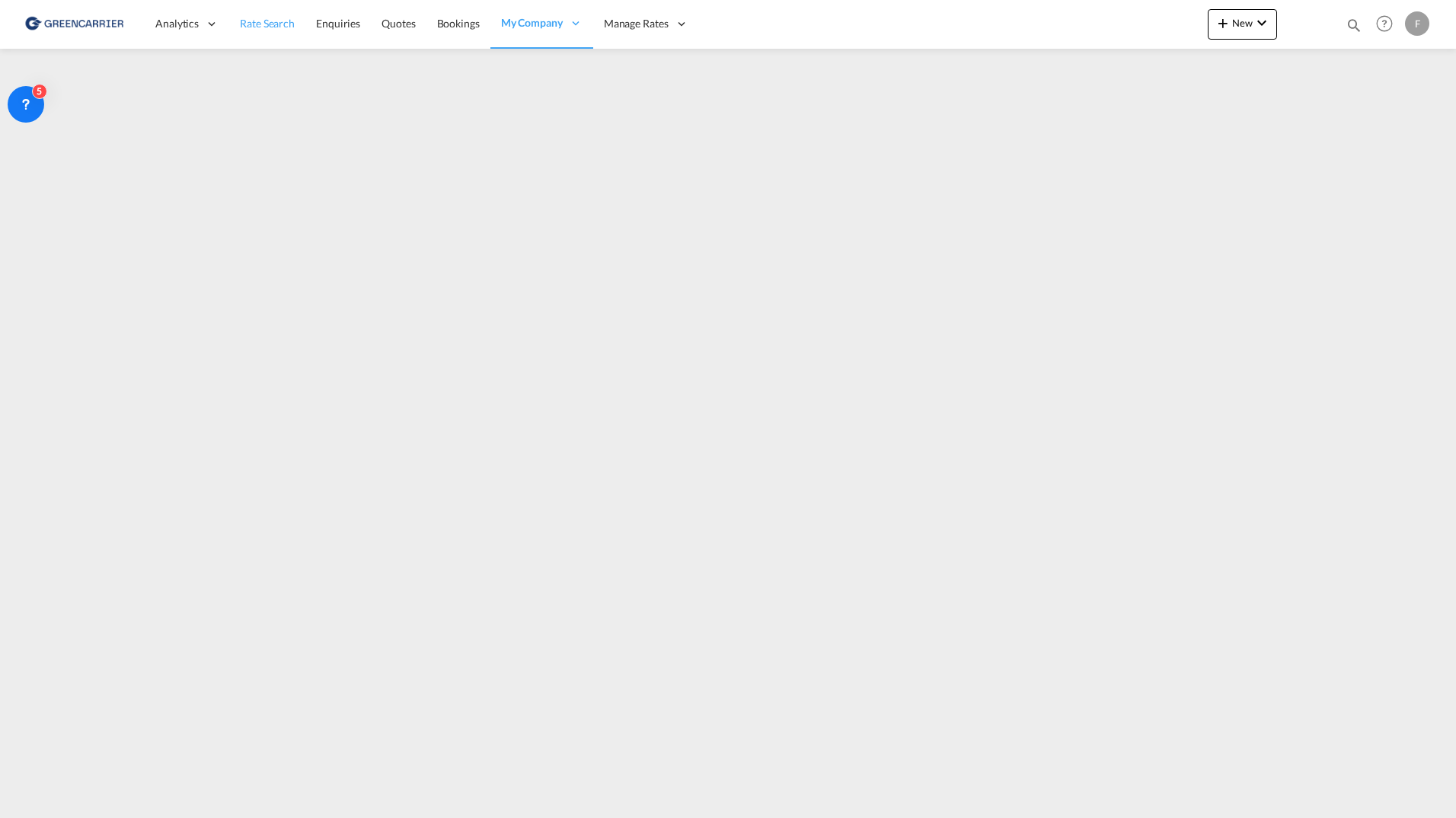
click at [246, 29] on span "Rate Search" at bounding box center [267, 22] width 54 height 13
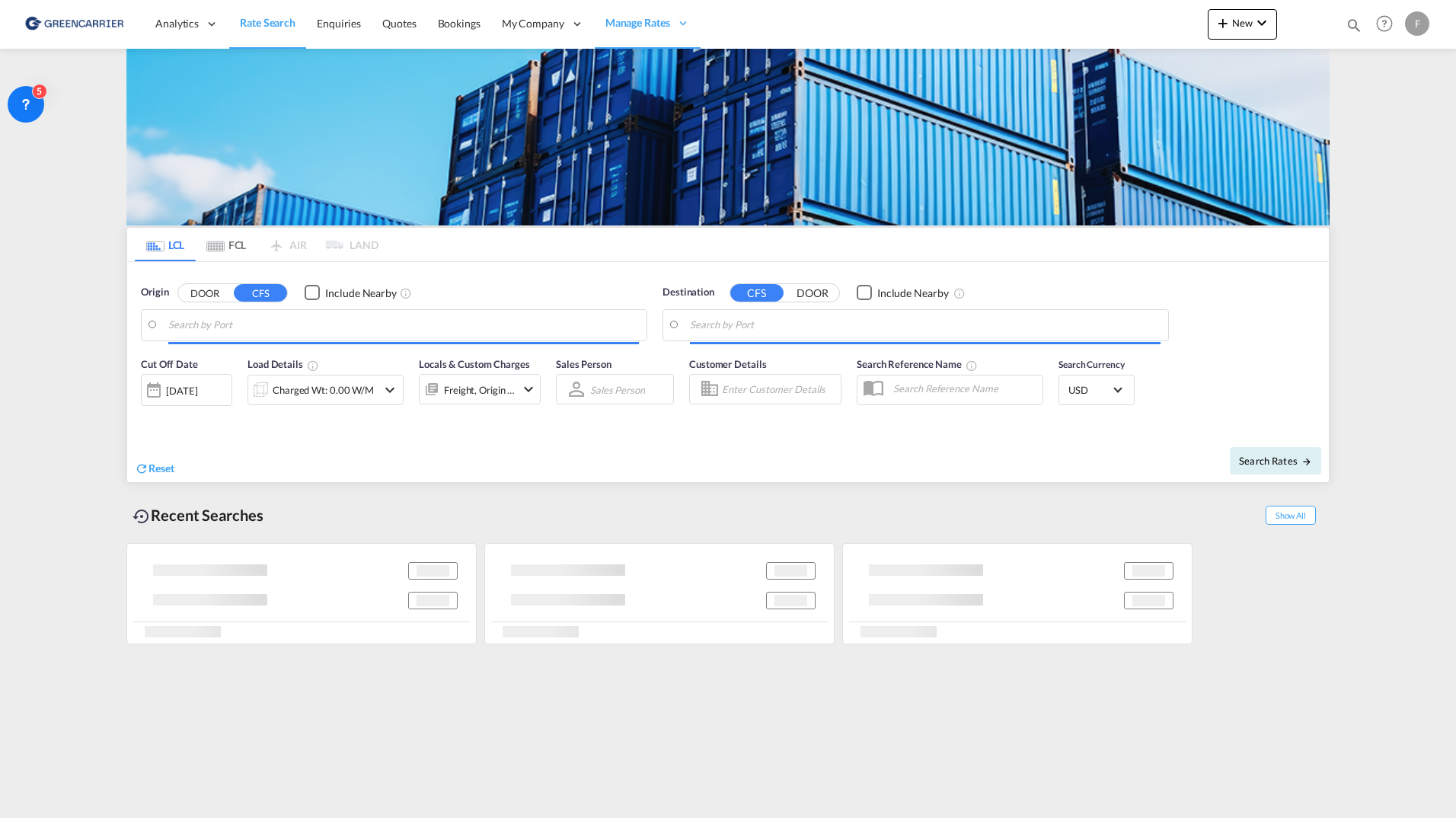
type input "[GEOGRAPHIC_DATA], [GEOGRAPHIC_DATA]"
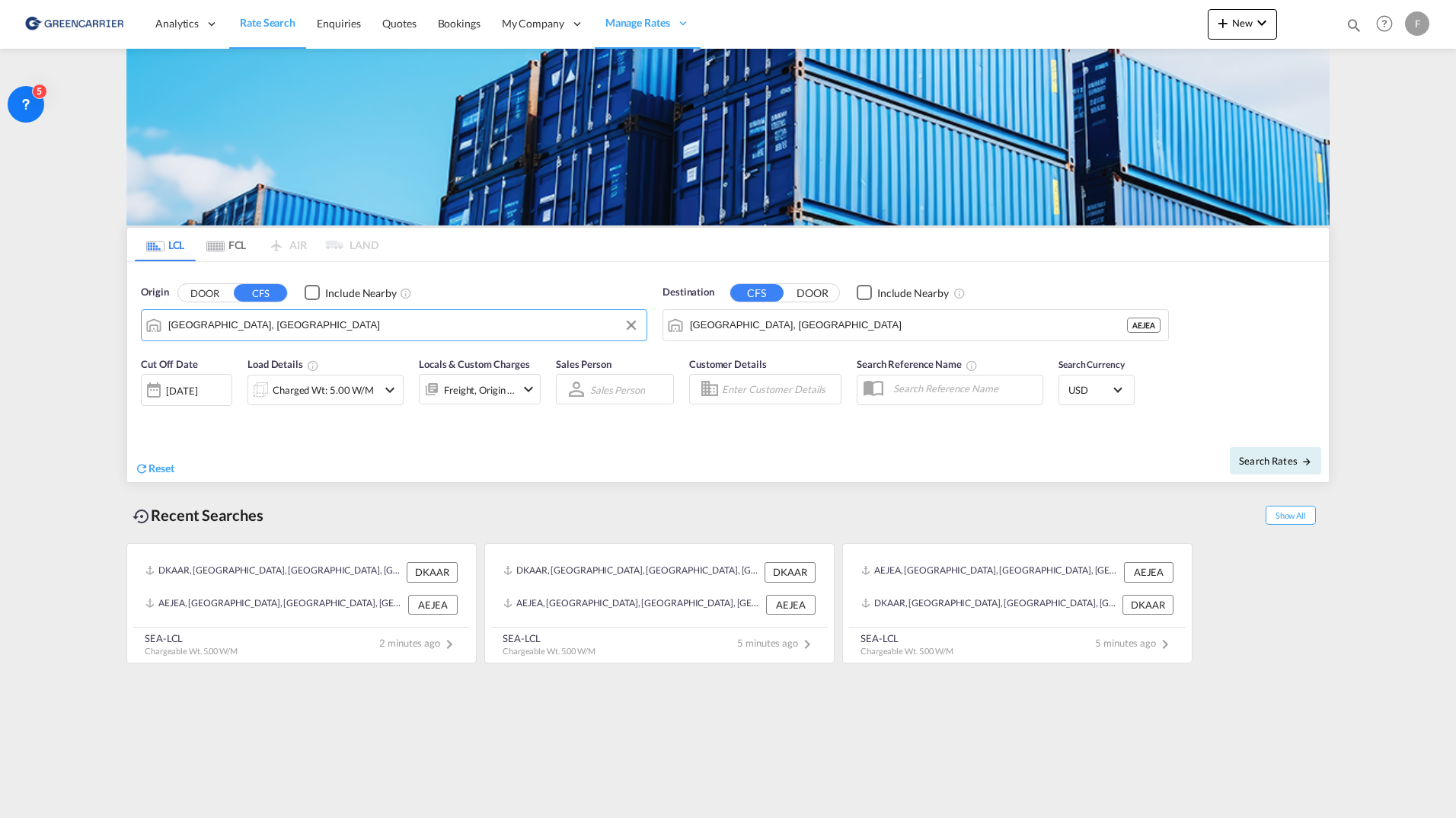
click at [266, 324] on input "[GEOGRAPHIC_DATA], [GEOGRAPHIC_DATA]" at bounding box center [404, 325] width 471 height 22
click at [897, 332] on input "[GEOGRAPHIC_DATA], [GEOGRAPHIC_DATA]" at bounding box center [908, 325] width 437 height 22
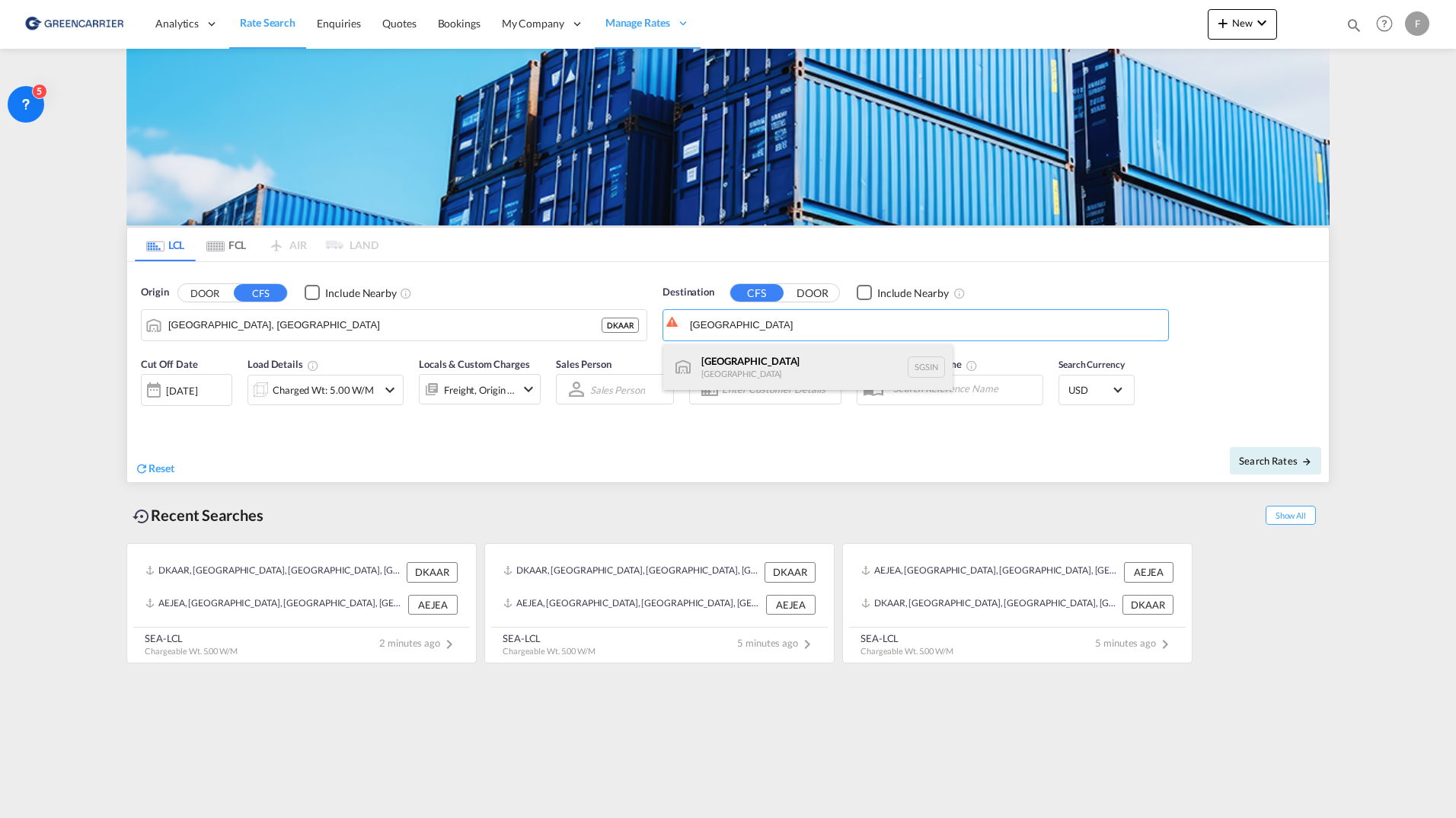
click at [768, 352] on div "Singapore [GEOGRAPHIC_DATA] [GEOGRAPHIC_DATA]" at bounding box center [808, 366] width 289 height 46
type input "[GEOGRAPHIC_DATA], SGSIN"
click at [767, 392] on input "Enter Customer Details" at bounding box center [779, 389] width 114 height 22
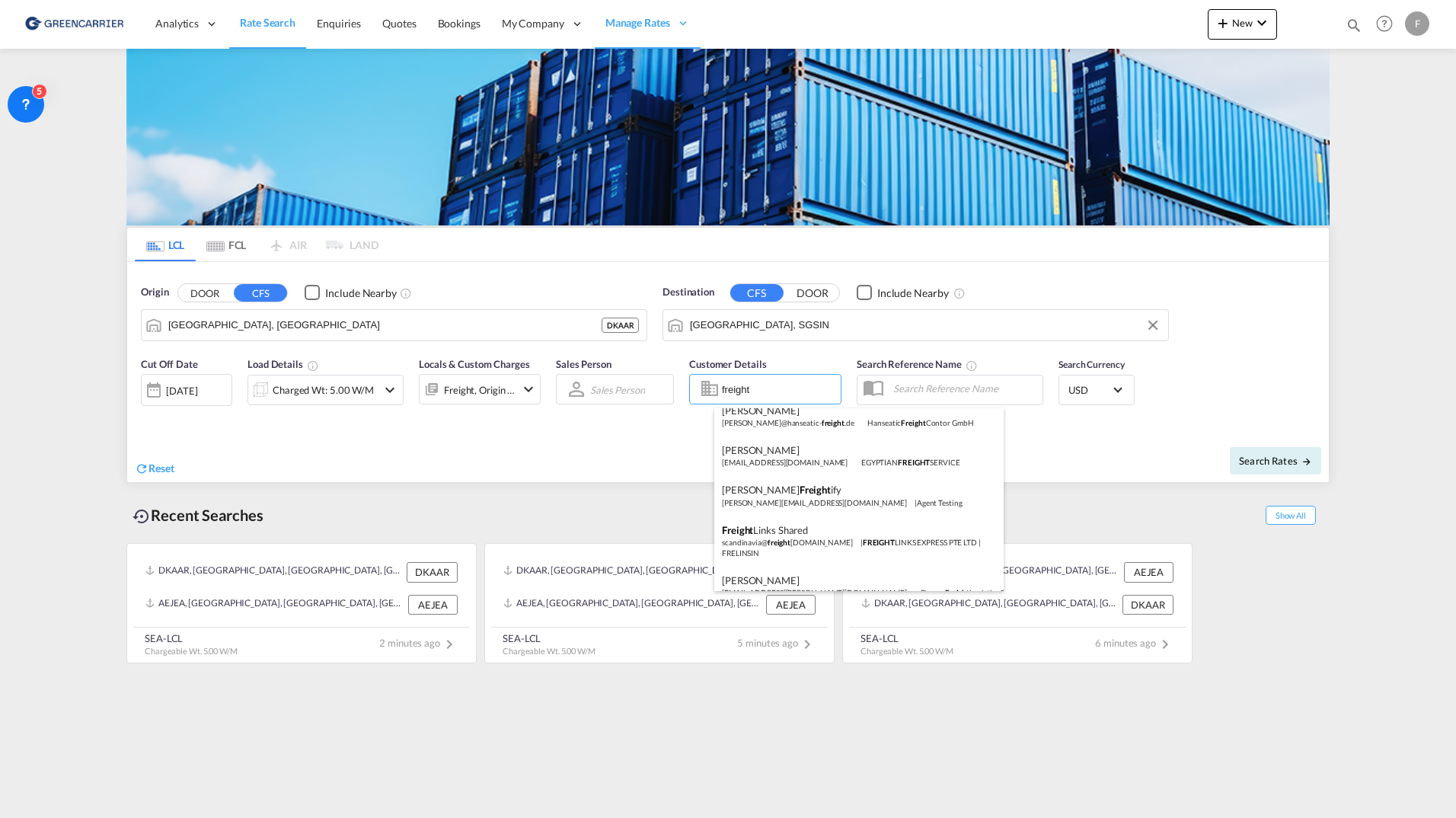
scroll to position [174, 0]
click at [786, 552] on div "Freight Links Shared scandinavia@ freight [DOMAIN_NAME] | FREIGHT LINKS EXPRESS…" at bounding box center [859, 538] width 289 height 50
type input "FREIGHT LINKS EXPRESS PTE LTD, Freight Links Shared, [EMAIL_ADDRESS][DOMAIN_NAM…"
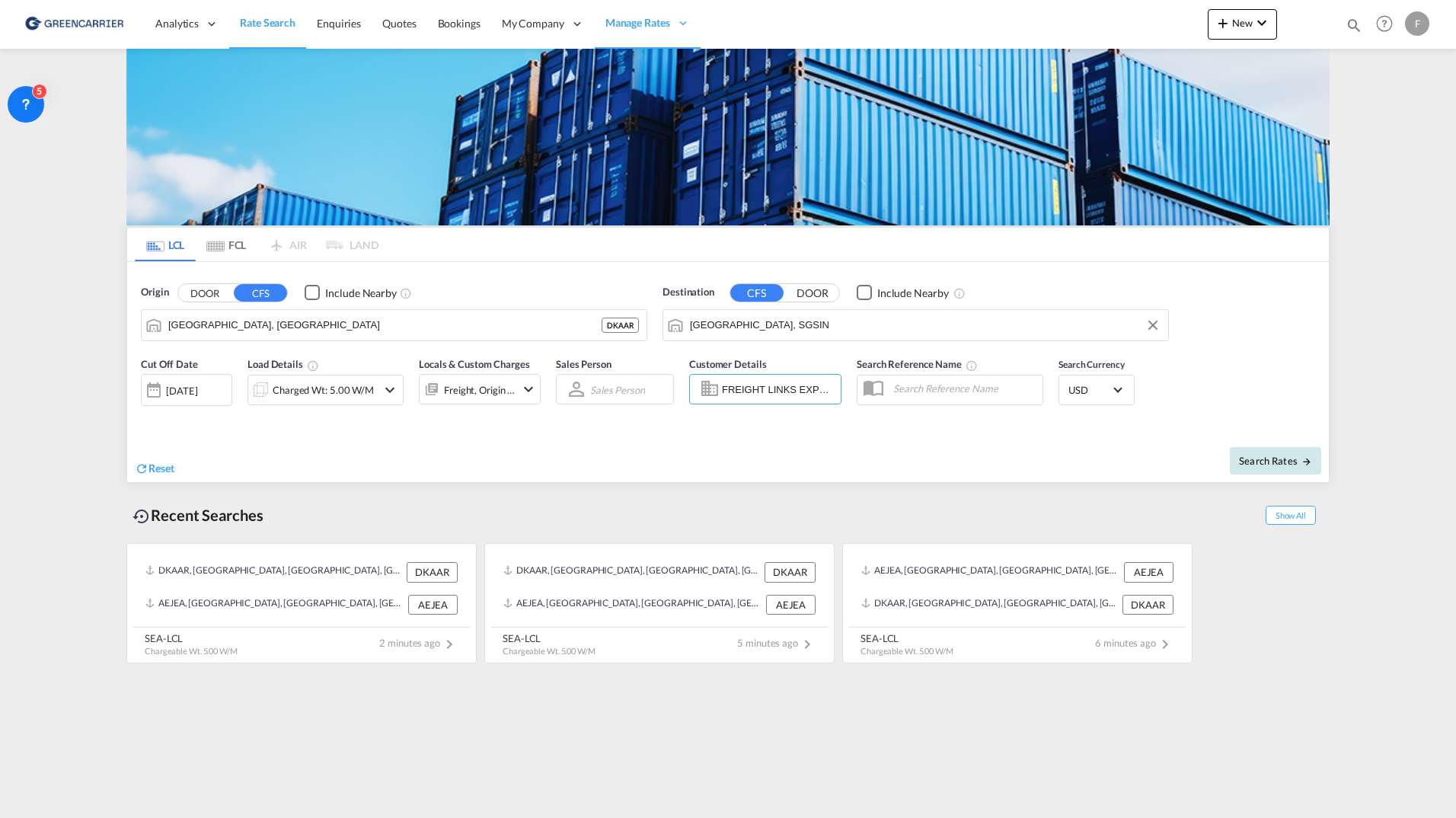
click at [1251, 461] on span "Search Rates" at bounding box center [1275, 460] width 73 height 12
type input "DKAAR to SGSIN / [DATE]"
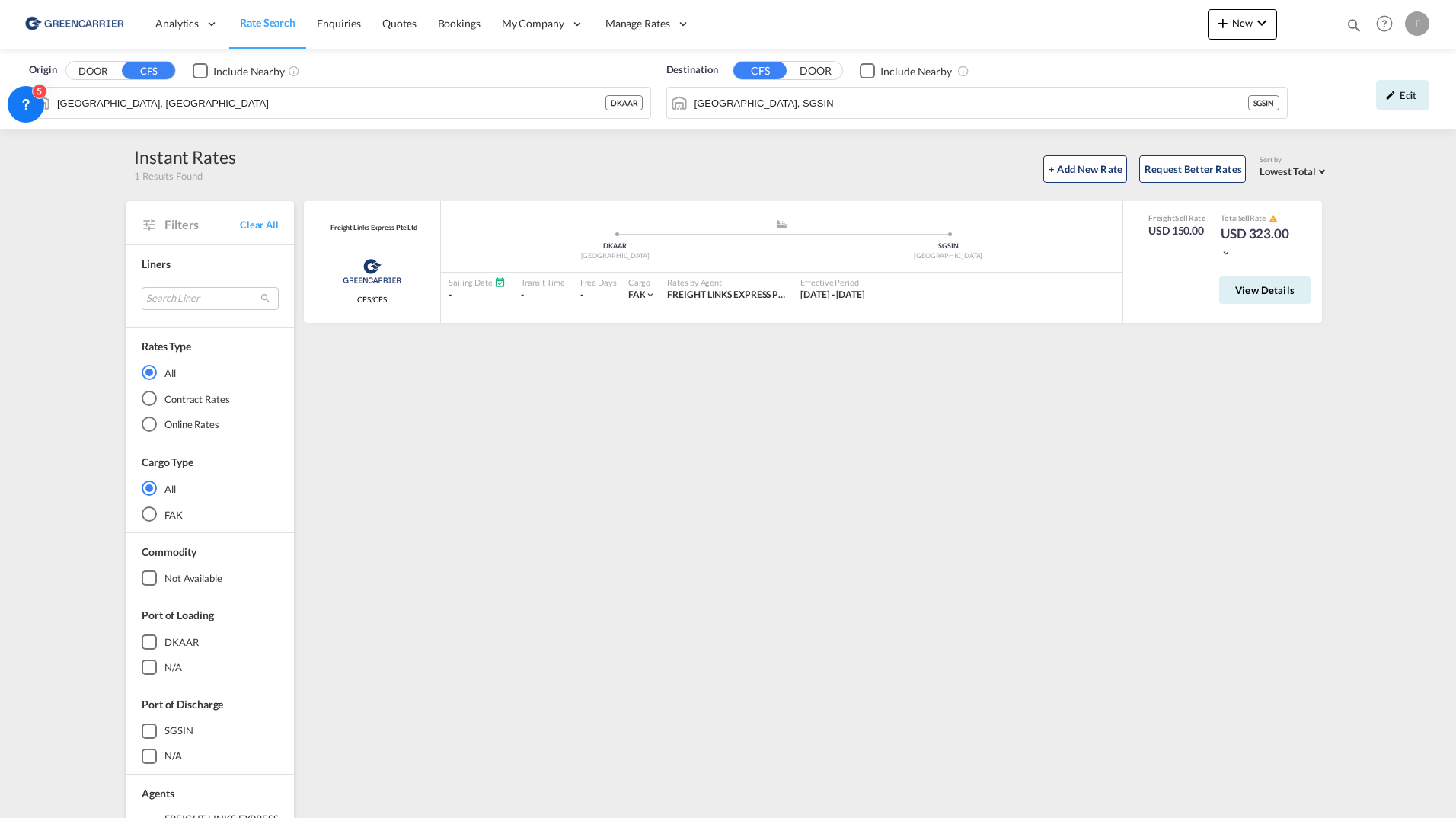
click at [1277, 294] on span "View Details" at bounding box center [1265, 290] width 60 height 12
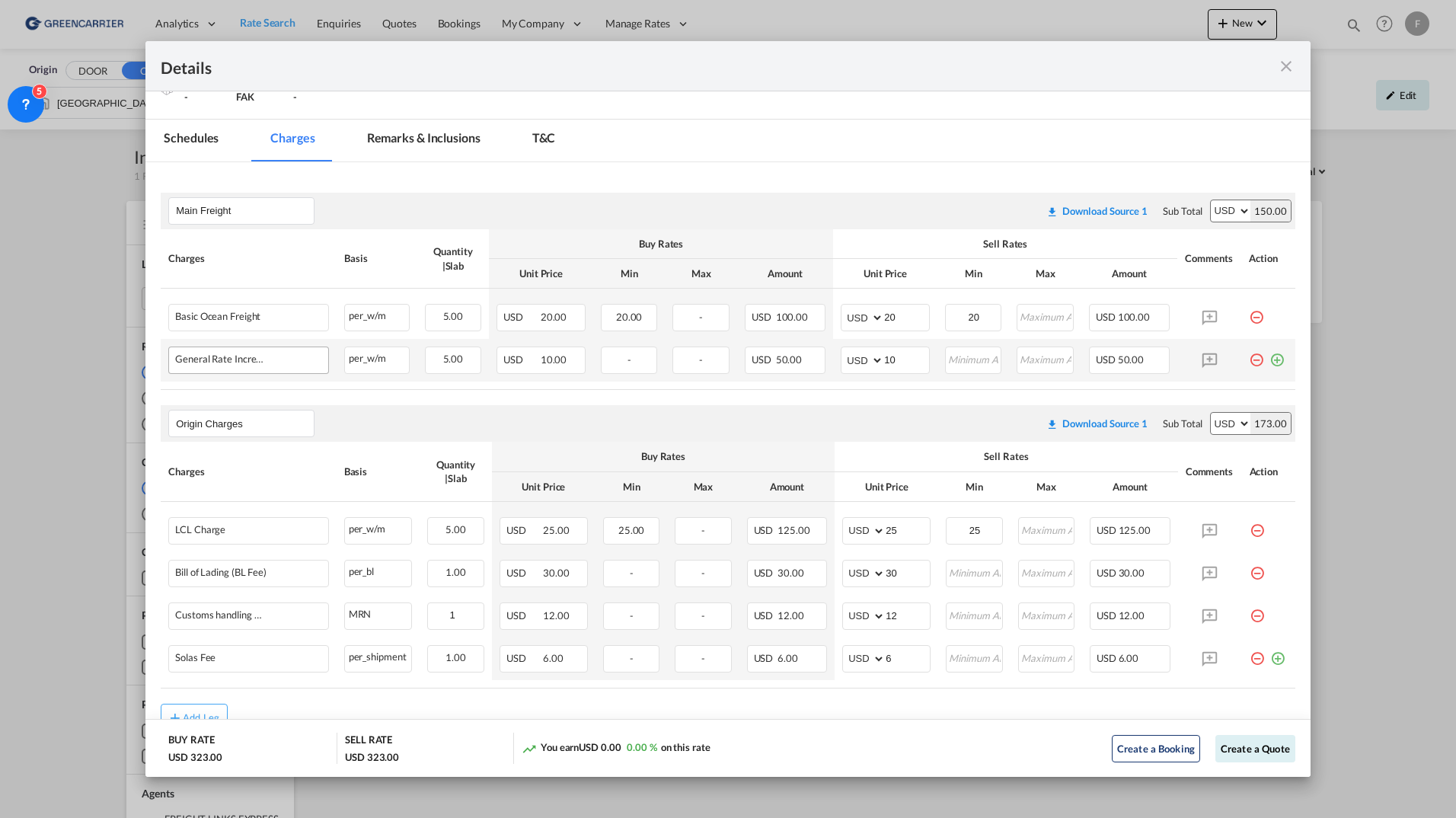
scroll to position [228, 0]
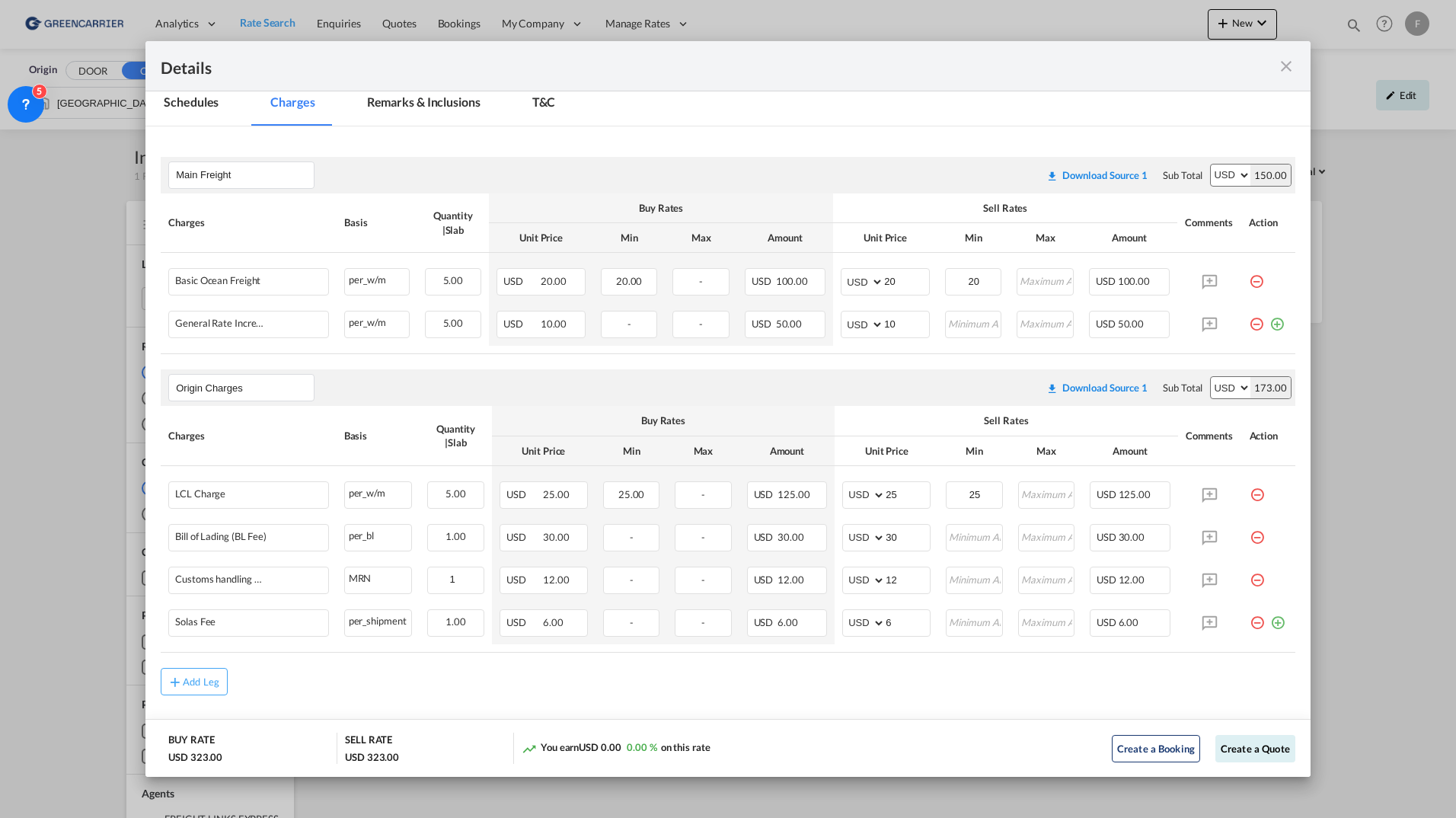
click at [1287, 65] on md-icon "icon-close fg-AAA8AD m-0 cursor" at bounding box center [1286, 66] width 18 height 18
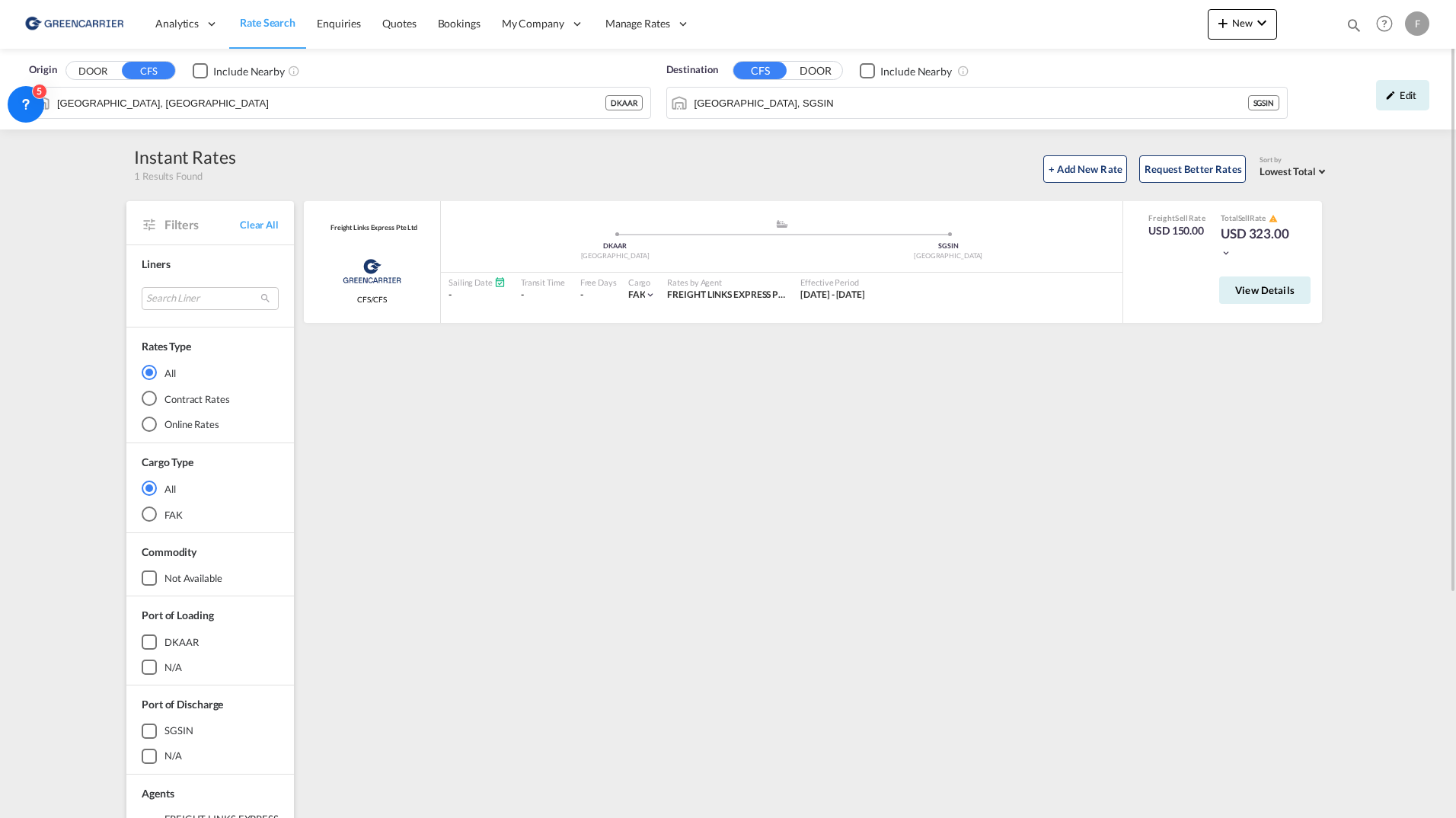
click at [972, 431] on div "Freight Links Express Pte Ltd Greencarrier Consolidators CFS/CFS added by you .…" at bounding box center [816, 658] width 1028 height 914
